Goal: Task Accomplishment & Management: Complete application form

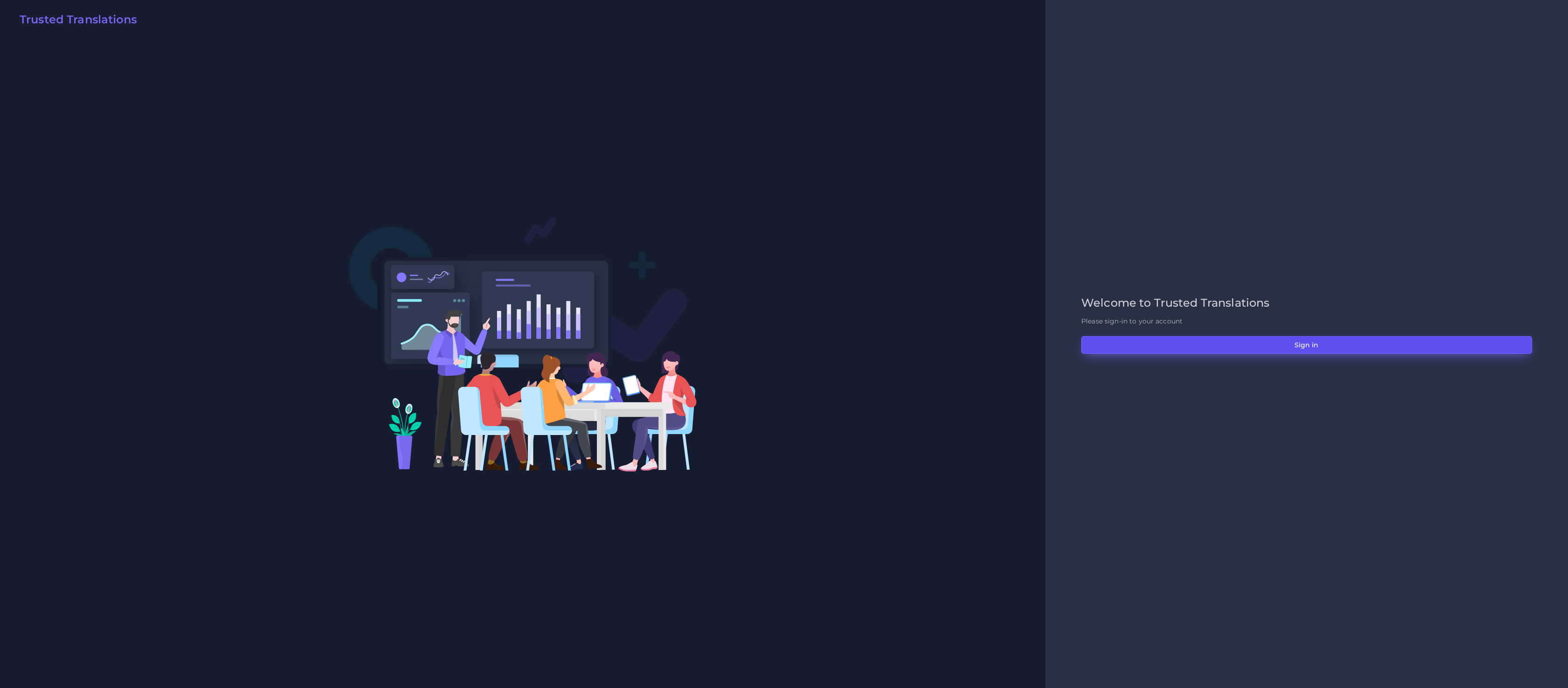
click at [1280, 346] on button "Sign in" at bounding box center [1306, 344] width 450 height 18
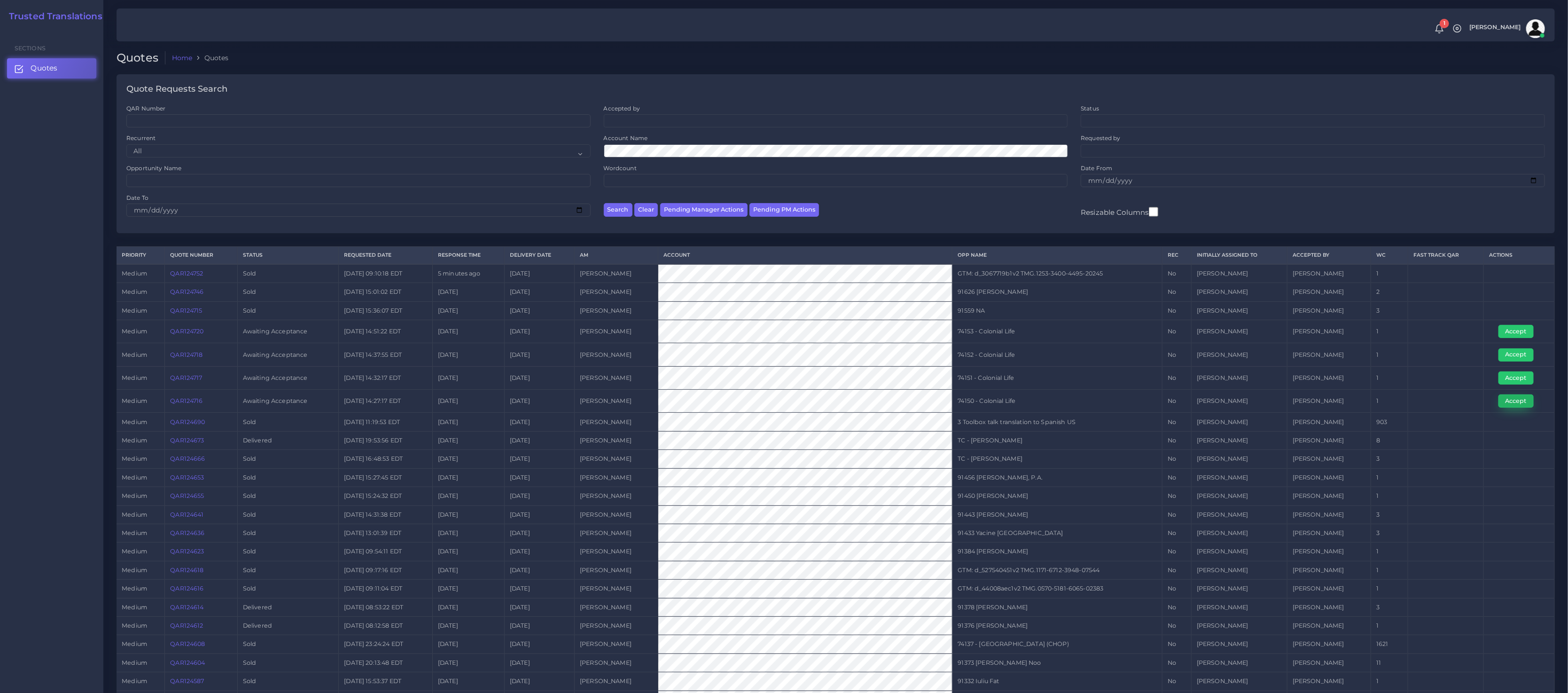
click at [1045, 406] on button "Accept" at bounding box center [1516, 401] width 36 height 13
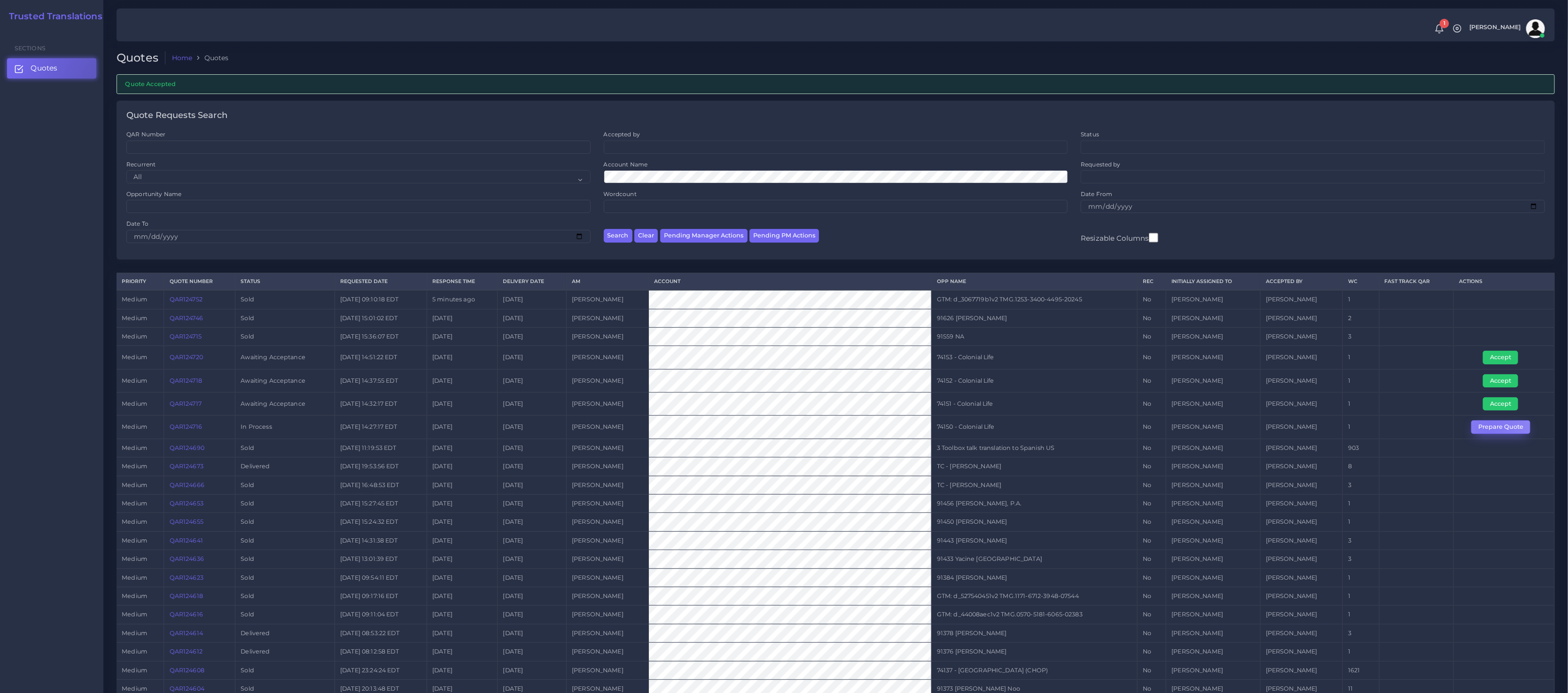
click at [1487, 428] on button "Prepare Quote" at bounding box center [1501, 426] width 59 height 13
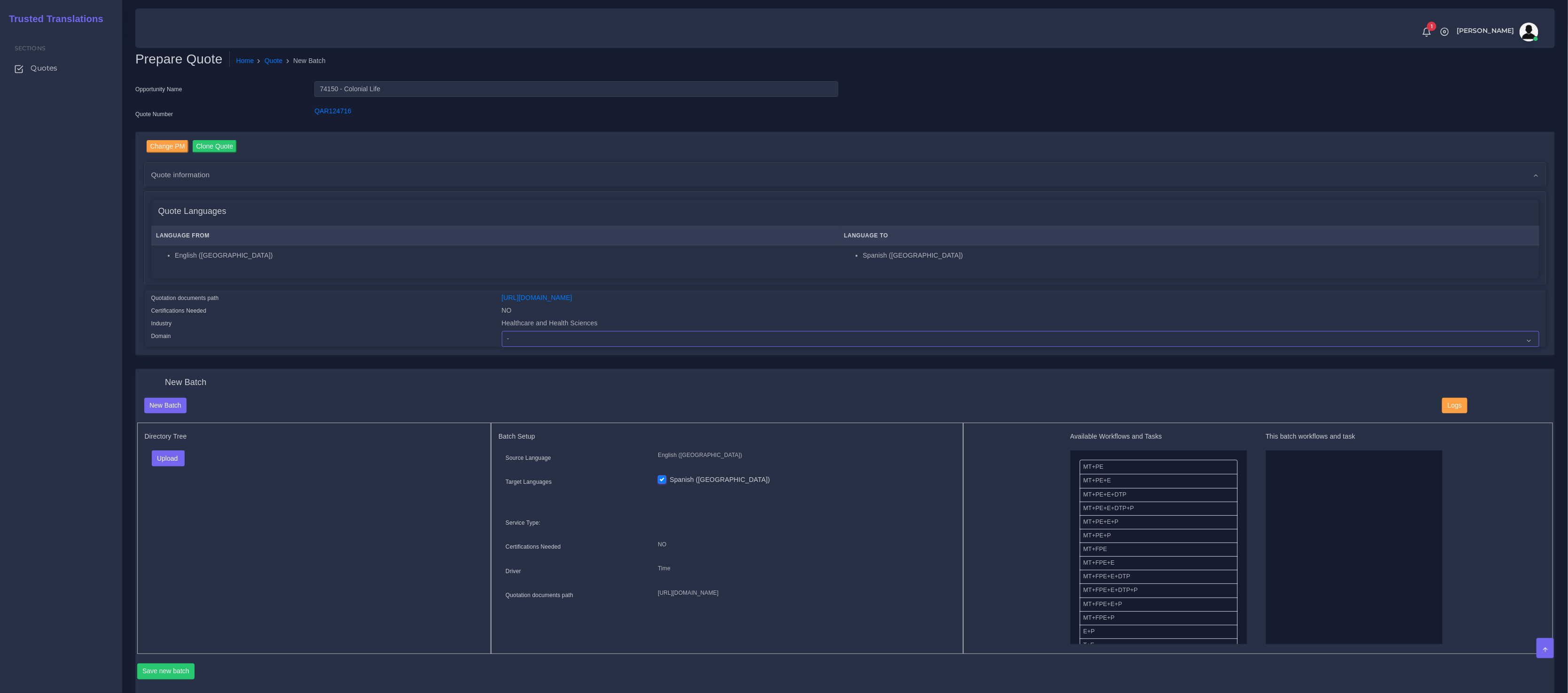
click at [598, 343] on select "- Advertising and Media Agriculture, Forestry and Fishing Architecture, Buildin…" at bounding box center [1021, 338] width 1038 height 16
select select "Healthcare and Health Sciences"
click at [502, 330] on select "- Advertising and Media Agriculture, Forestry and Fishing Architecture, Buildin…" at bounding box center [1021, 338] width 1038 height 16
click at [347, 525] on div "Directory Tree Upload Folder Files un/check all" at bounding box center [314, 538] width 355 height 232
click at [167, 448] on div "Directory Tree Upload Folder Files un/check all" at bounding box center [314, 538] width 355 height 232
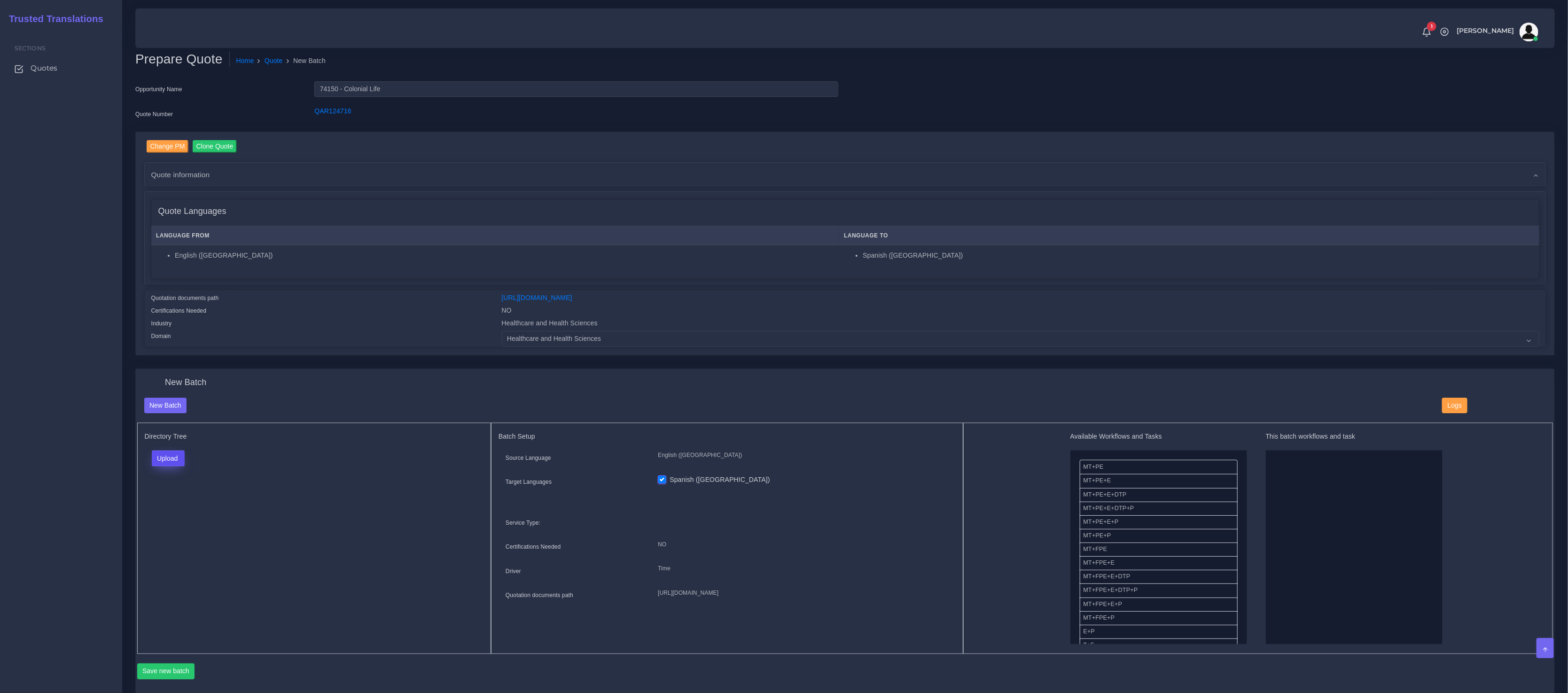
click at [164, 462] on button "Upload" at bounding box center [168, 458] width 33 height 16
click at [184, 494] on label "Files" at bounding box center [185, 494] width 65 height 12
drag, startPoint x: 1109, startPoint y: 522, endPoint x: 1213, endPoint y: 511, distance: 104.6
drag, startPoint x: 1108, startPoint y: 498, endPoint x: 1247, endPoint y: 497, distance: 139.0
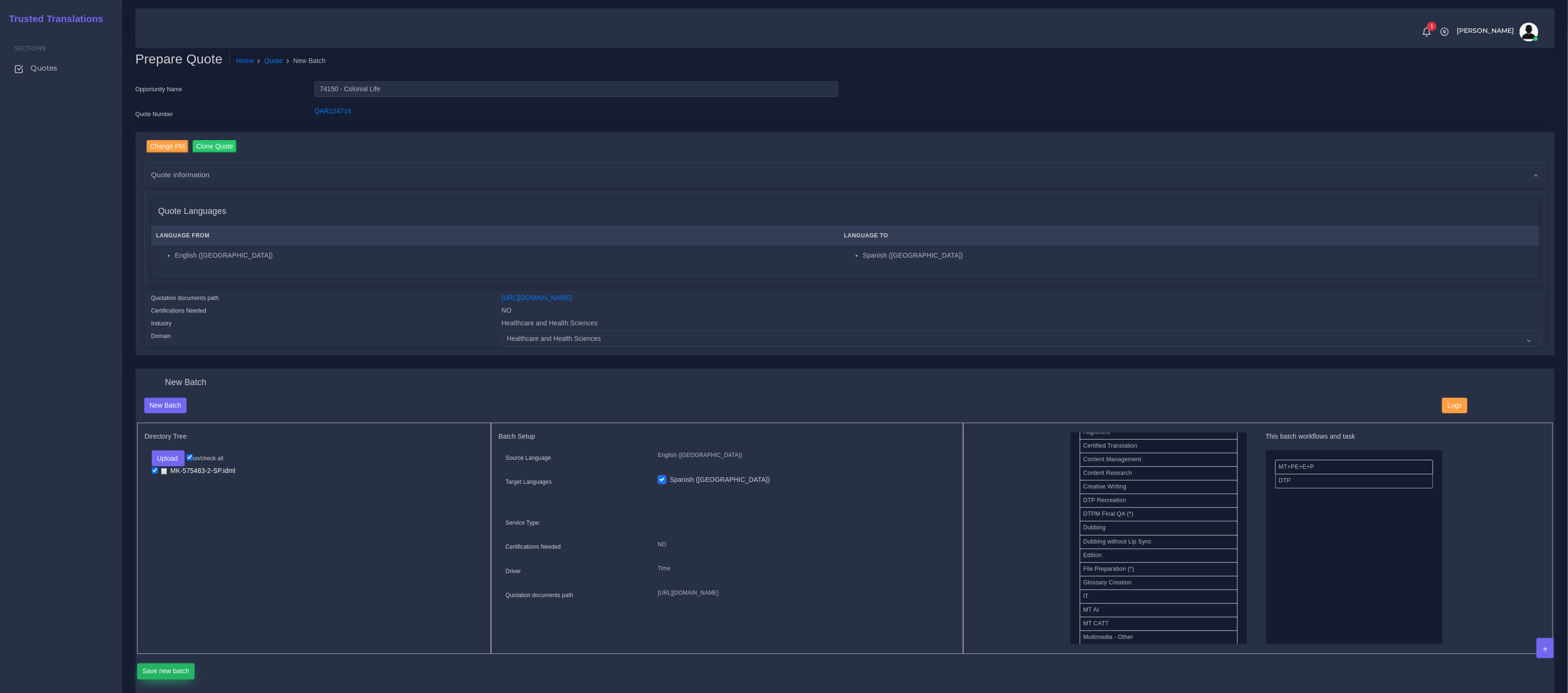
click at [165, 665] on button "Save new batch" at bounding box center [166, 671] width 58 height 16
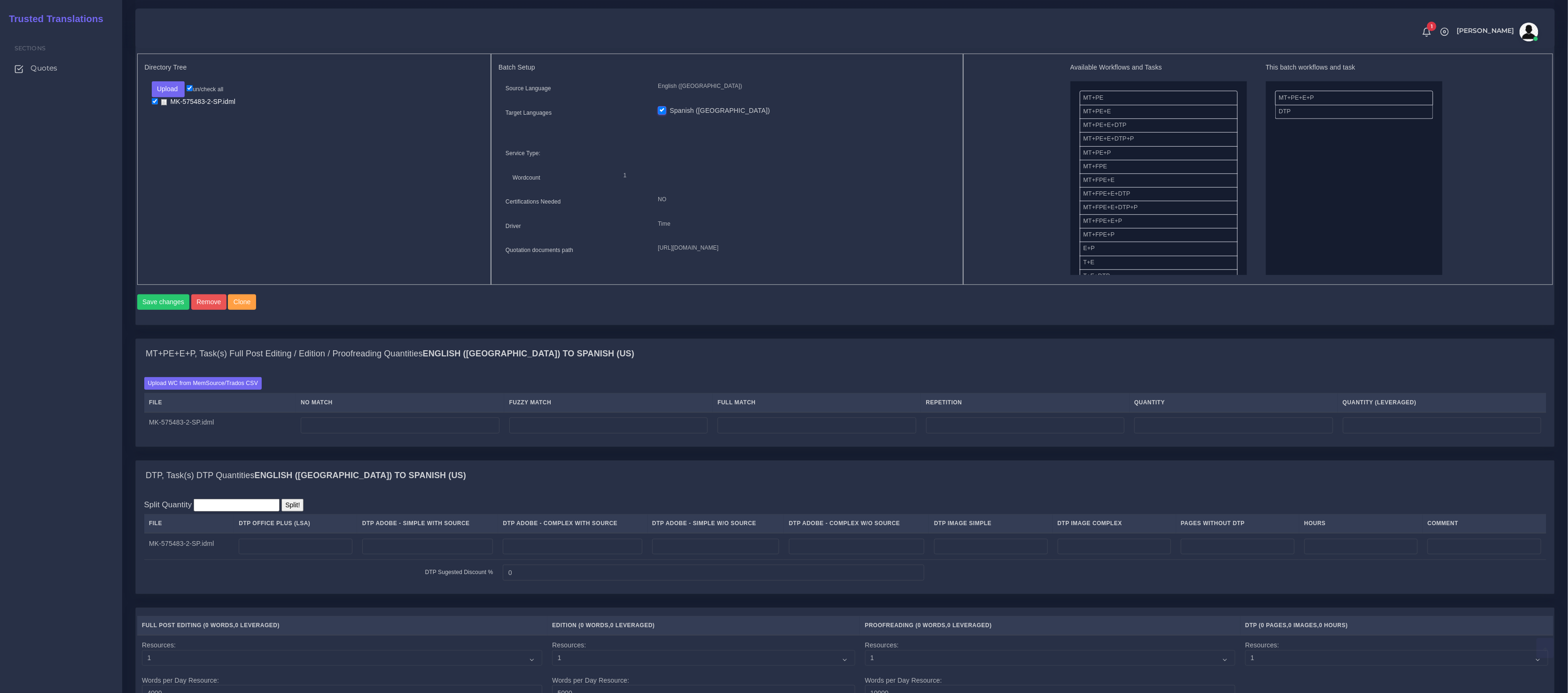
scroll to position [439, 0]
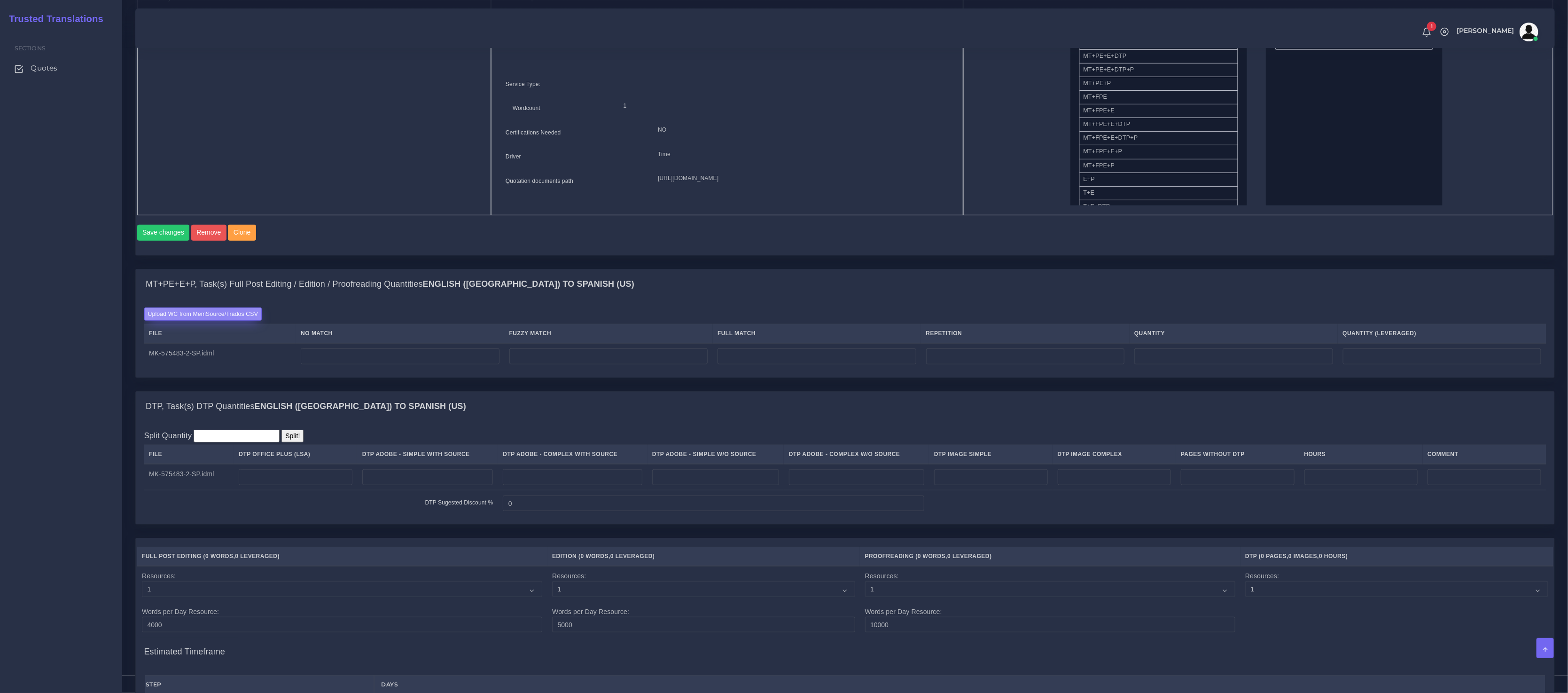
click at [220, 320] on label "Upload WC from MemSource/Trados CSV" at bounding box center [203, 313] width 118 height 13
click at [0, 0] on input "Upload WC from MemSource/Trados CSV" at bounding box center [0, 0] width 0 height 0
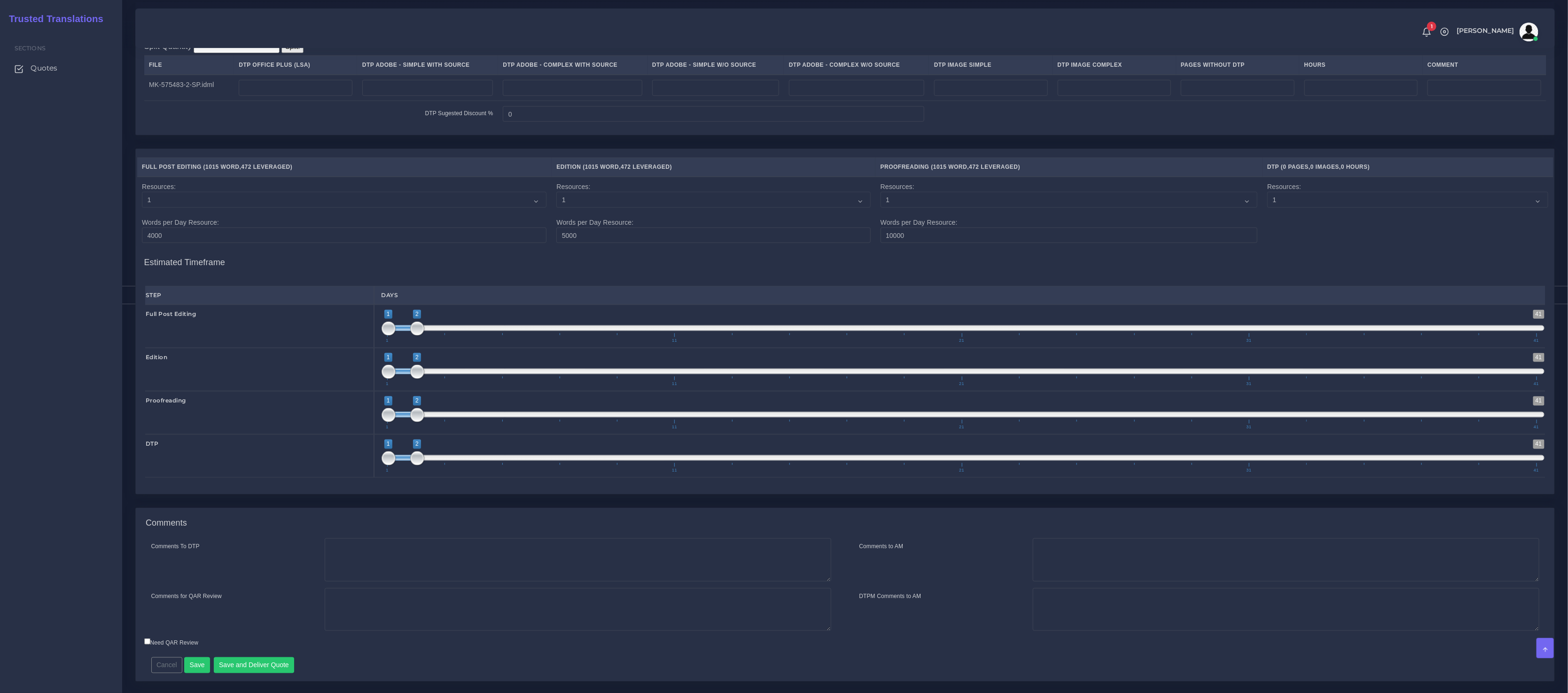
scroll to position [705, 0]
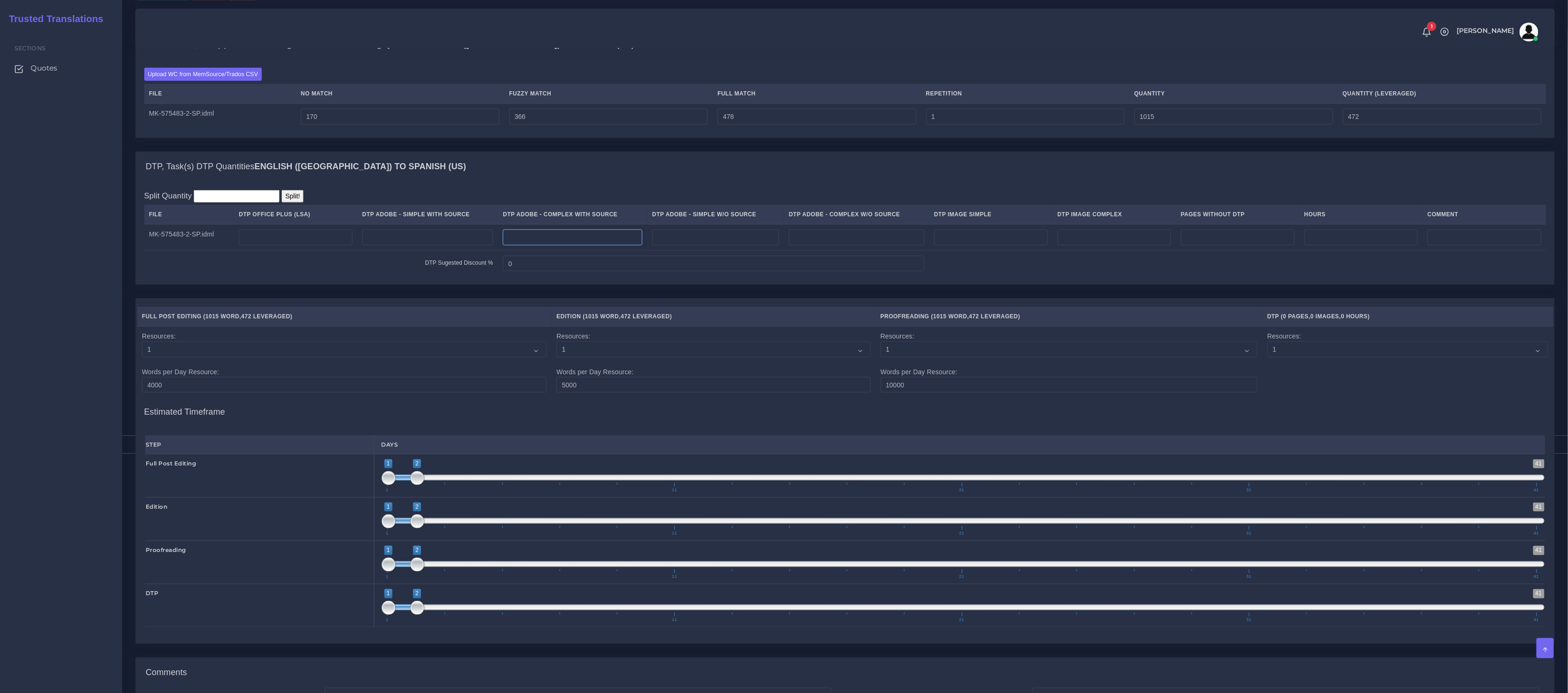
click at [536, 245] on input "number" at bounding box center [572, 237] width 140 height 16
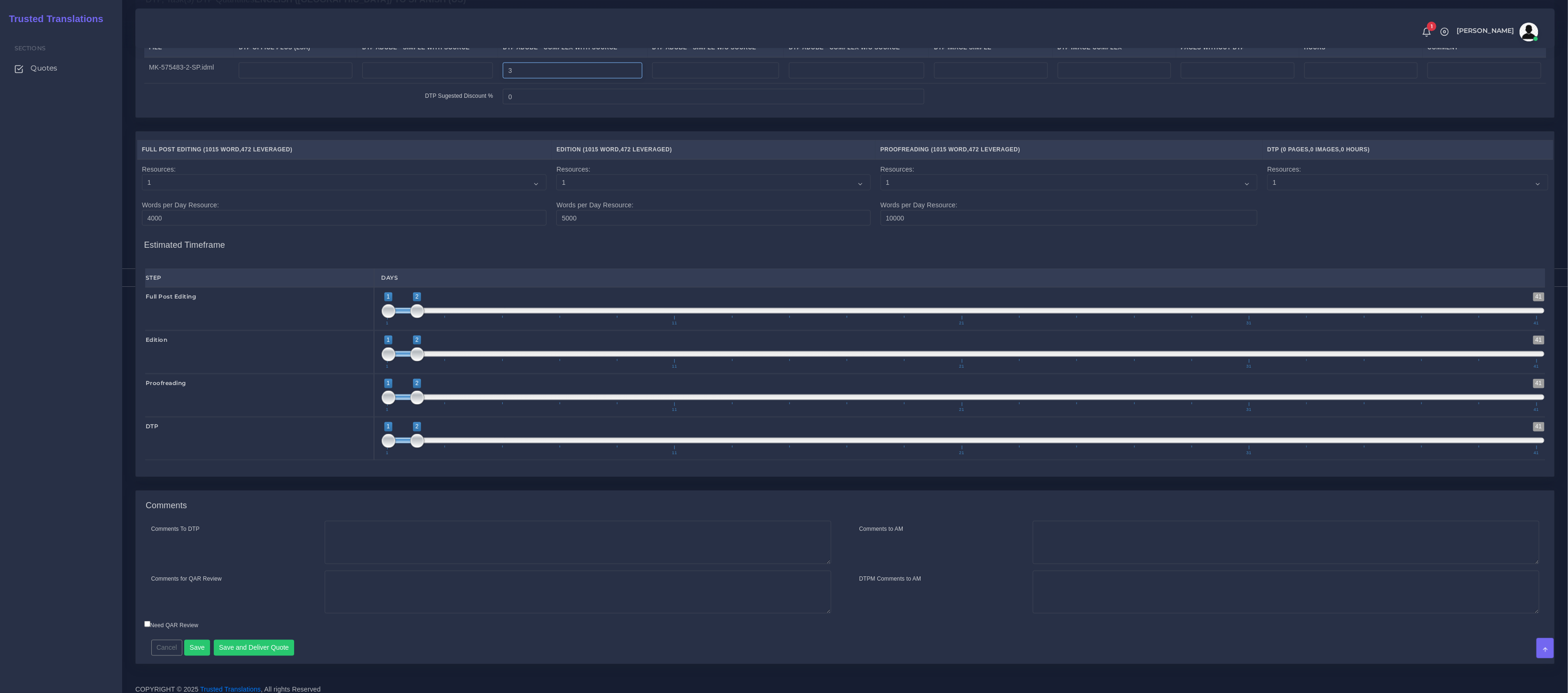
scroll to position [883, 0]
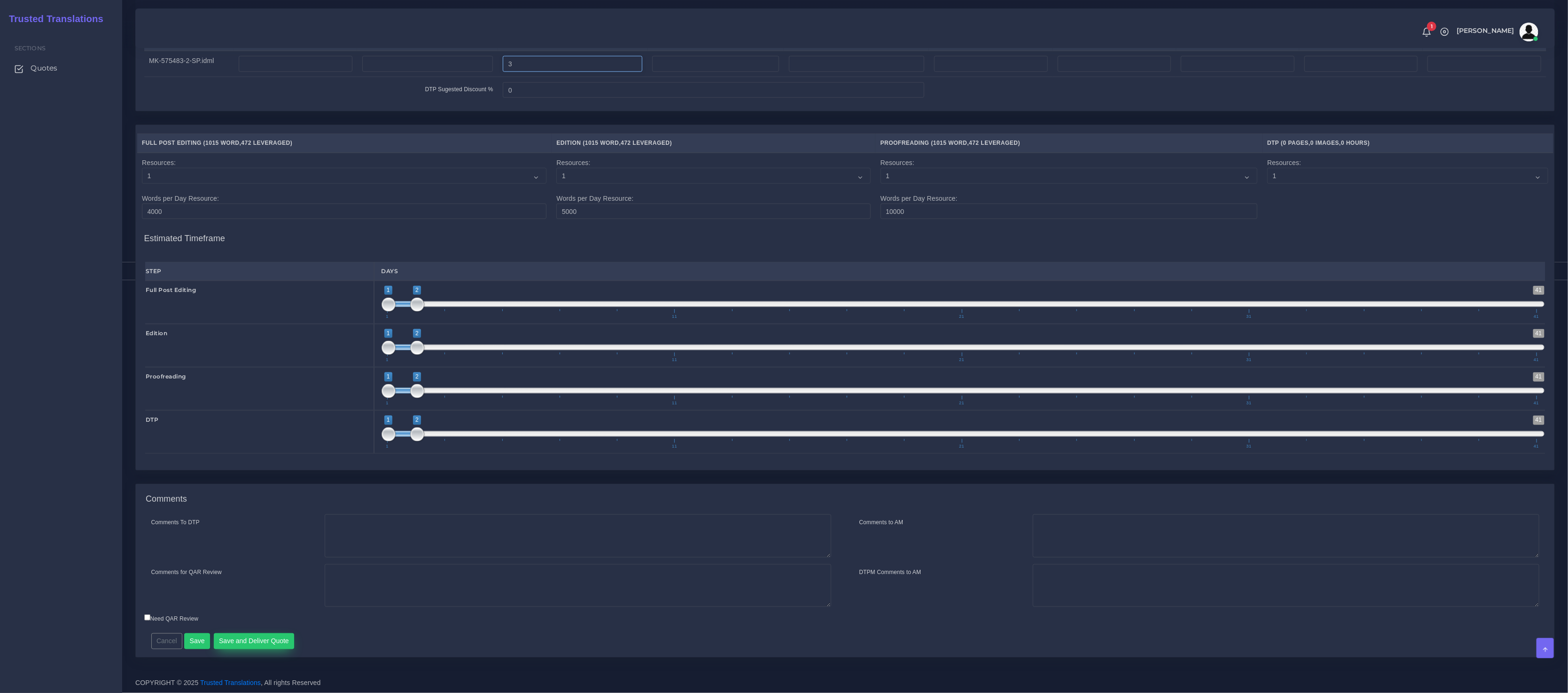
type input "3"
click at [262, 643] on button "Save and Deliver Quote" at bounding box center [254, 641] width 81 height 16
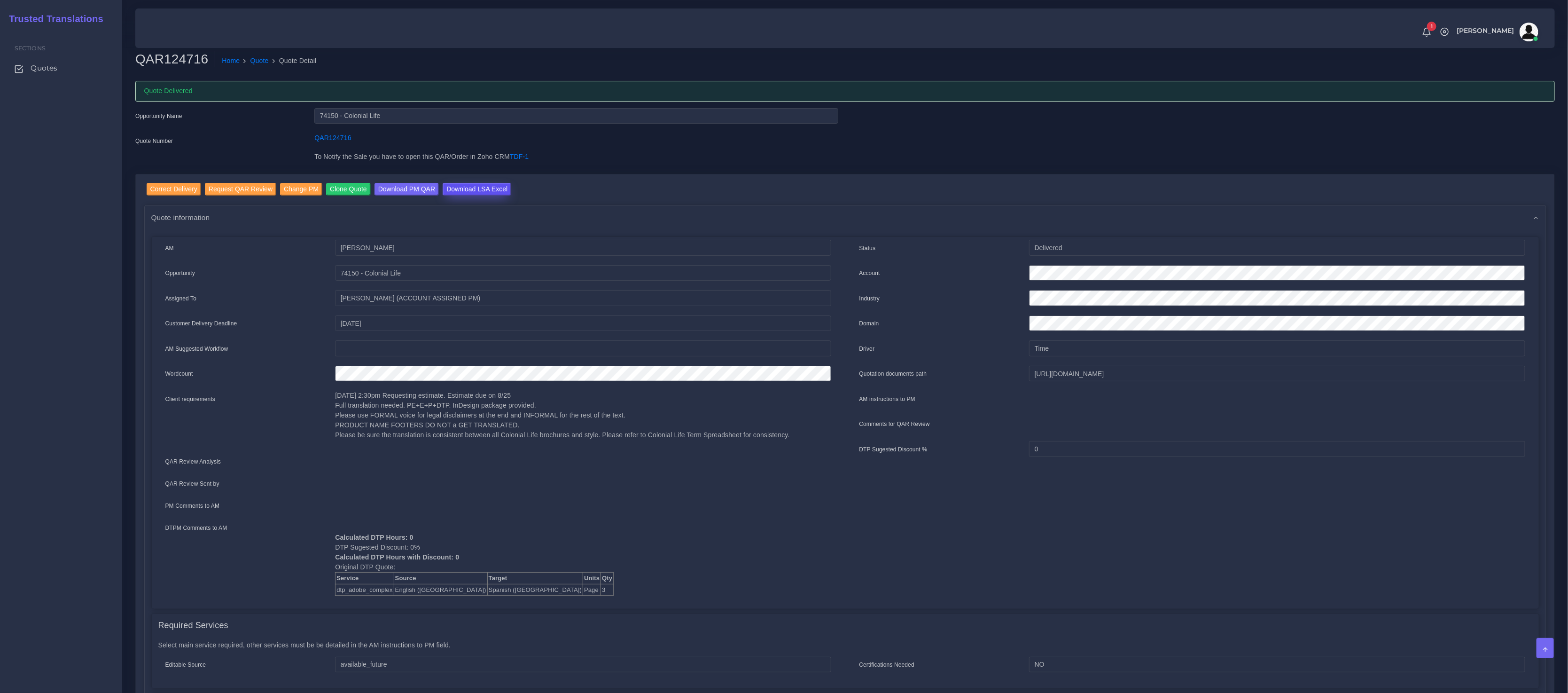
drag, startPoint x: 474, startPoint y: 188, endPoint x: 459, endPoint y: 190, distance: 15.1
click at [474, 187] on input "Download LSA Excel" at bounding box center [476, 189] width 69 height 13
click at [253, 62] on link "Quote" at bounding box center [259, 60] width 18 height 10
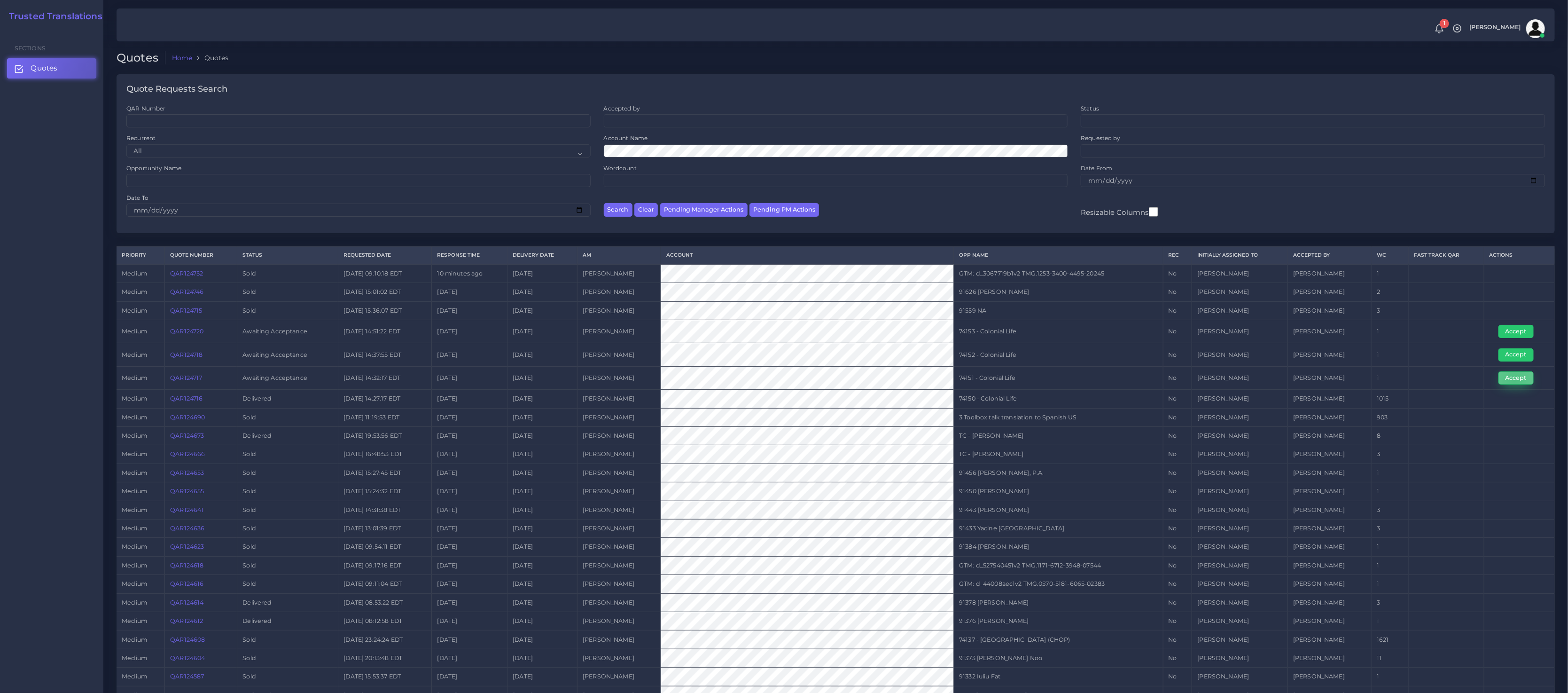
click at [1513, 380] on button "Accept" at bounding box center [1516, 377] width 36 height 13
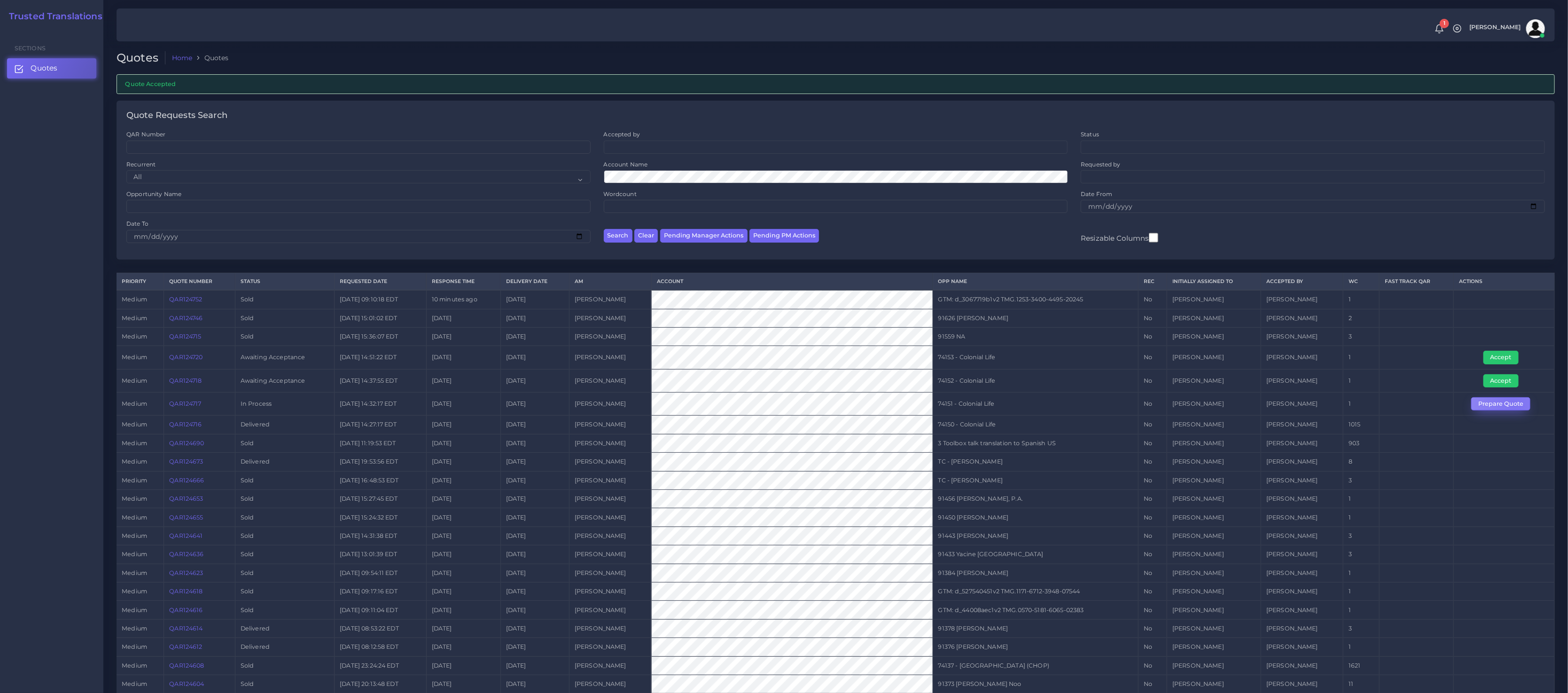
click at [1514, 405] on button "Prepare Quote" at bounding box center [1501, 403] width 59 height 13
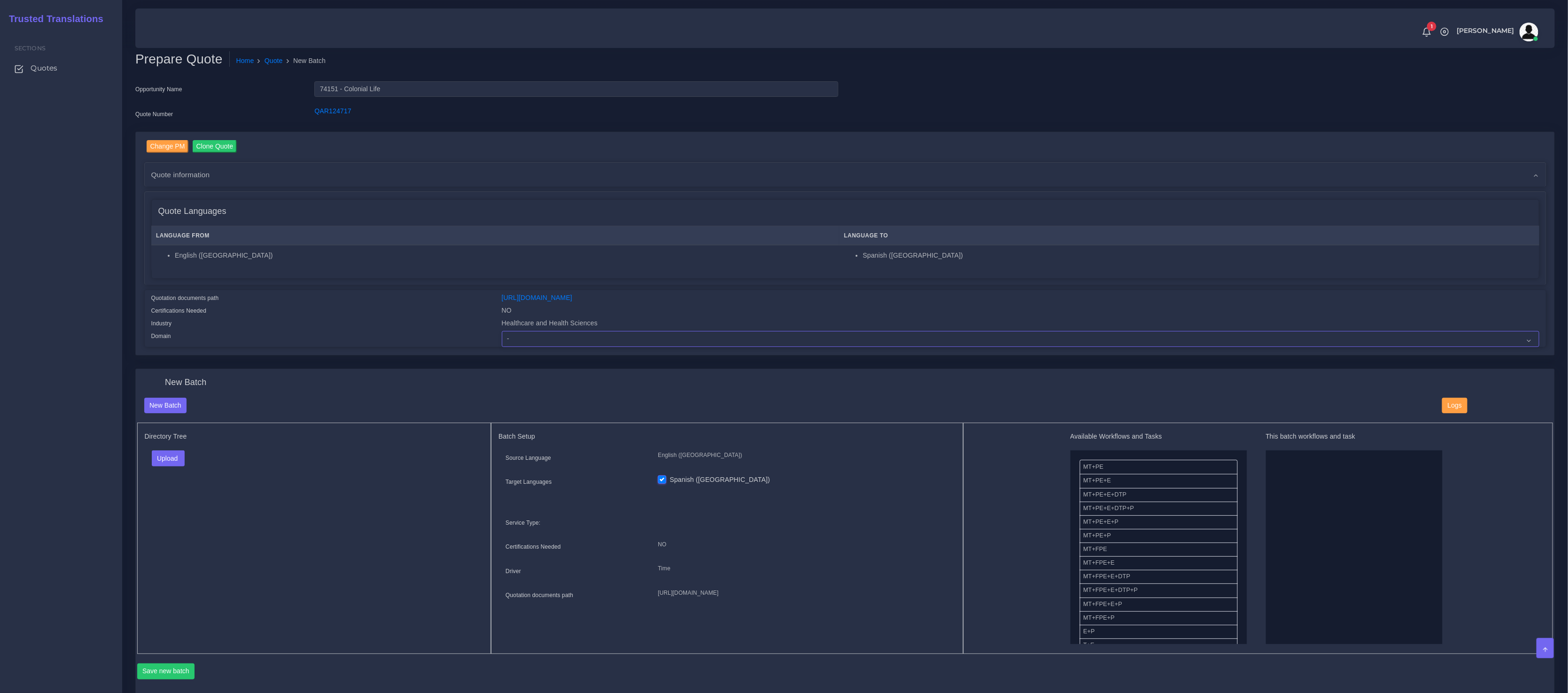
click at [552, 335] on select "- Advertising and Media Agriculture, Forestry and Fishing Architecture, Buildin…" at bounding box center [1021, 338] width 1038 height 16
select select "Healthcare and Health Sciences"
click at [502, 330] on select "- Advertising and Media Agriculture, Forestry and Fishing Architecture, Buildin…" at bounding box center [1021, 338] width 1038 height 16
click at [399, 290] on div "Quotation documents path https://workdrive.zoho.com/fgoh3e43b1a1fe2124b65bedd7c…" at bounding box center [846, 317] width 1401 height 56
click at [169, 454] on button "Upload" at bounding box center [168, 458] width 33 height 16
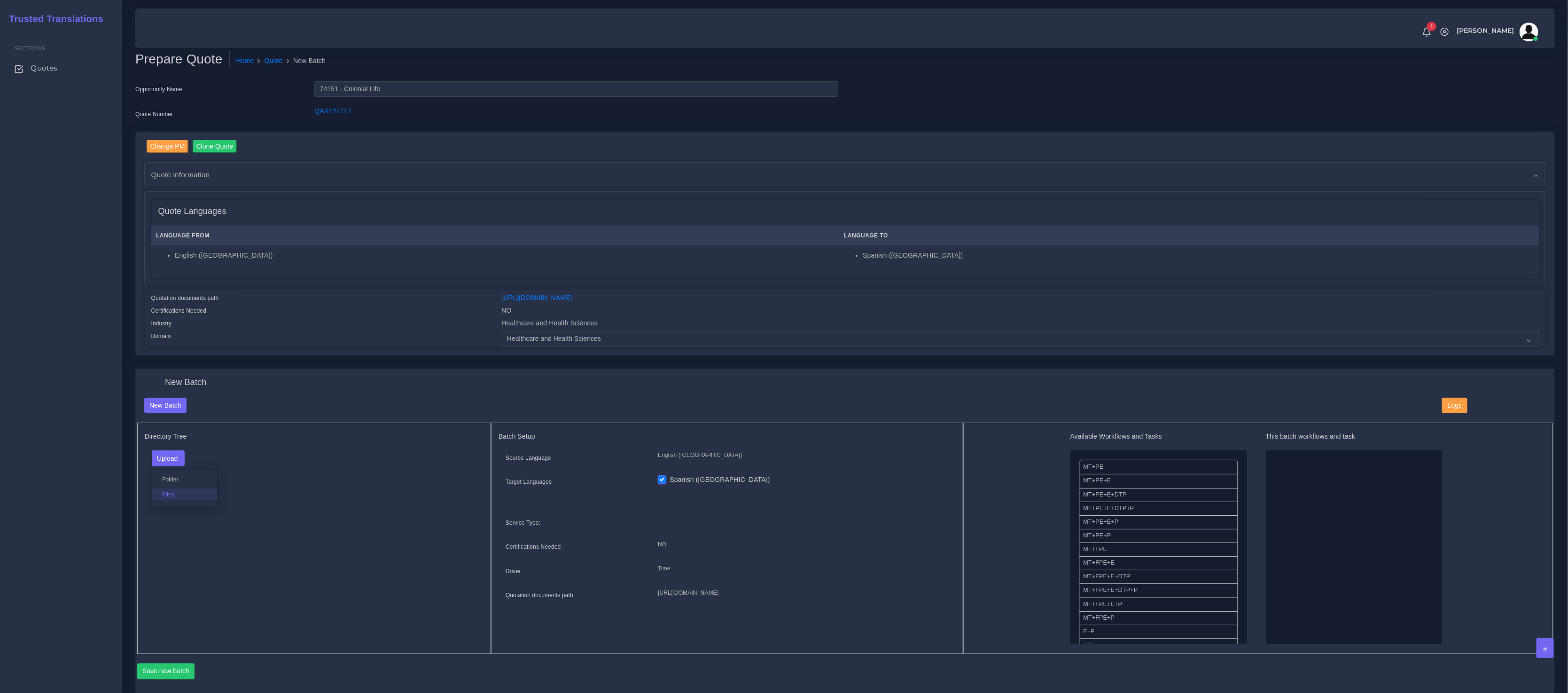
click at [186, 494] on label "Files" at bounding box center [185, 494] width 65 height 12
drag, startPoint x: 1123, startPoint y: 520, endPoint x: 1295, endPoint y: 520, distance: 172.0
drag, startPoint x: 1109, startPoint y: 574, endPoint x: 1369, endPoint y: 544, distance: 261.7
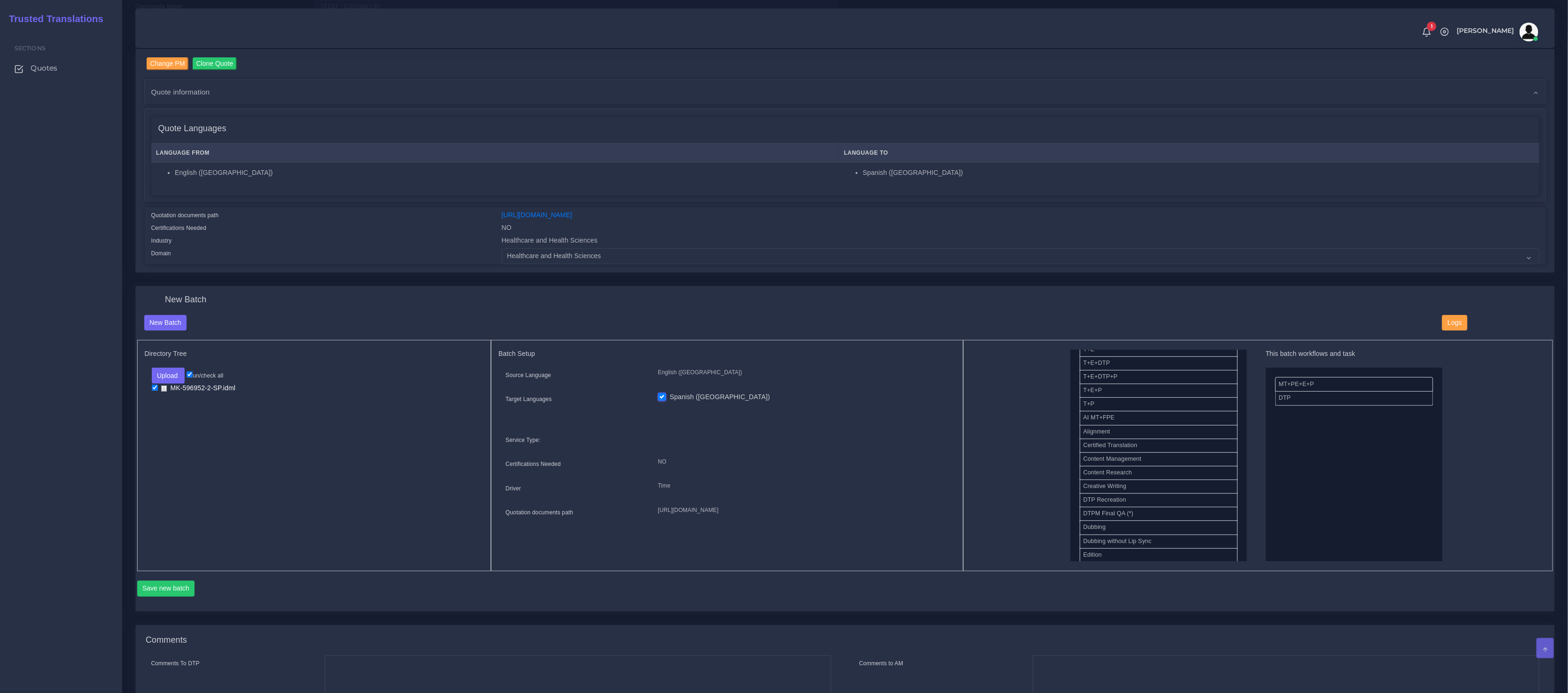
scroll to position [127, 0]
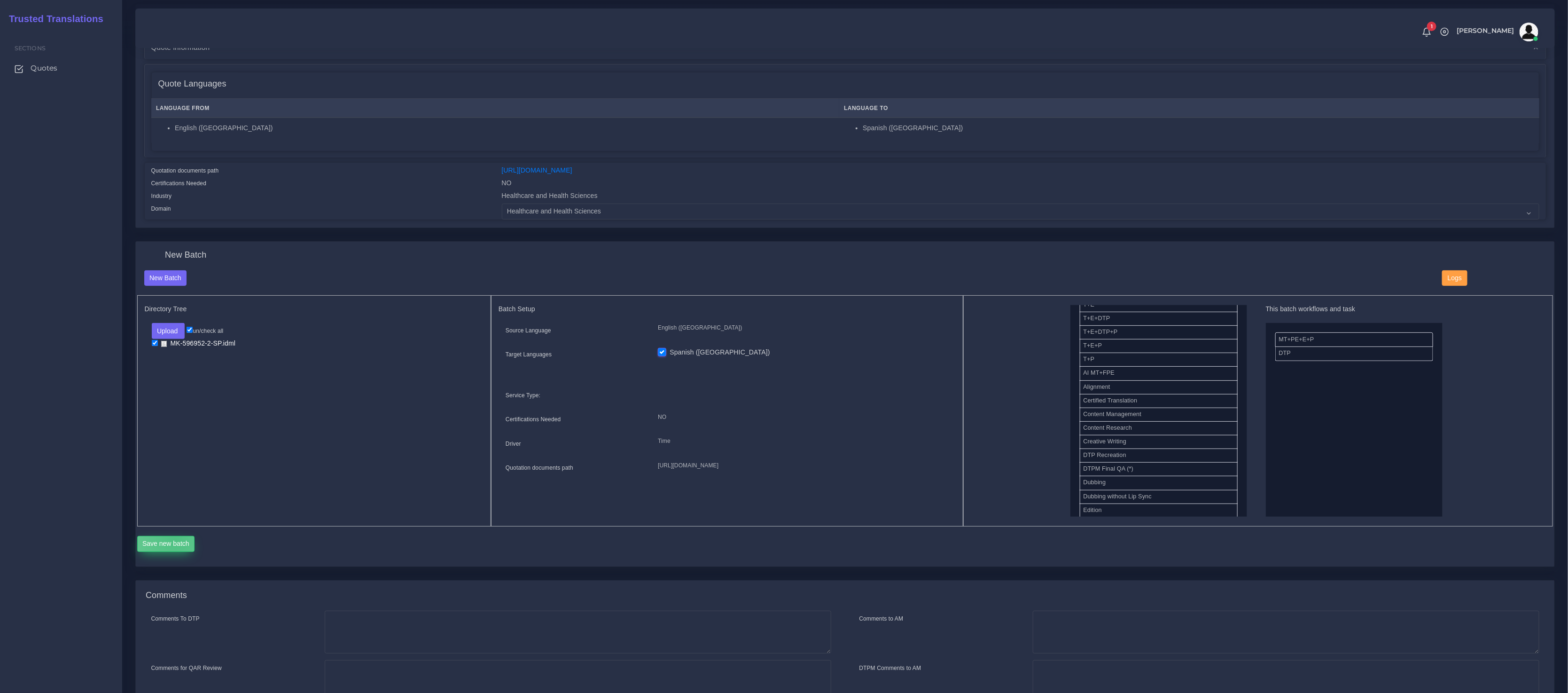
click at [175, 537] on button "Save new batch" at bounding box center [166, 544] width 58 height 16
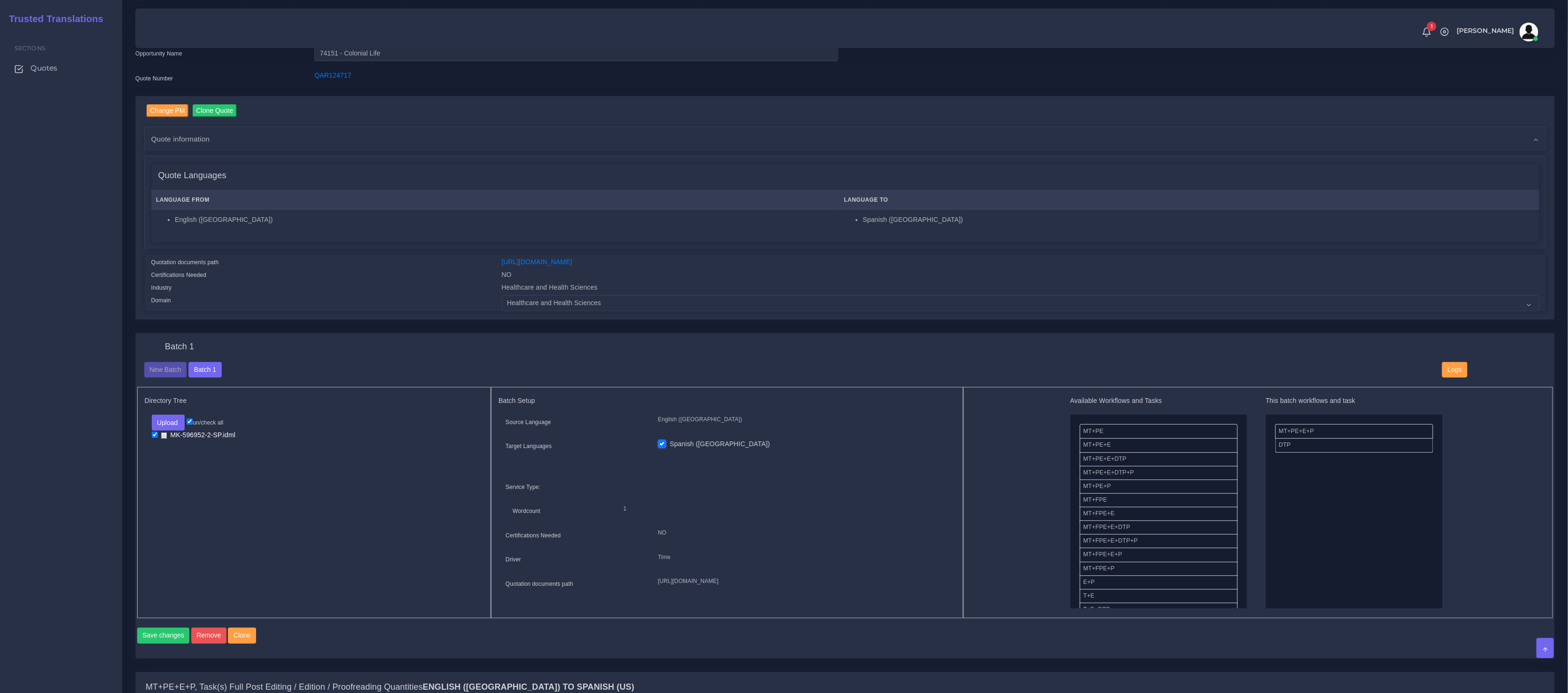
scroll to position [484, 0]
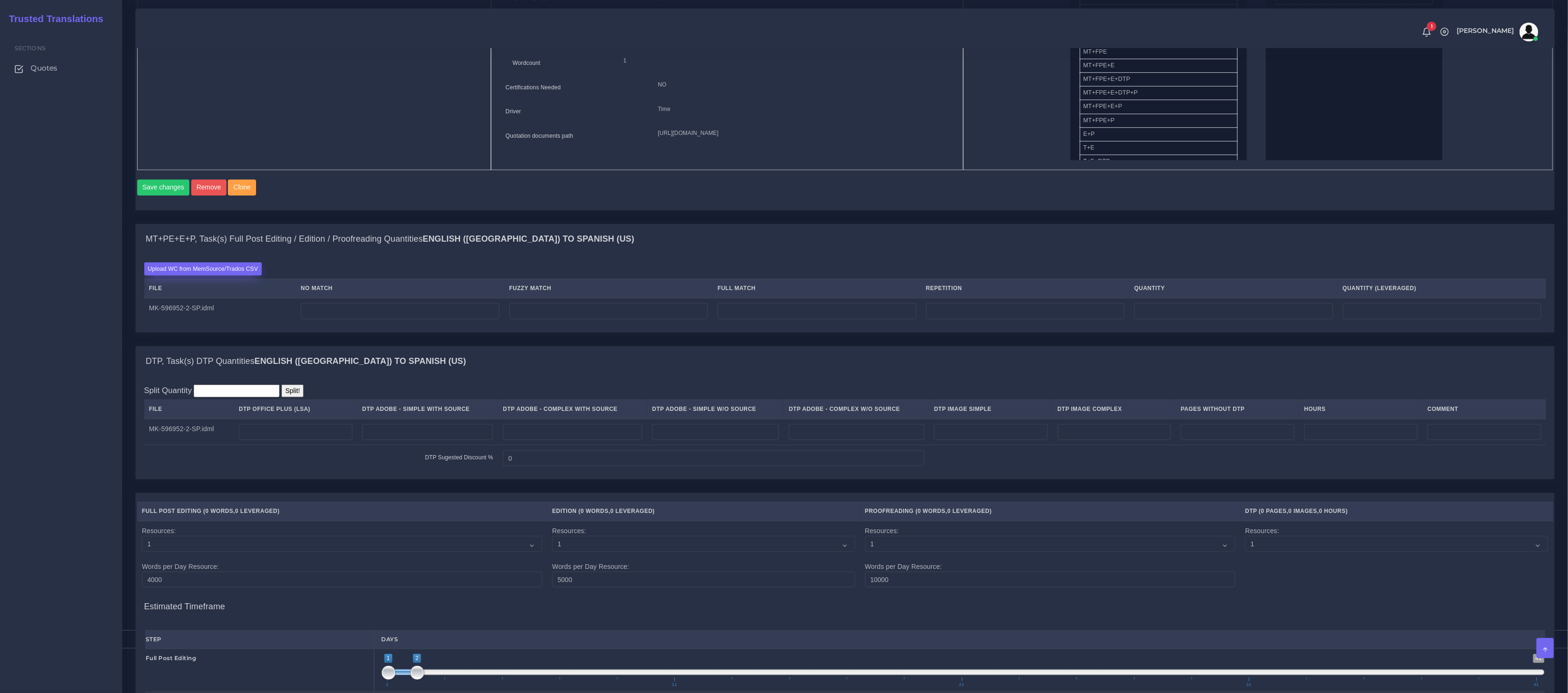
click at [245, 275] on label "Upload WC from MemSource/Trados CSV" at bounding box center [203, 268] width 118 height 13
click at [0, 0] on input "Upload WC from MemSource/Trados CSV" at bounding box center [0, 0] width 0 height 0
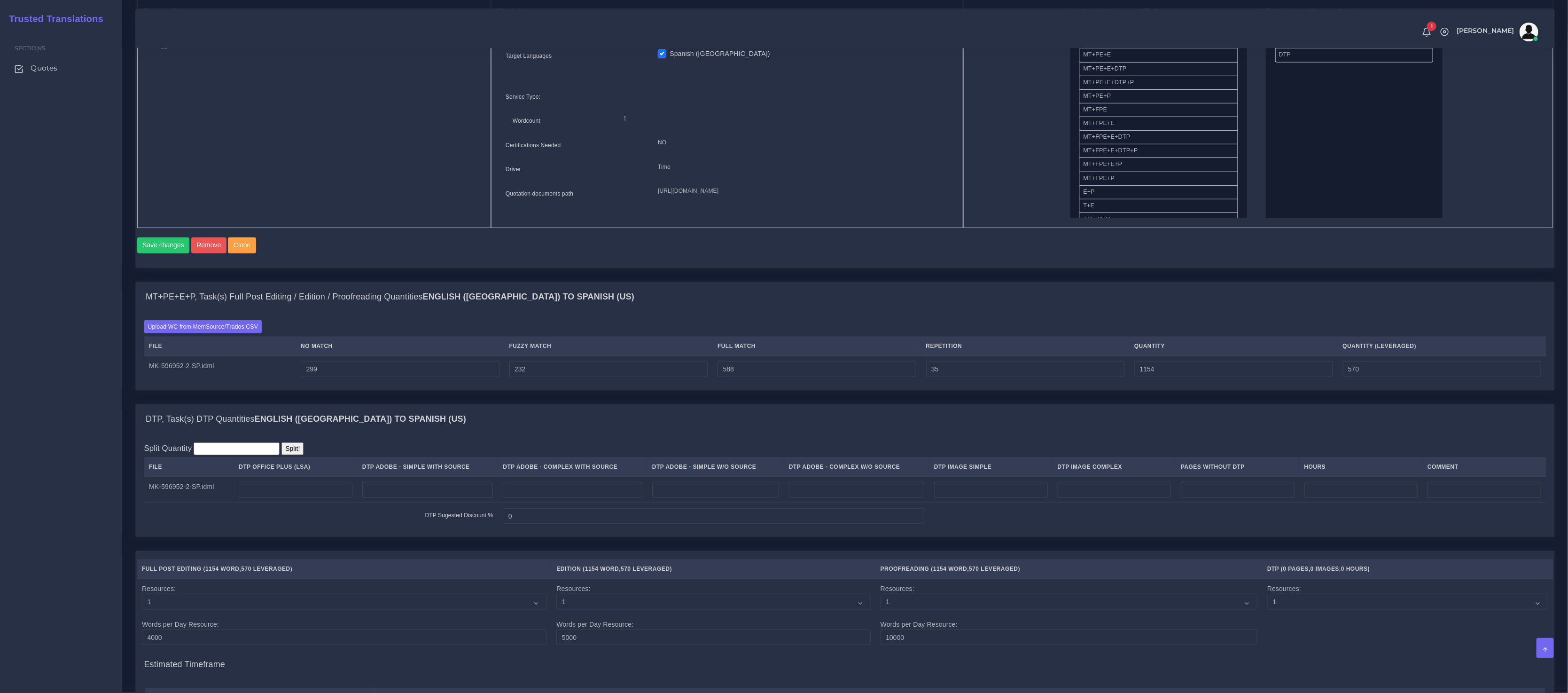
scroll to position [469, 0]
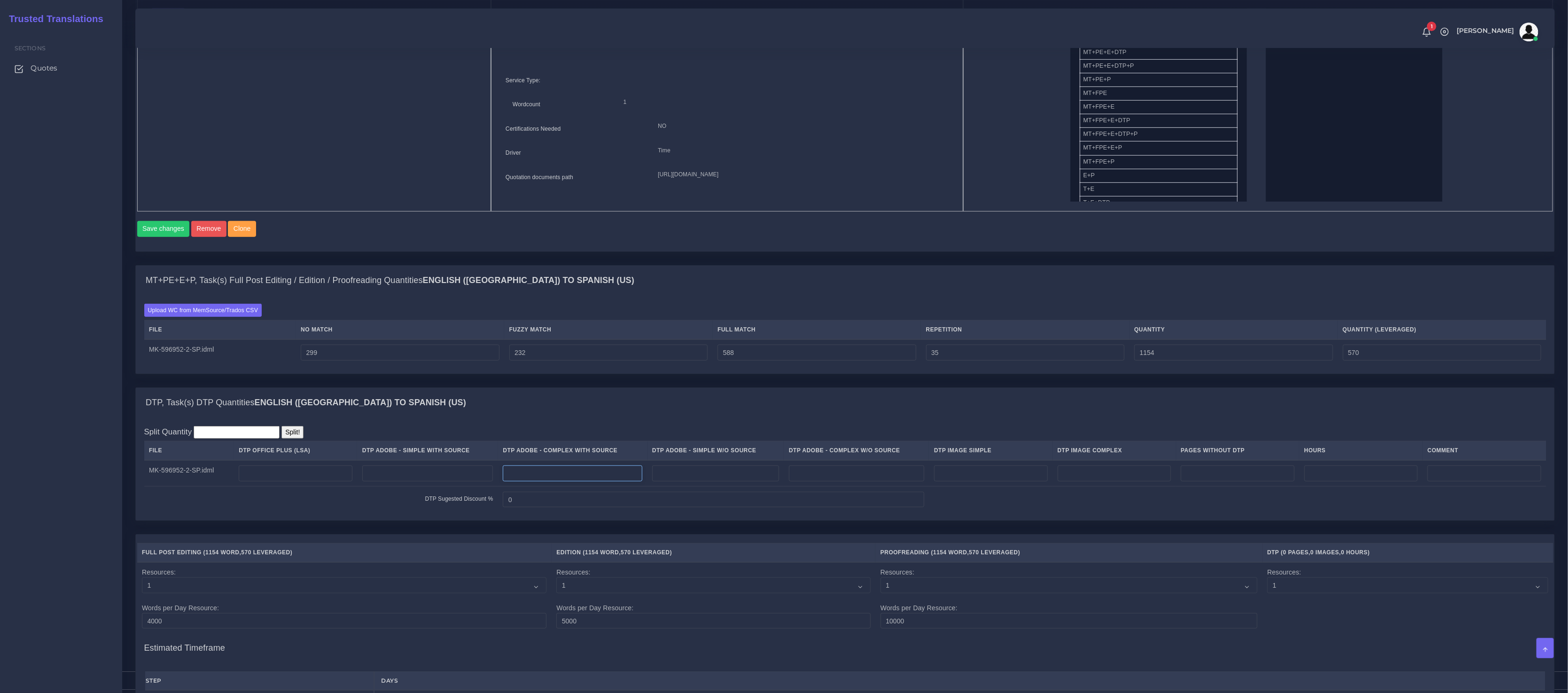
click at [570, 481] on input "number" at bounding box center [572, 473] width 140 height 16
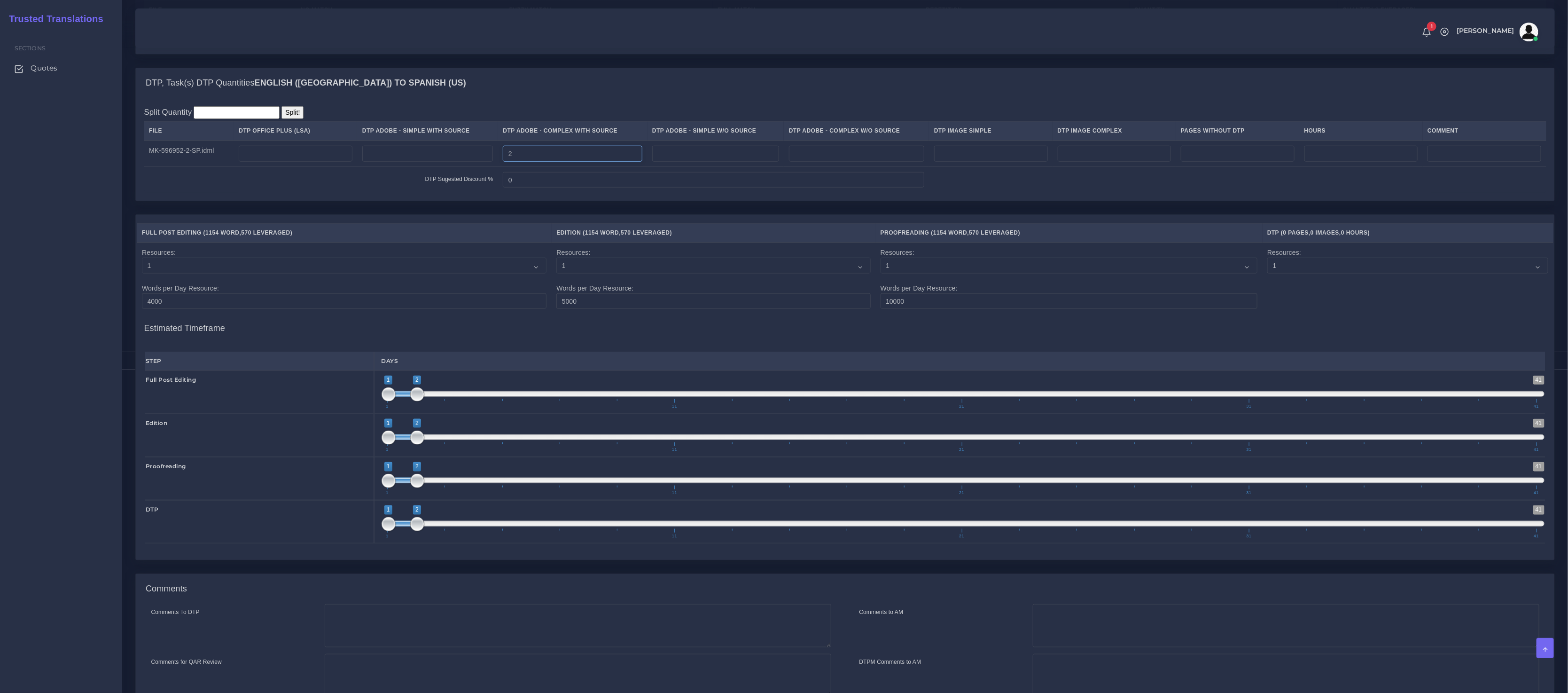
scroll to position [883, 0]
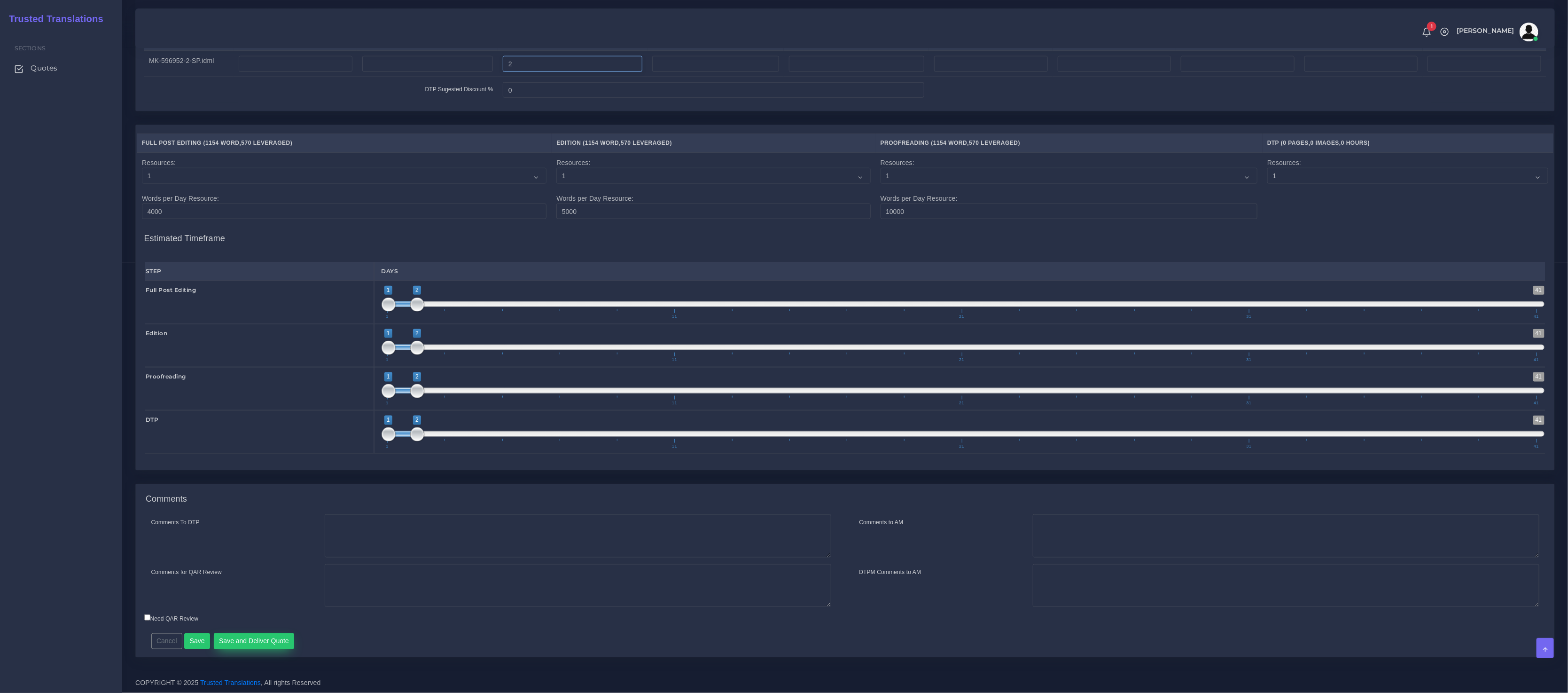
type input "2"
click at [284, 636] on button "Save and Deliver Quote" at bounding box center [254, 641] width 81 height 16
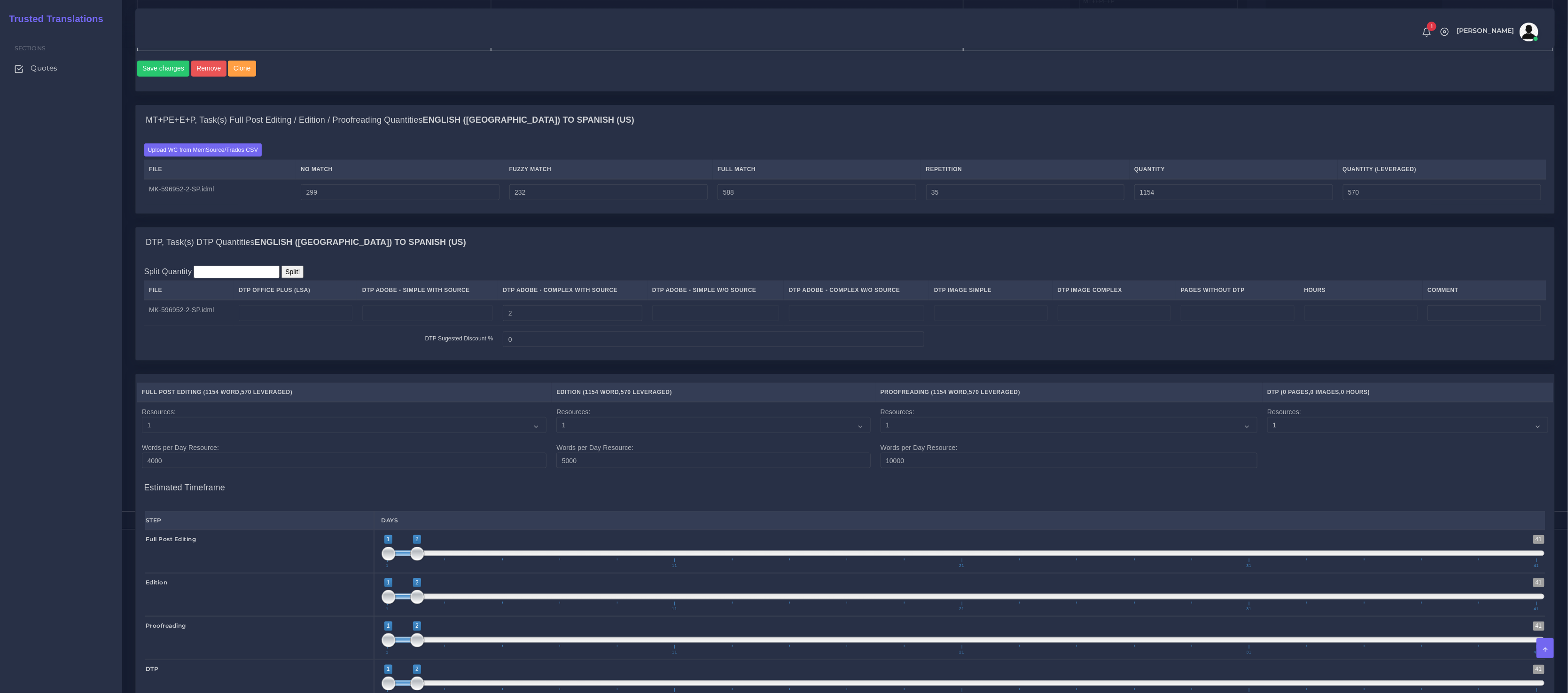
scroll to position [574, 0]
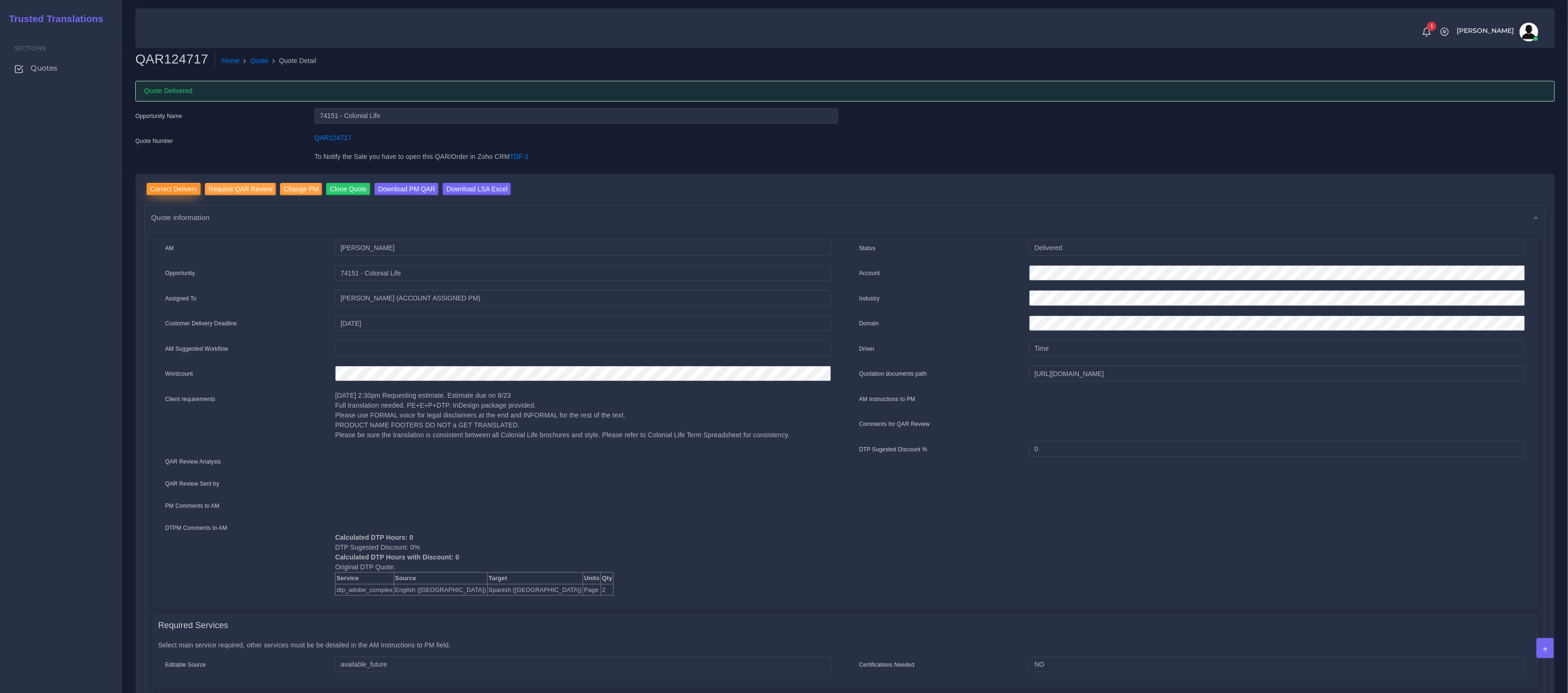
click at [169, 188] on input "Correct Delivery" at bounding box center [173, 189] width 55 height 13
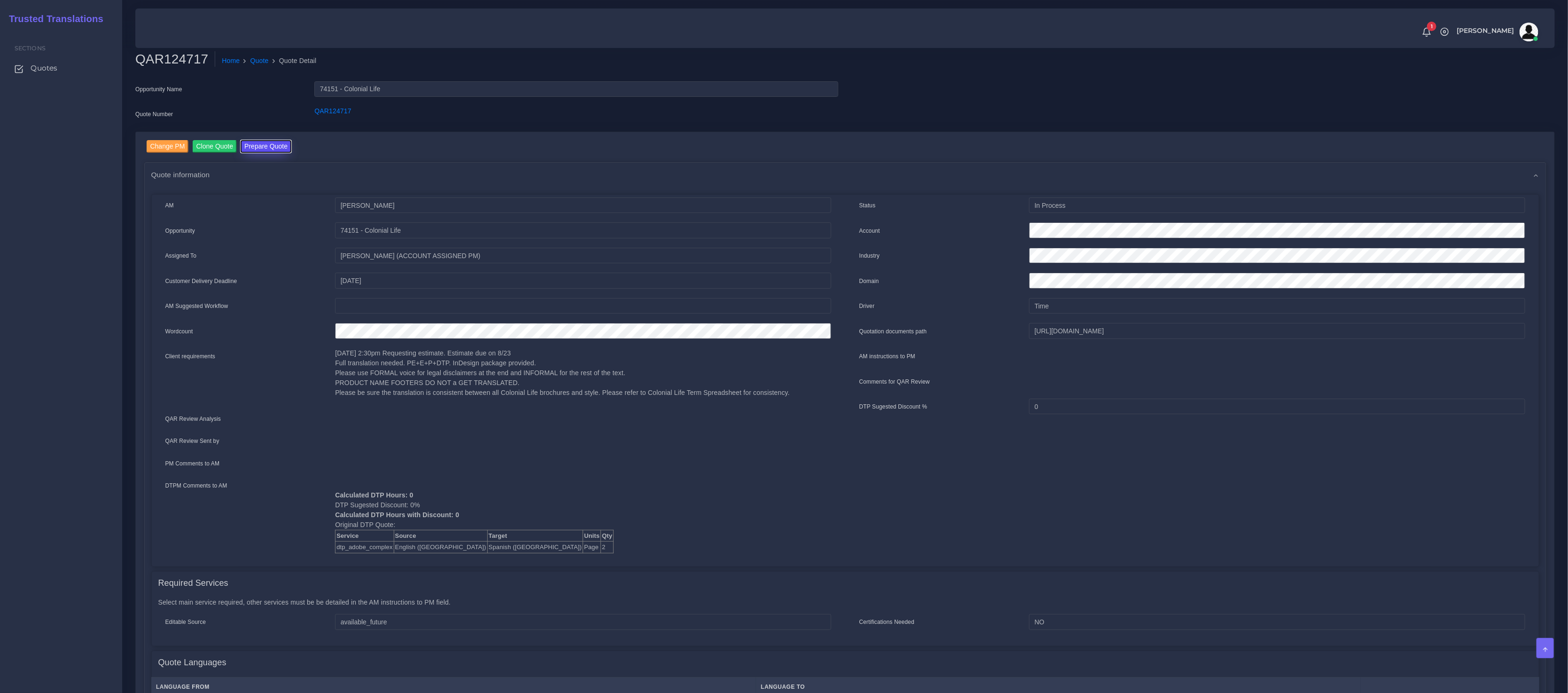
click at [265, 147] on button "Prepare Quote" at bounding box center [265, 146] width 51 height 13
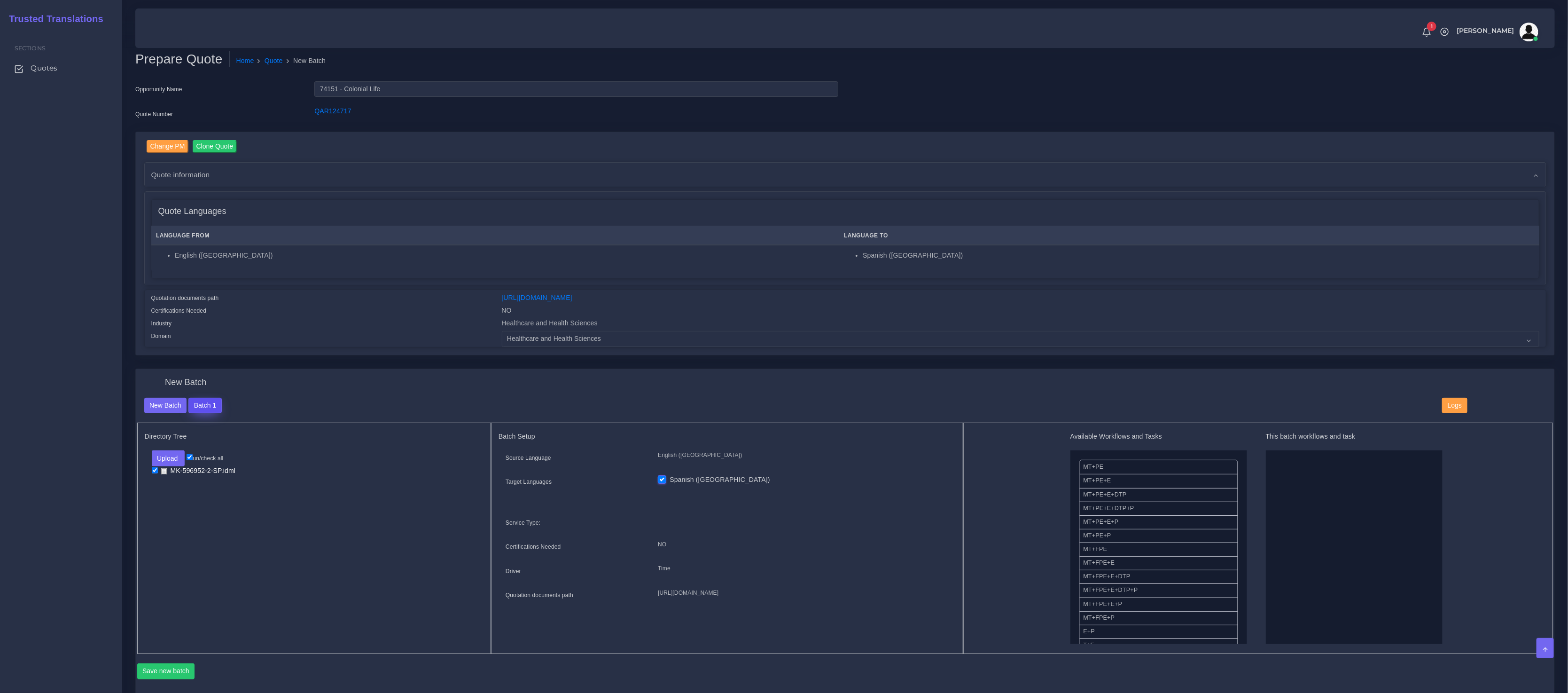
click at [194, 408] on button "Batch 1" at bounding box center [205, 405] width 33 height 16
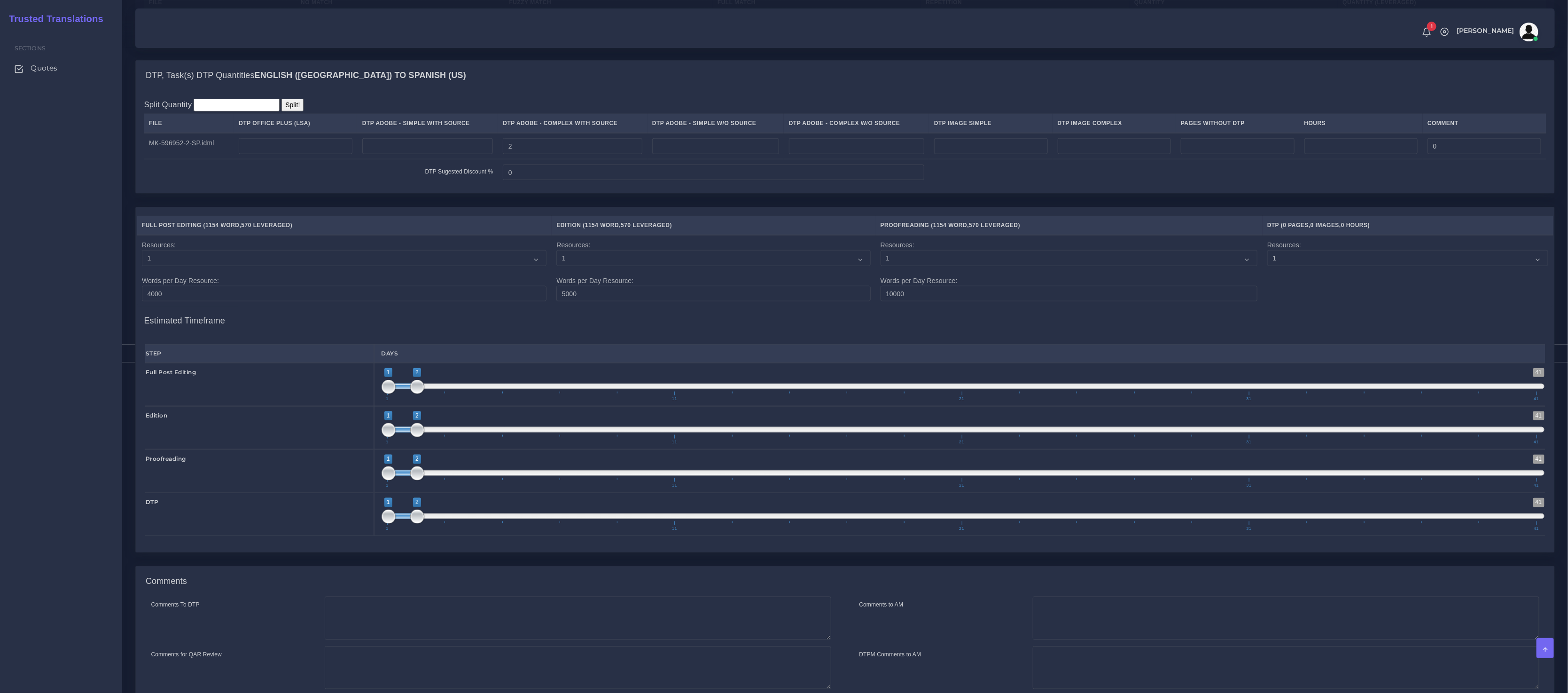
scroll to position [856, 0]
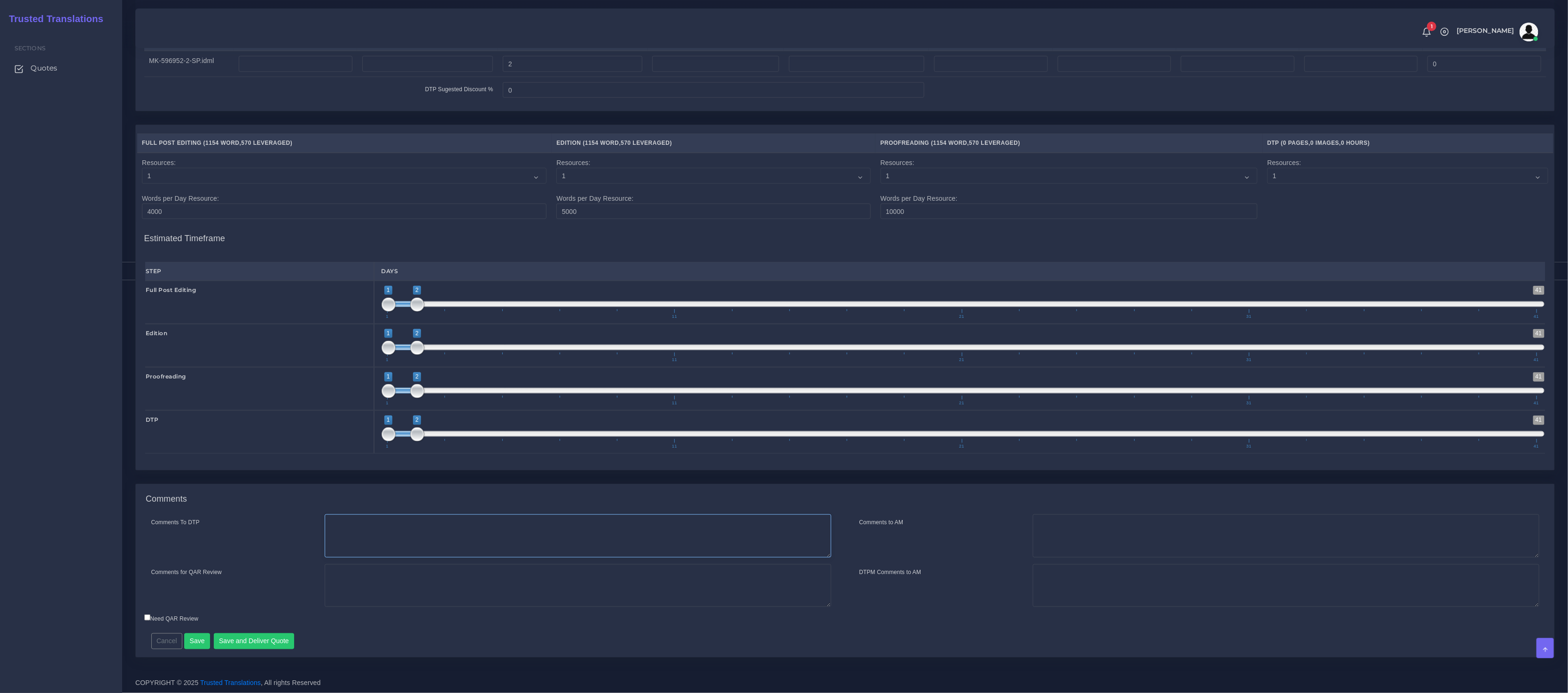
click at [371, 532] on textarea "Comments To DTP" at bounding box center [578, 536] width 506 height 43
paste textarea "Usual LA Instructions - Colonial Life"
drag, startPoint x: 359, startPoint y: 524, endPoint x: 350, endPoint y: 524, distance: 9.0
click at [350, 524] on textarea "Usual LA Instructions - Colonial Life" at bounding box center [578, 536] width 506 height 43
click at [389, 524] on textarea "Usual Instructions - Colonial Life" at bounding box center [578, 536] width 506 height 43
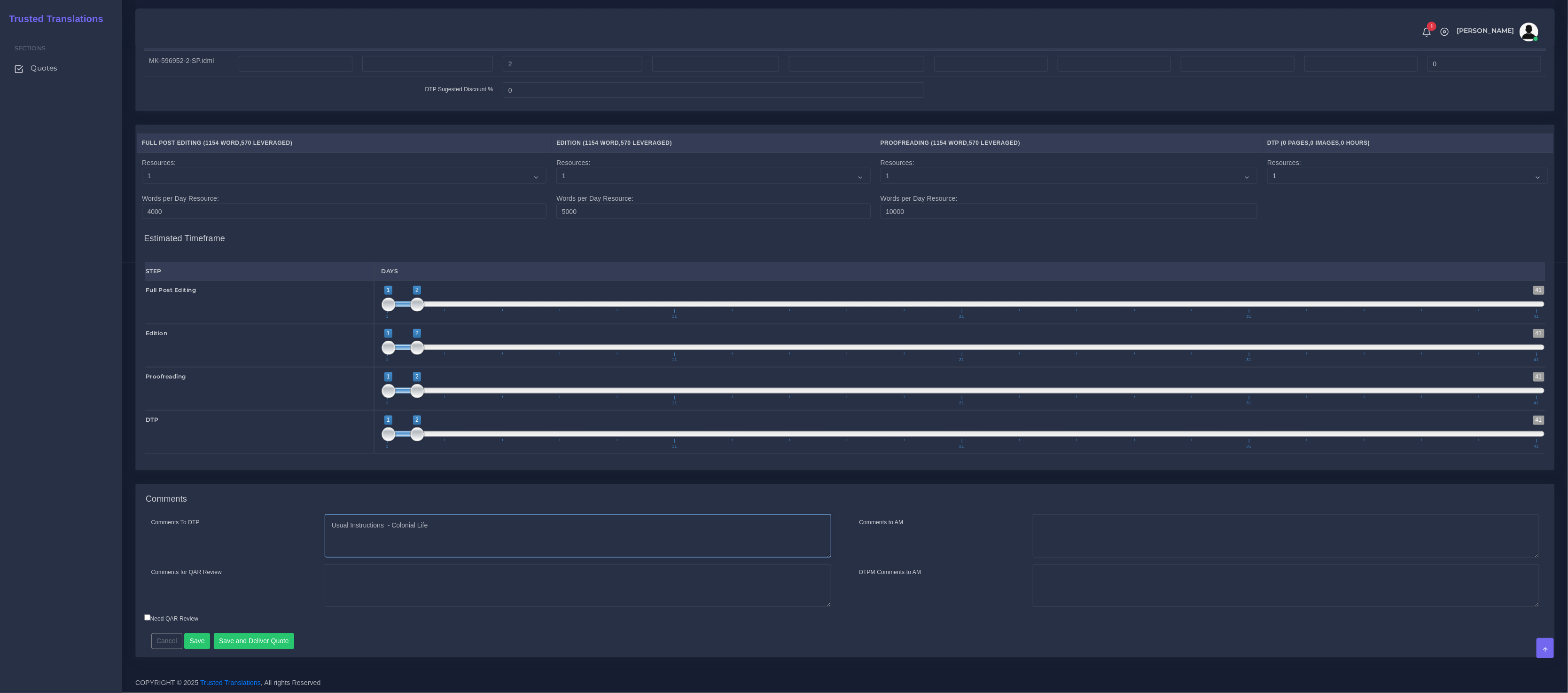
paste textarea "LA"
type textarea "Usual Instructions LSA - Colonial Life"
click at [438, 598] on textarea "Comments for QAR Review" at bounding box center [578, 585] width 506 height 43
click at [258, 638] on button "Save and Deliver Quote" at bounding box center [254, 641] width 81 height 16
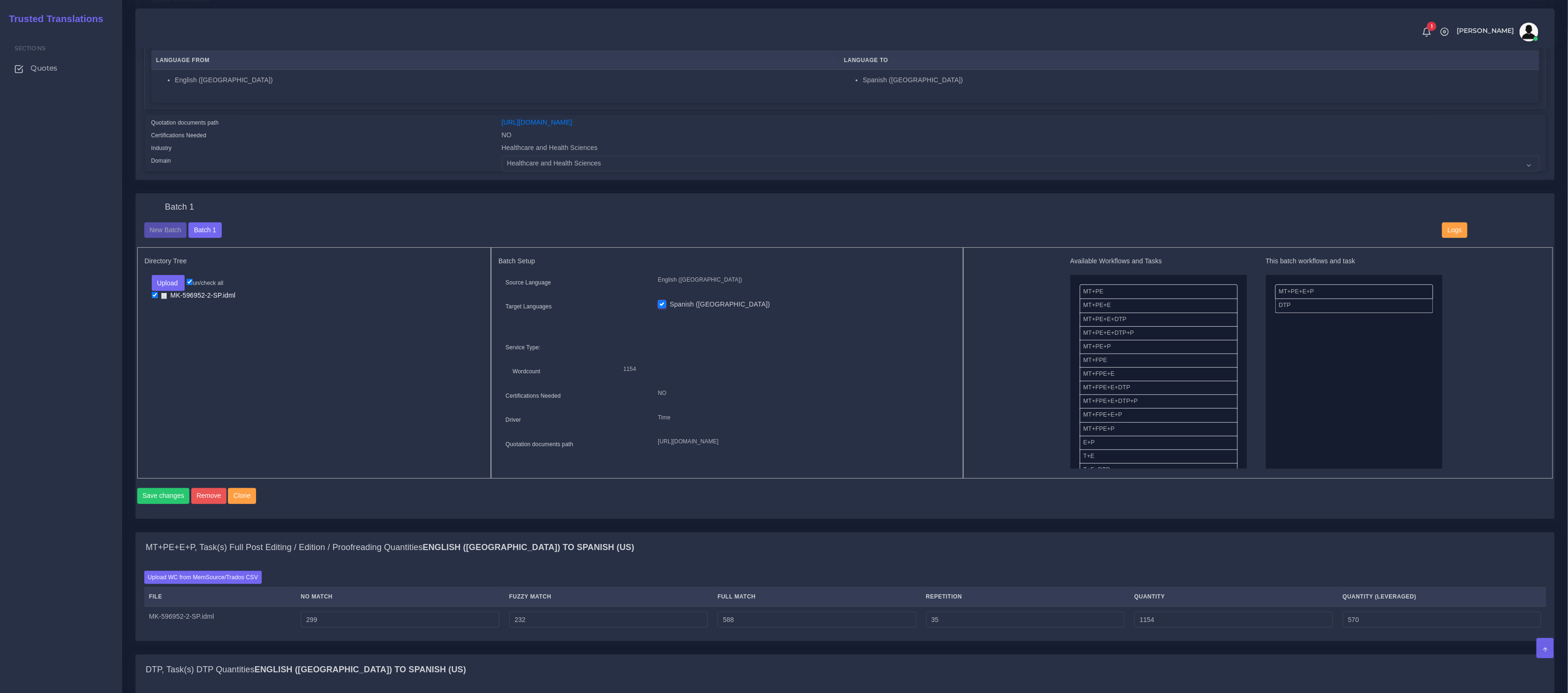
scroll to position [67, 0]
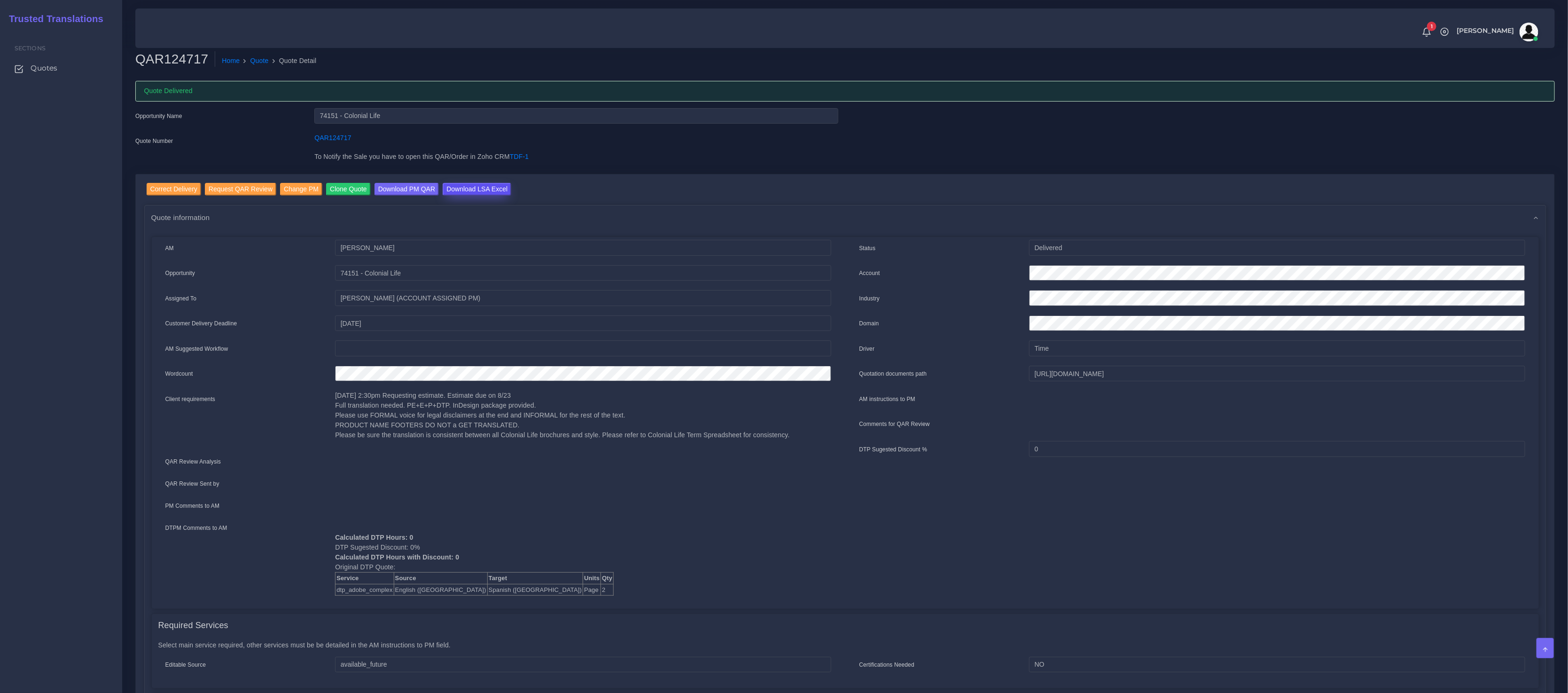
click at [481, 189] on input "Download LSA Excel" at bounding box center [476, 189] width 69 height 13
click at [258, 60] on link "Quote" at bounding box center [259, 60] width 18 height 10
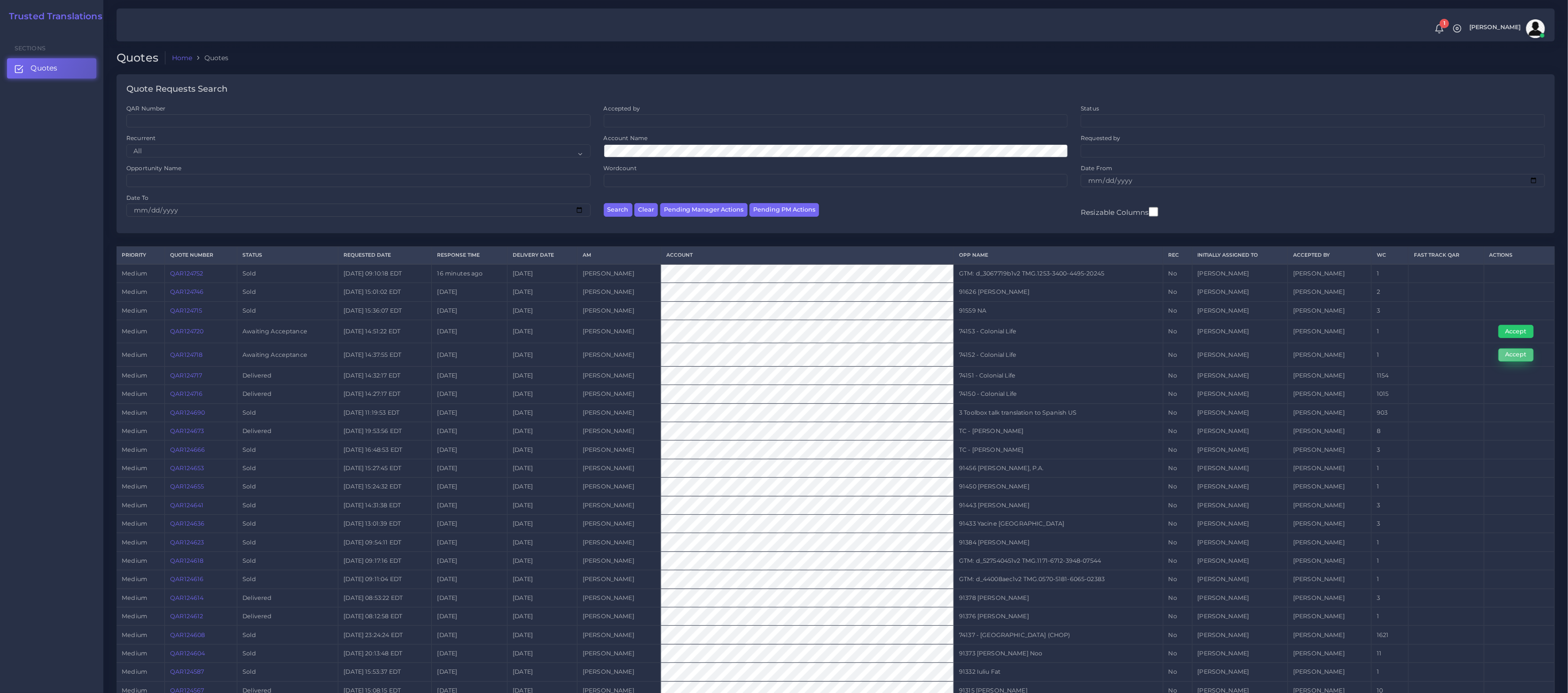
click at [1525, 354] on button "Accept" at bounding box center [1516, 355] width 36 height 13
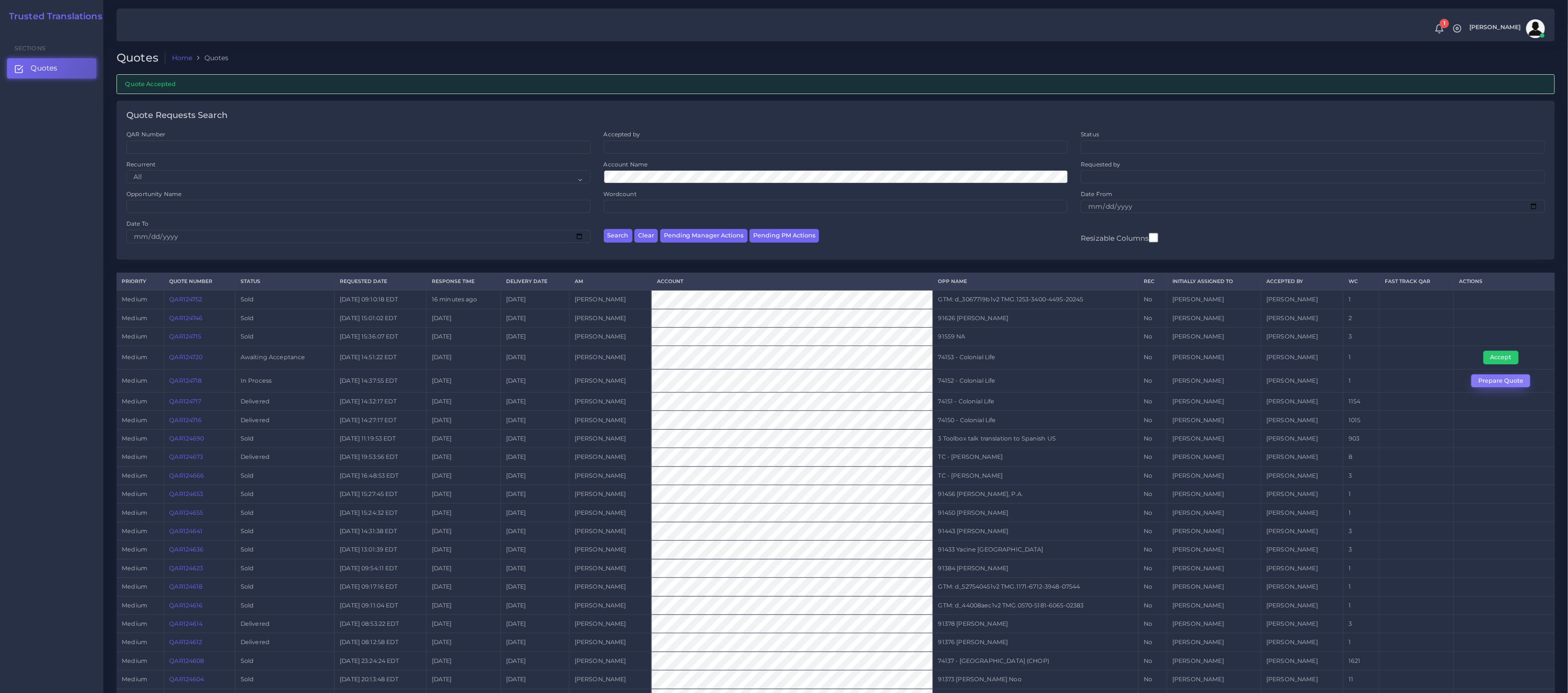
click at [1496, 380] on button "Prepare Quote" at bounding box center [1501, 380] width 59 height 13
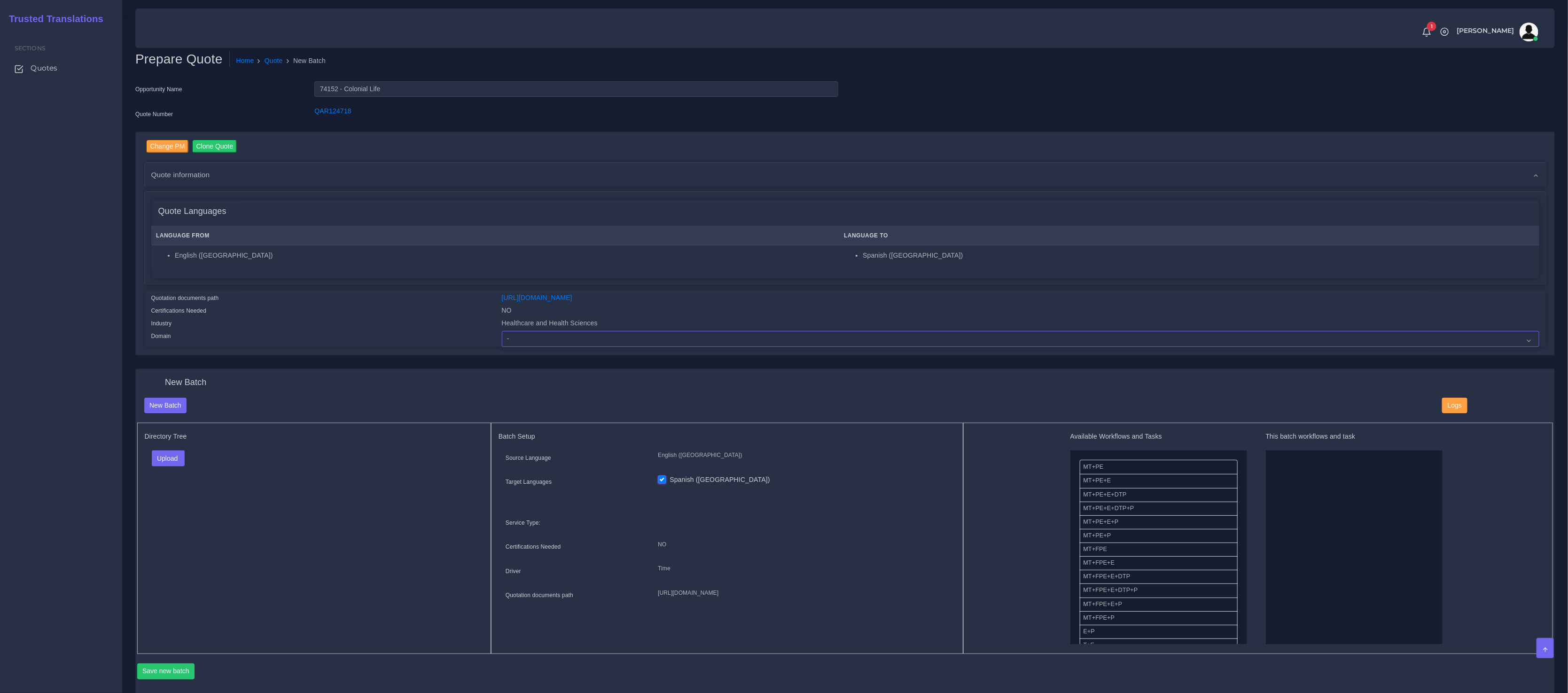
click at [526, 335] on select "- Advertising and Media Agriculture, Forestry and Fishing Architecture, Buildin…" at bounding box center [1021, 338] width 1038 height 16
select select "Healthcare and Health Sciences"
click at [502, 330] on select "- Advertising and Media Agriculture, Forestry and Fishing Architecture, Buildin…" at bounding box center [1021, 338] width 1038 height 16
click at [378, 457] on div "Upload Folder Files un/check all" at bounding box center [314, 461] width 339 height 23
drag, startPoint x: 181, startPoint y: 454, endPoint x: 171, endPoint y: 454, distance: 10.0
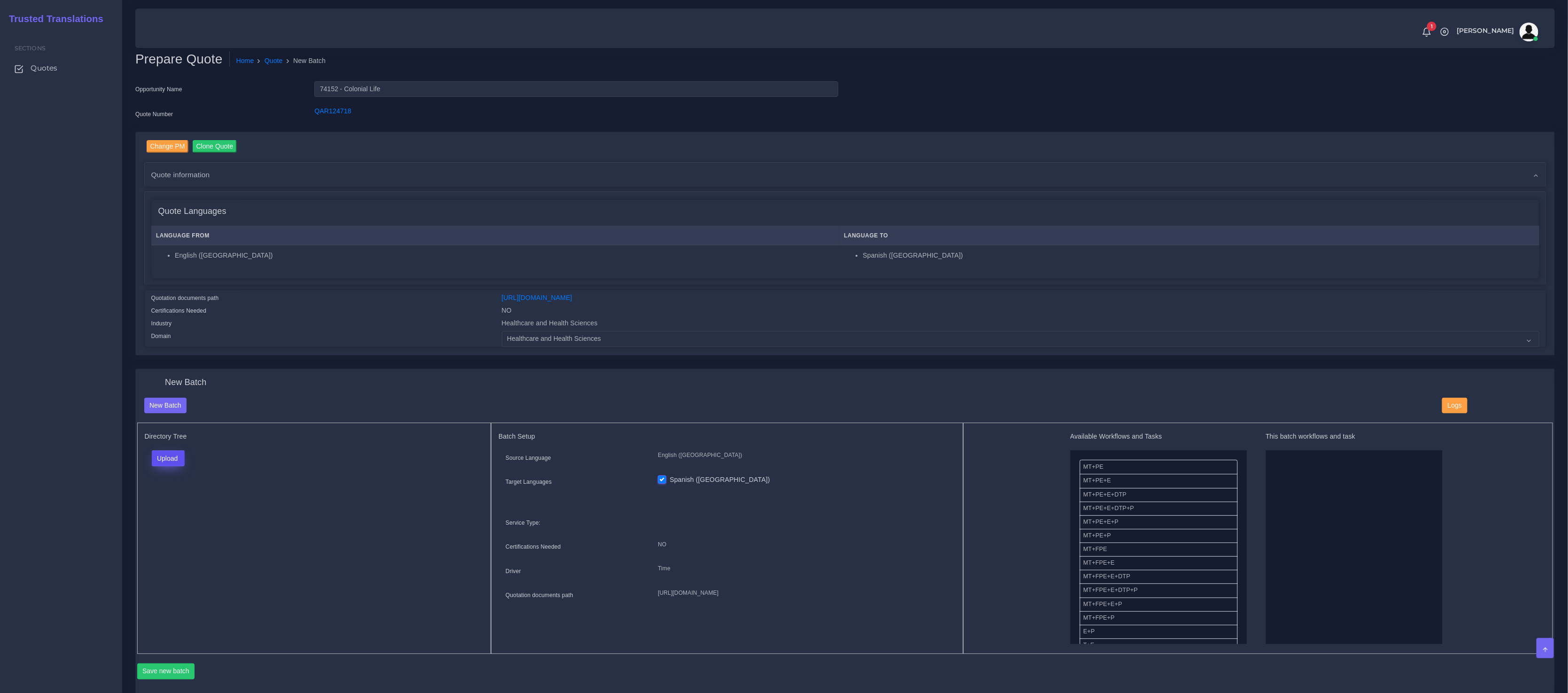
click at [181, 454] on button "Upload" at bounding box center [168, 458] width 33 height 16
click at [170, 490] on label "Files" at bounding box center [185, 494] width 65 height 12
drag, startPoint x: 1113, startPoint y: 514, endPoint x: 1261, endPoint y: 512, distance: 148.0
drag, startPoint x: 1243, startPoint y: 520, endPoint x: 1266, endPoint y: 515, distance: 23.5
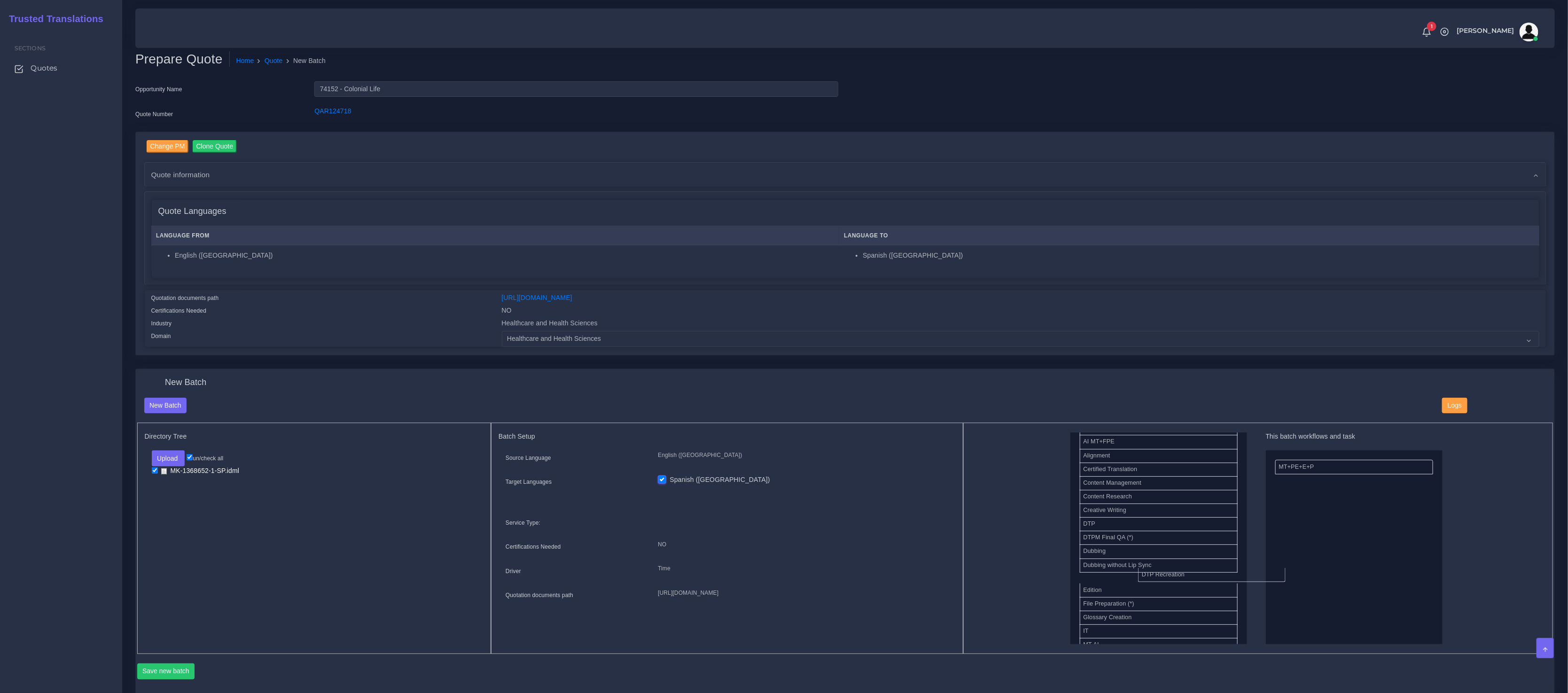
drag, startPoint x: 1282, startPoint y: 479, endPoint x: 1100, endPoint y: 566, distance: 201.7
drag, startPoint x: 1091, startPoint y: 518, endPoint x: 1322, endPoint y: 485, distance: 233.3
click at [167, 674] on button "Save new batch" at bounding box center [166, 671] width 58 height 16
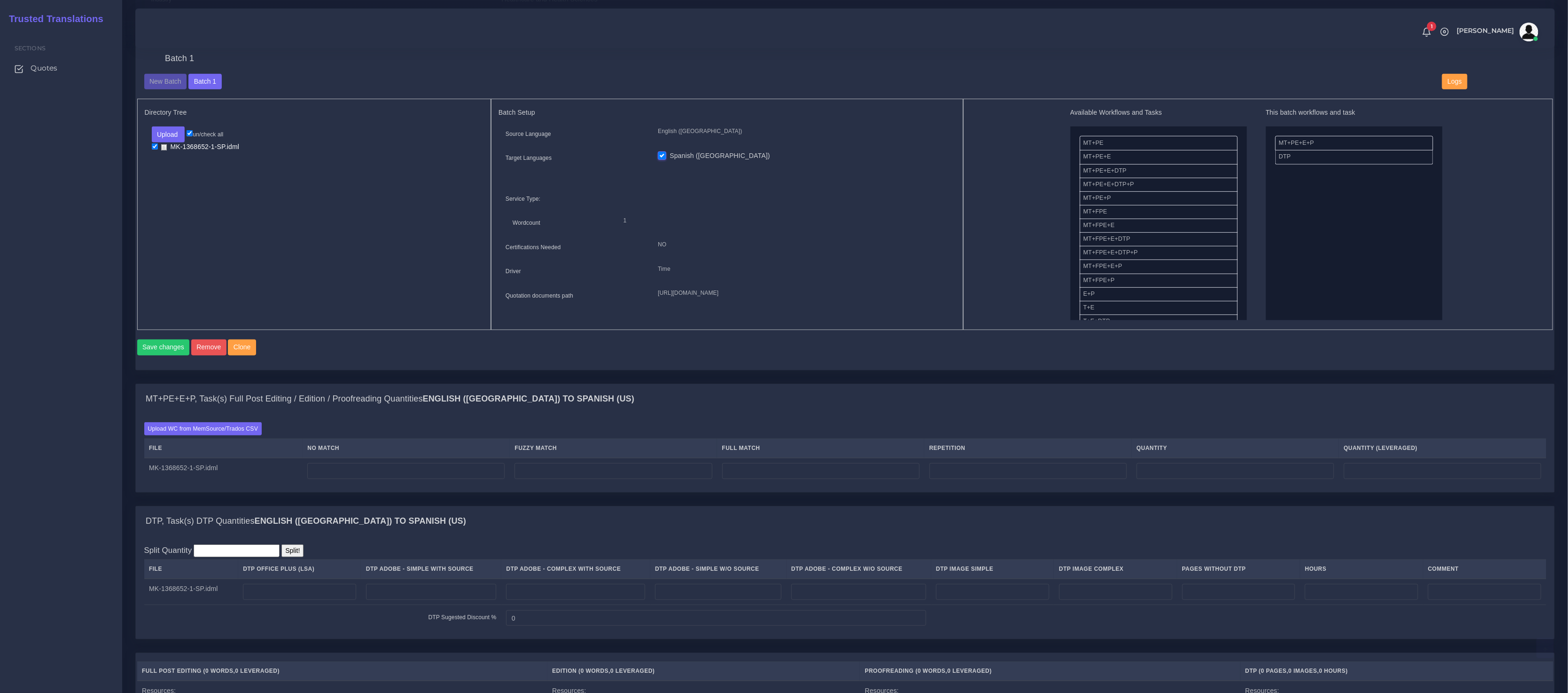
scroll to position [438, 0]
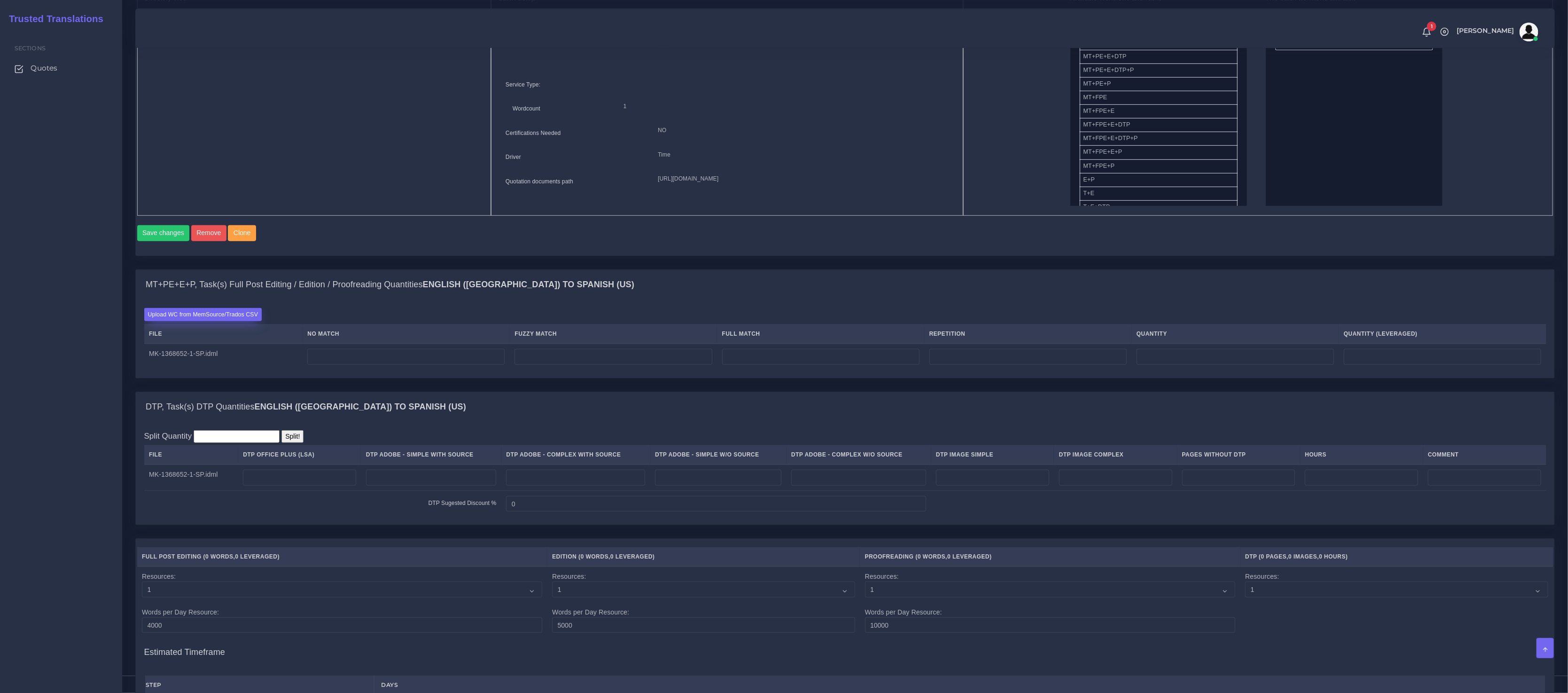
click at [222, 321] on label "Upload WC from MemSource/Trados CSV" at bounding box center [203, 314] width 118 height 13
click at [0, 0] on input "Upload WC from MemSource/Trados CSV" at bounding box center [0, 0] width 0 height 0
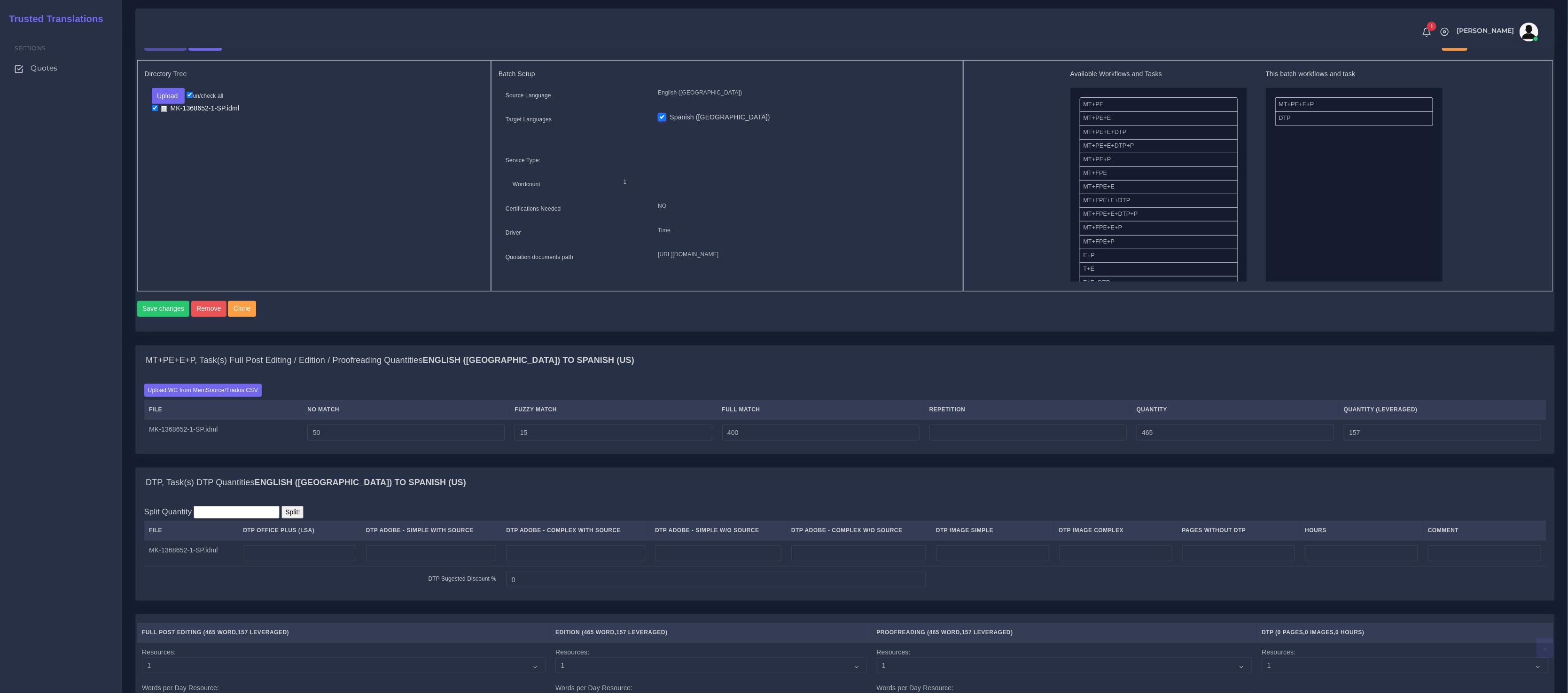
scroll to position [441, 0]
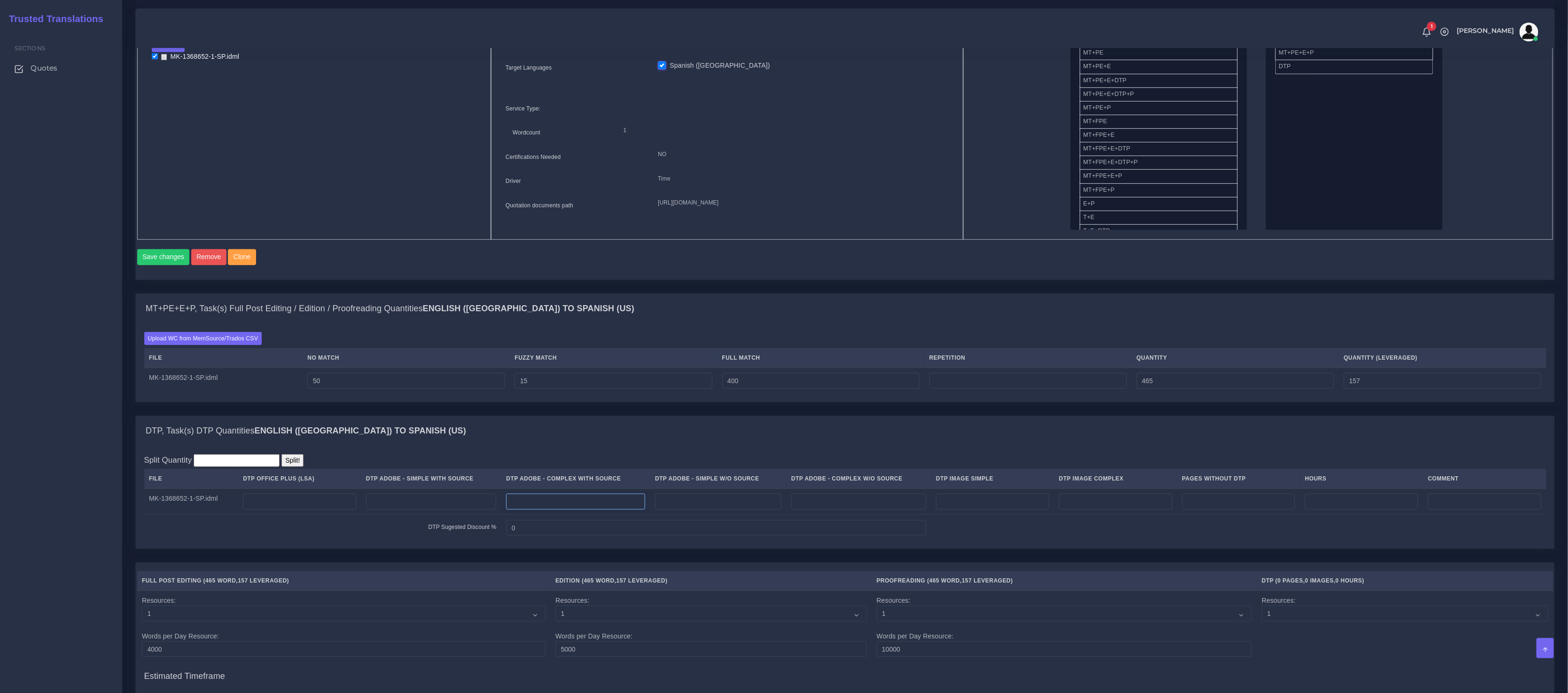
click at [623, 504] on input "number" at bounding box center [576, 501] width 139 height 16
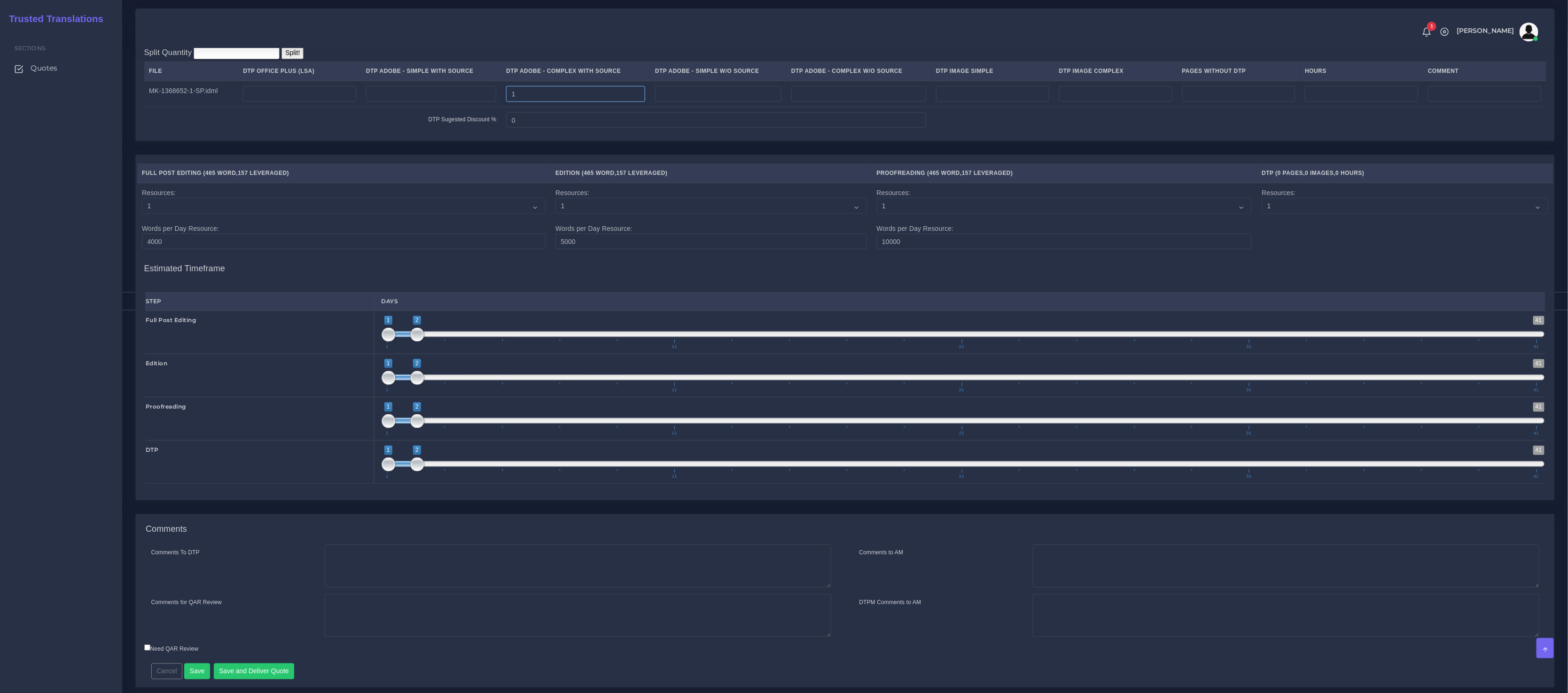
scroll to position [883, 0]
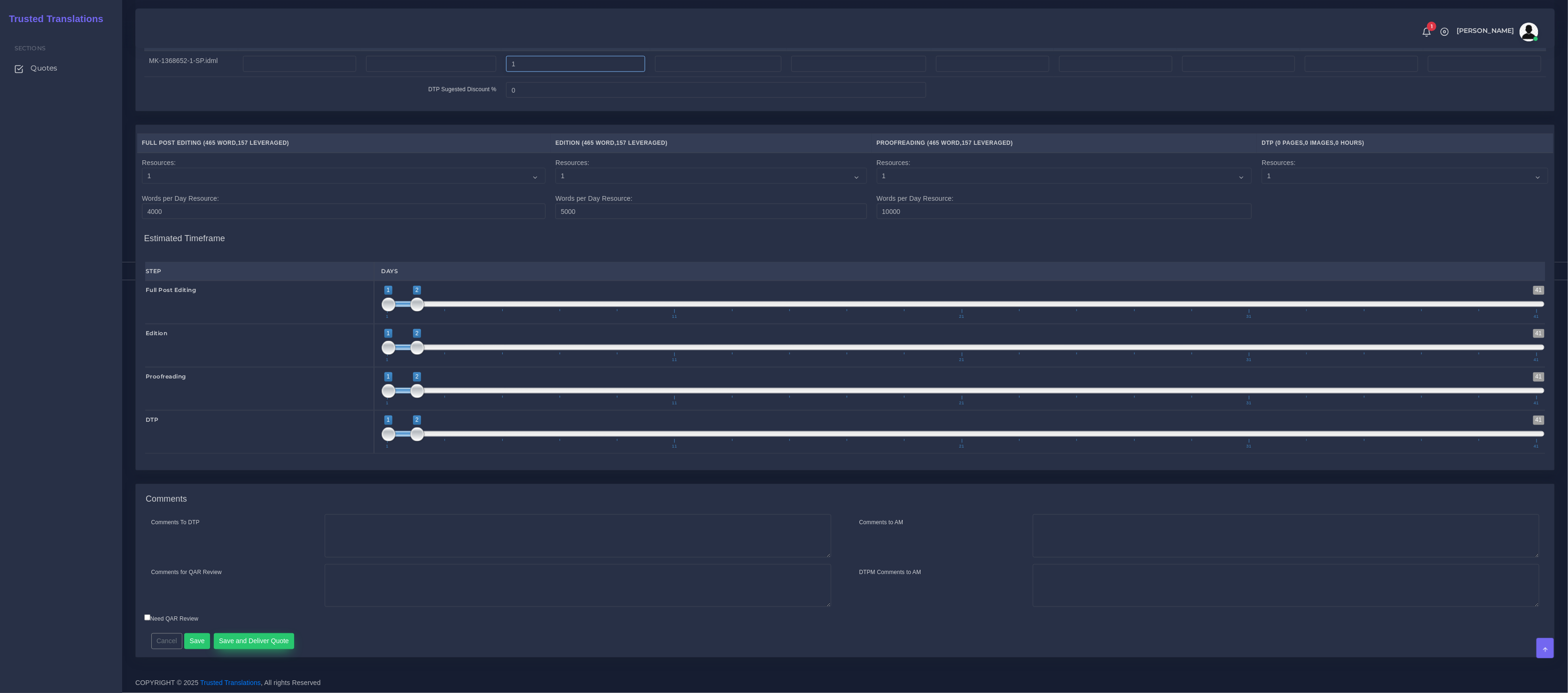
type input "1"
click at [274, 644] on button "Save and Deliver Quote" at bounding box center [254, 641] width 81 height 16
click at [363, 531] on textarea "Comments To DTP" at bounding box center [578, 536] width 506 height 43
paste textarea "Usual LA Instructions - Colonial Life"
click at [361, 526] on textarea "Usual LA Instructions - Colonial Life" at bounding box center [578, 536] width 506 height 43
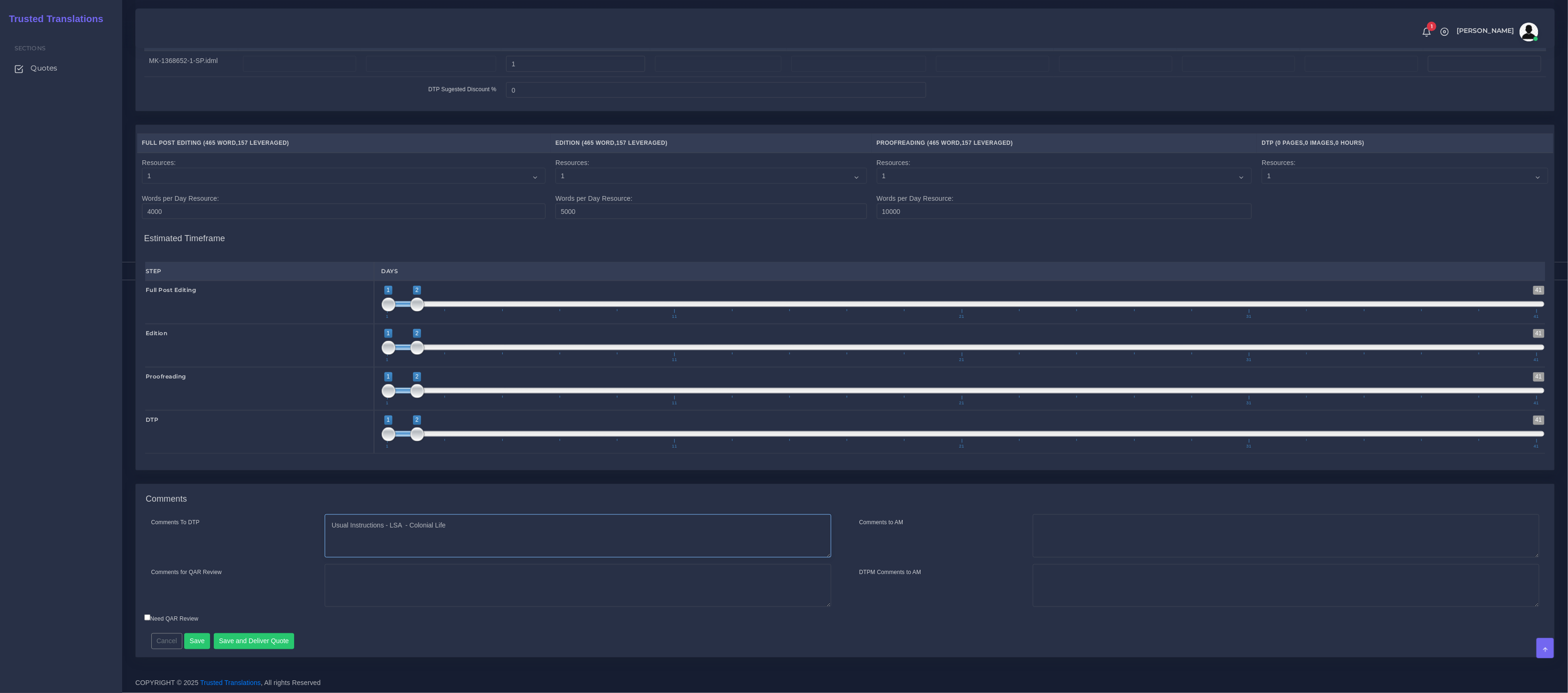
type textarea "Usual Instructions - LSA - Colonial Life"
click at [1135, 520] on textarea "Comments to AM" at bounding box center [1286, 536] width 506 height 43
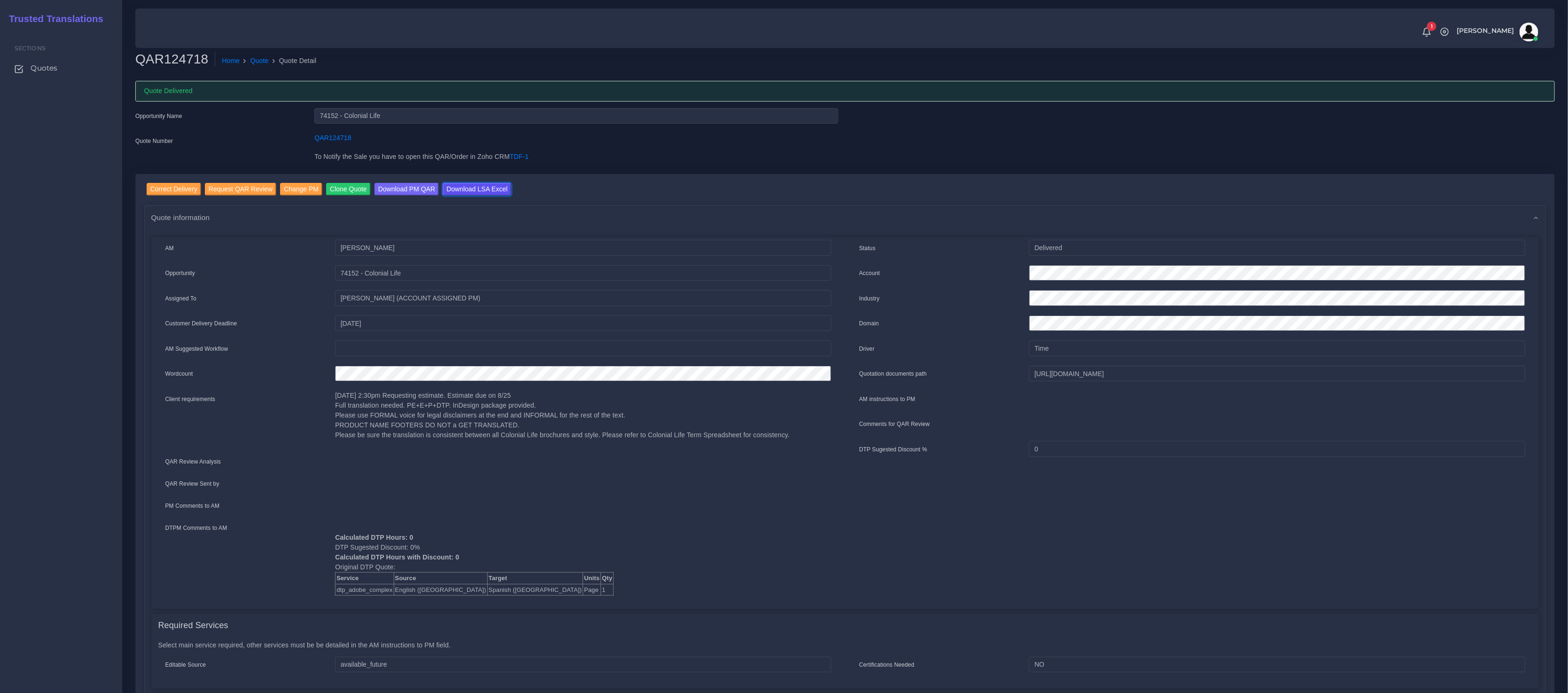
drag, startPoint x: 478, startPoint y: 187, endPoint x: 254, endPoint y: 221, distance: 226.6
click at [478, 187] on input "Download LSA Excel" at bounding box center [476, 189] width 69 height 13
click at [180, 189] on input "Correct Delivery" at bounding box center [173, 189] width 55 height 13
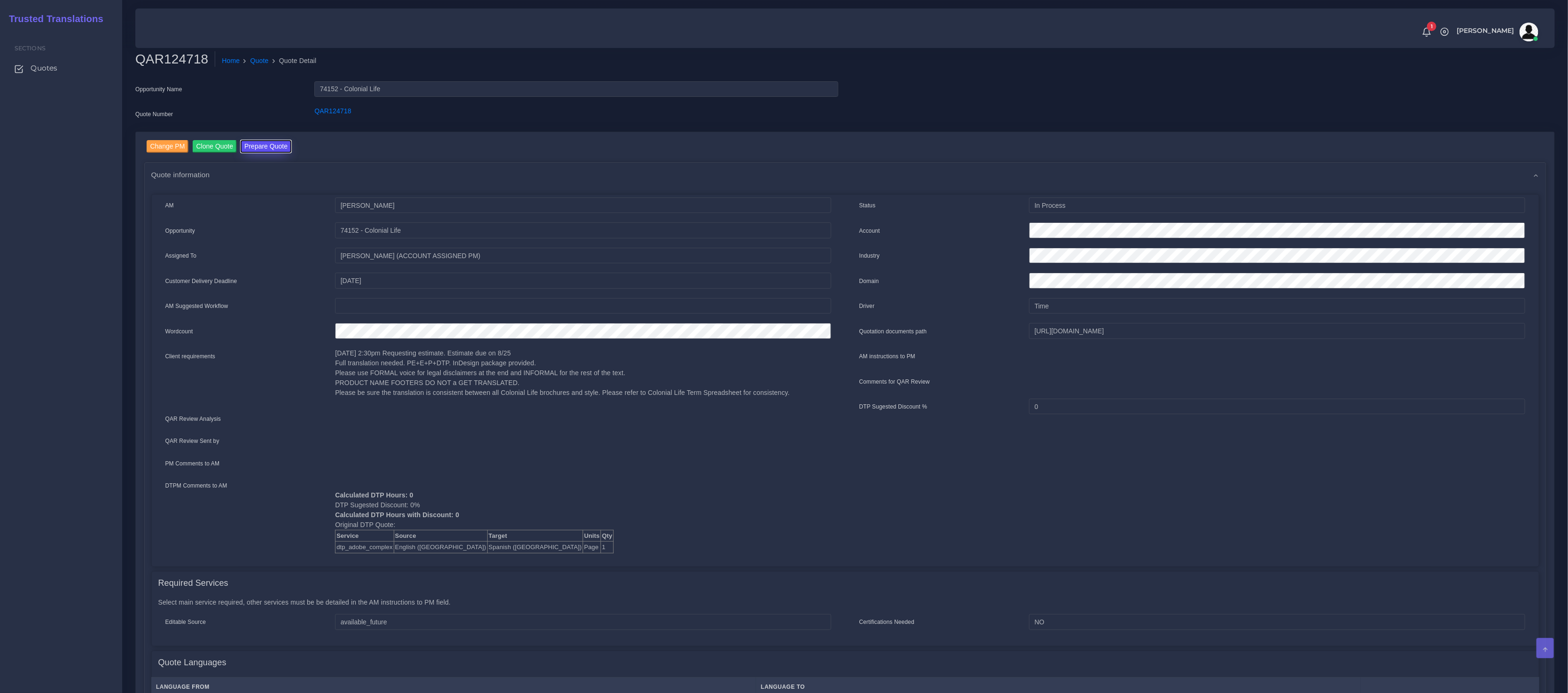
click at [263, 151] on button "Prepare Quote" at bounding box center [265, 146] width 51 height 13
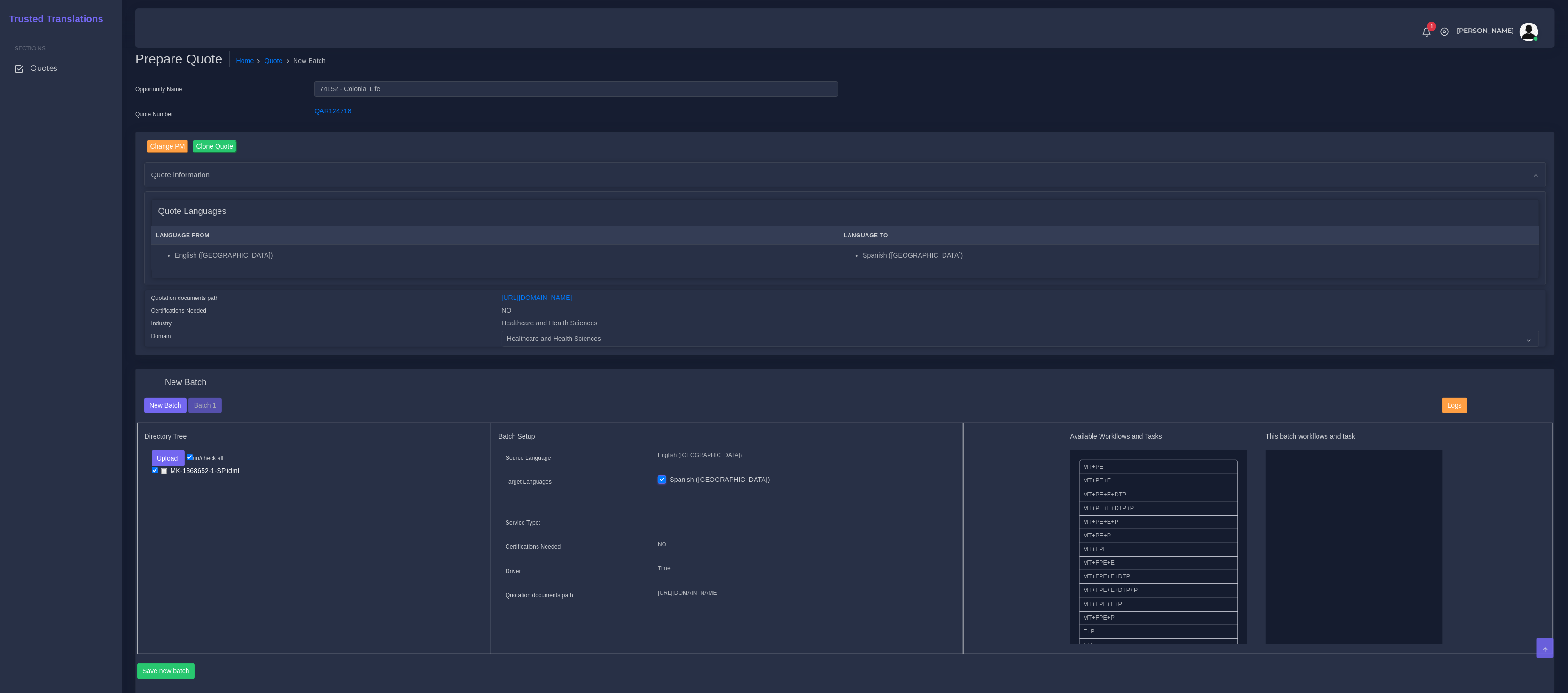
scroll to position [221, 0]
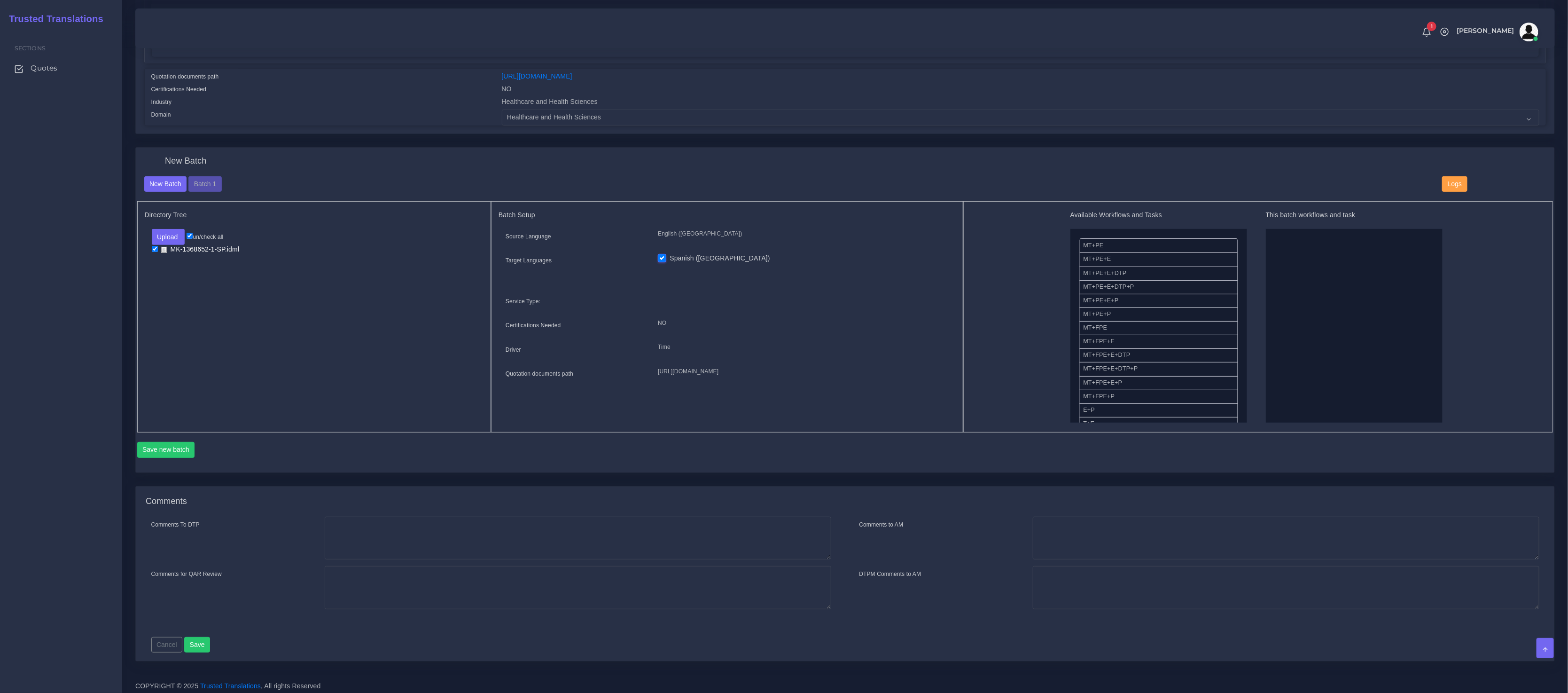
click at [231, 186] on div "New Batch Batch 1" at bounding box center [786, 184] width 1298 height 16
click at [214, 186] on button "Batch 1" at bounding box center [205, 184] width 33 height 16
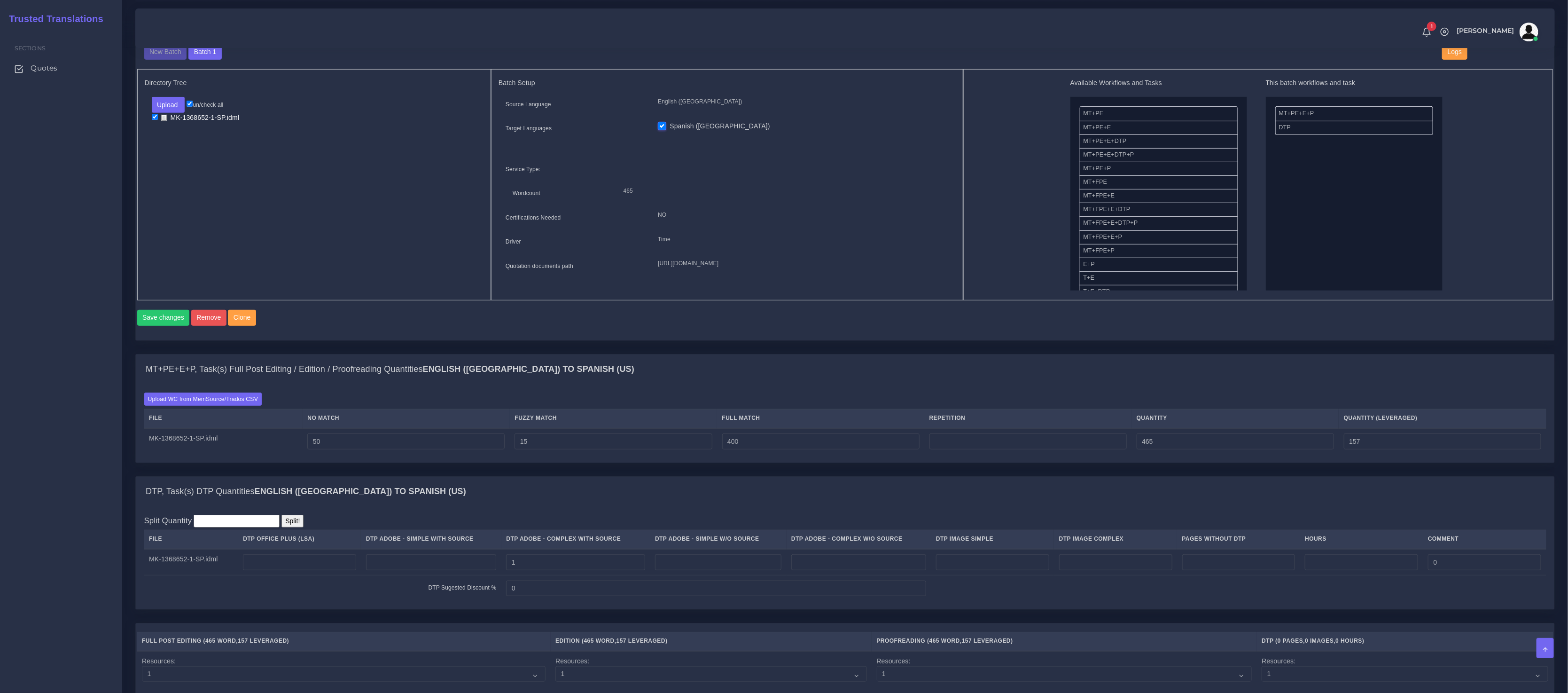
scroll to position [850, 0]
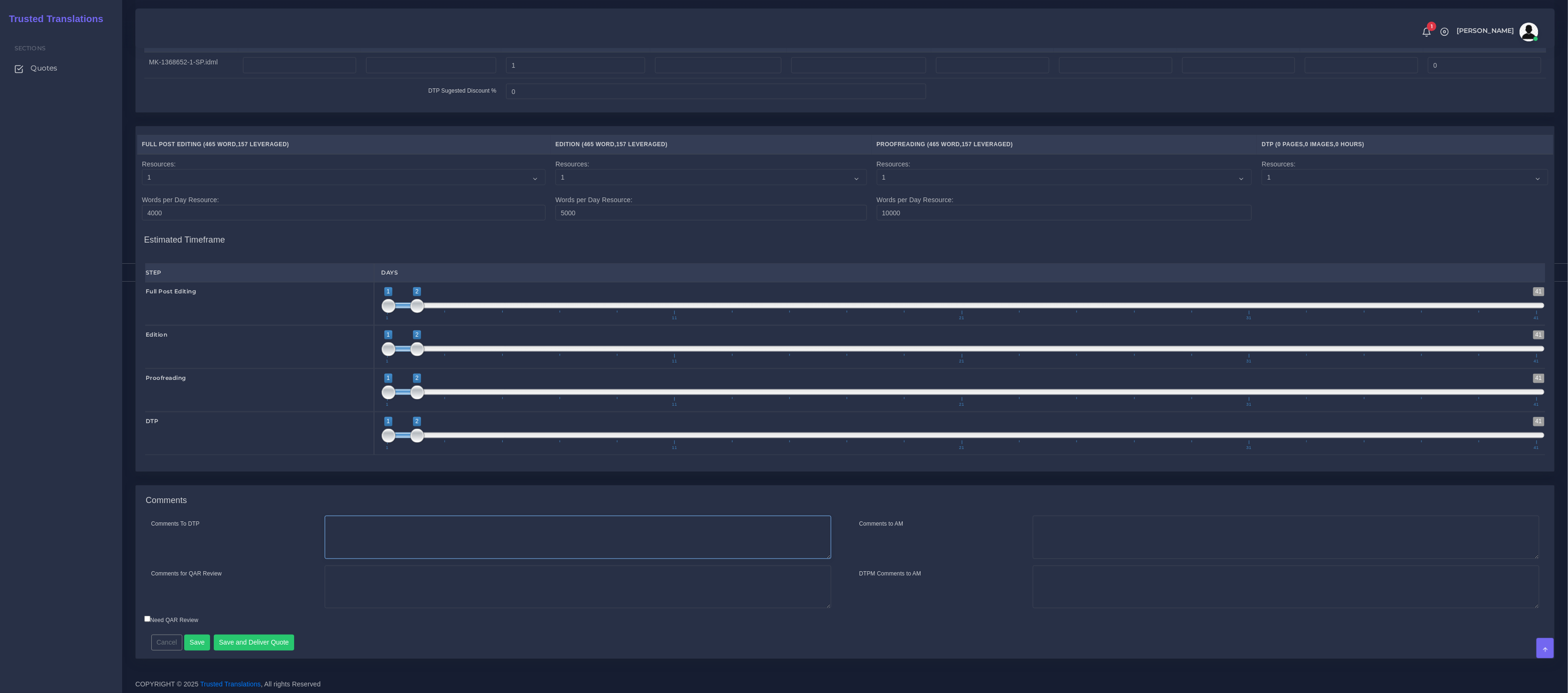
click at [376, 559] on textarea "Comments To DTP" at bounding box center [578, 537] width 506 height 43
paste textarea "Usual LA Instructions - Colonial Life"
click at [402, 532] on textarea "Usual LA Instructions - Colonial Life" at bounding box center [578, 537] width 506 height 43
click at [361, 532] on textarea "Usual LA Instructions - LSA - Colonial Life" at bounding box center [578, 537] width 506 height 43
type textarea "Usual Instructions - LSA - Colonial Life"
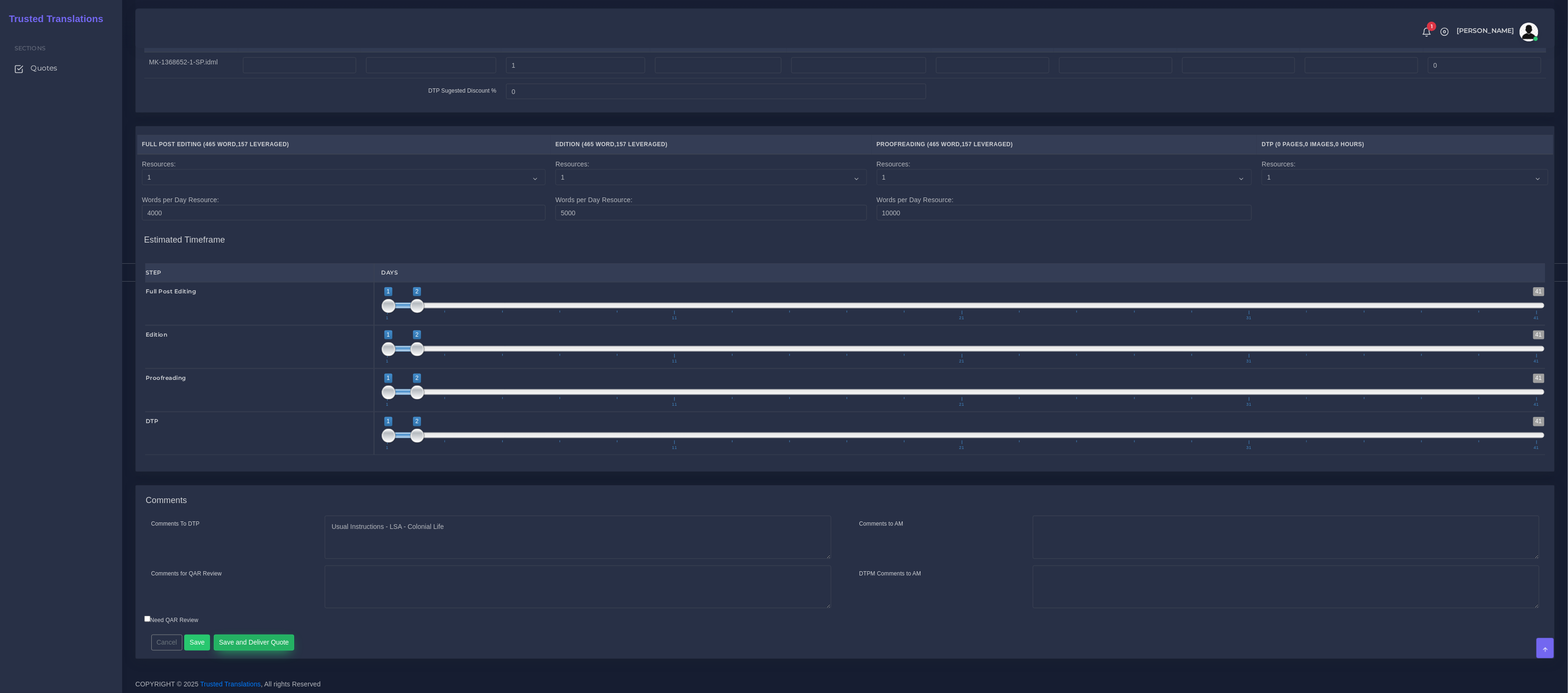
click at [256, 644] on button "Save and Deliver Quote" at bounding box center [254, 643] width 81 height 16
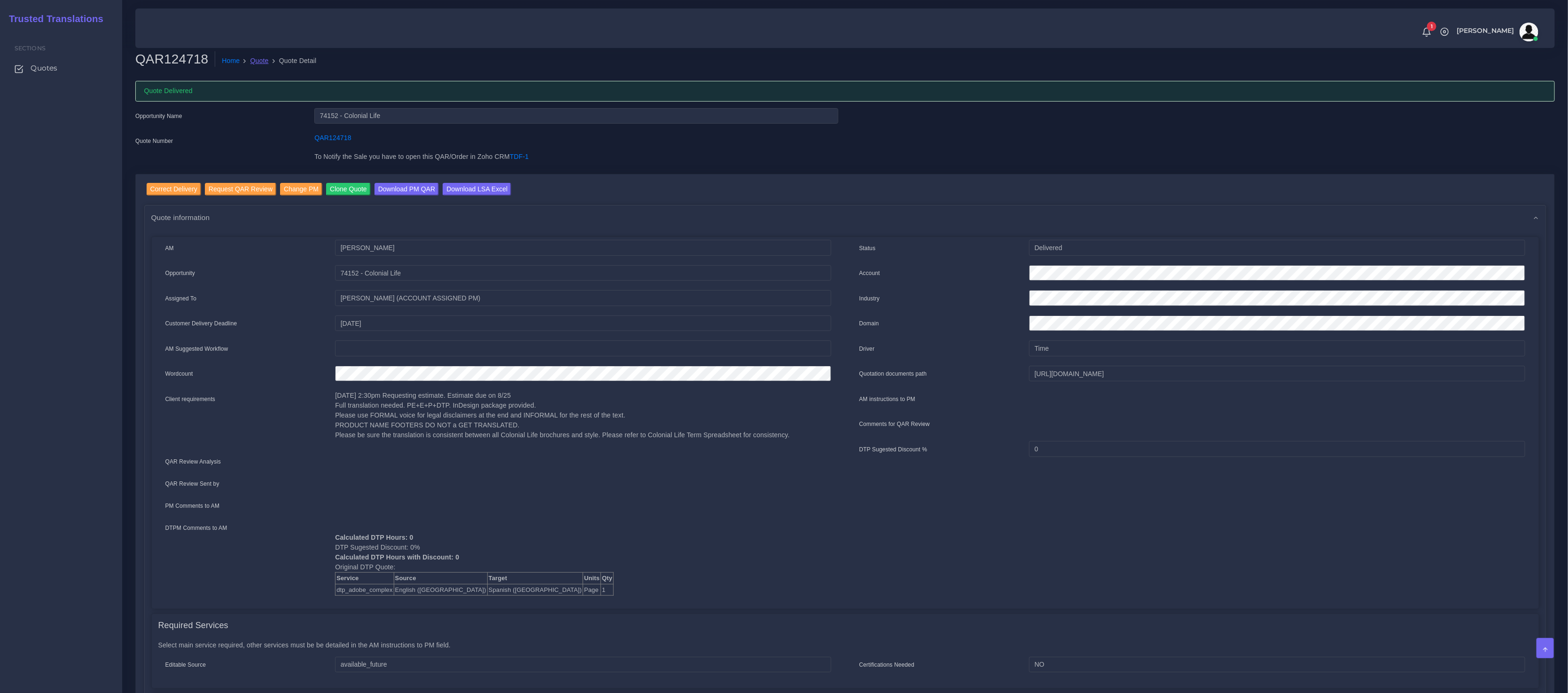
click at [257, 60] on link "Quote" at bounding box center [259, 60] width 18 height 10
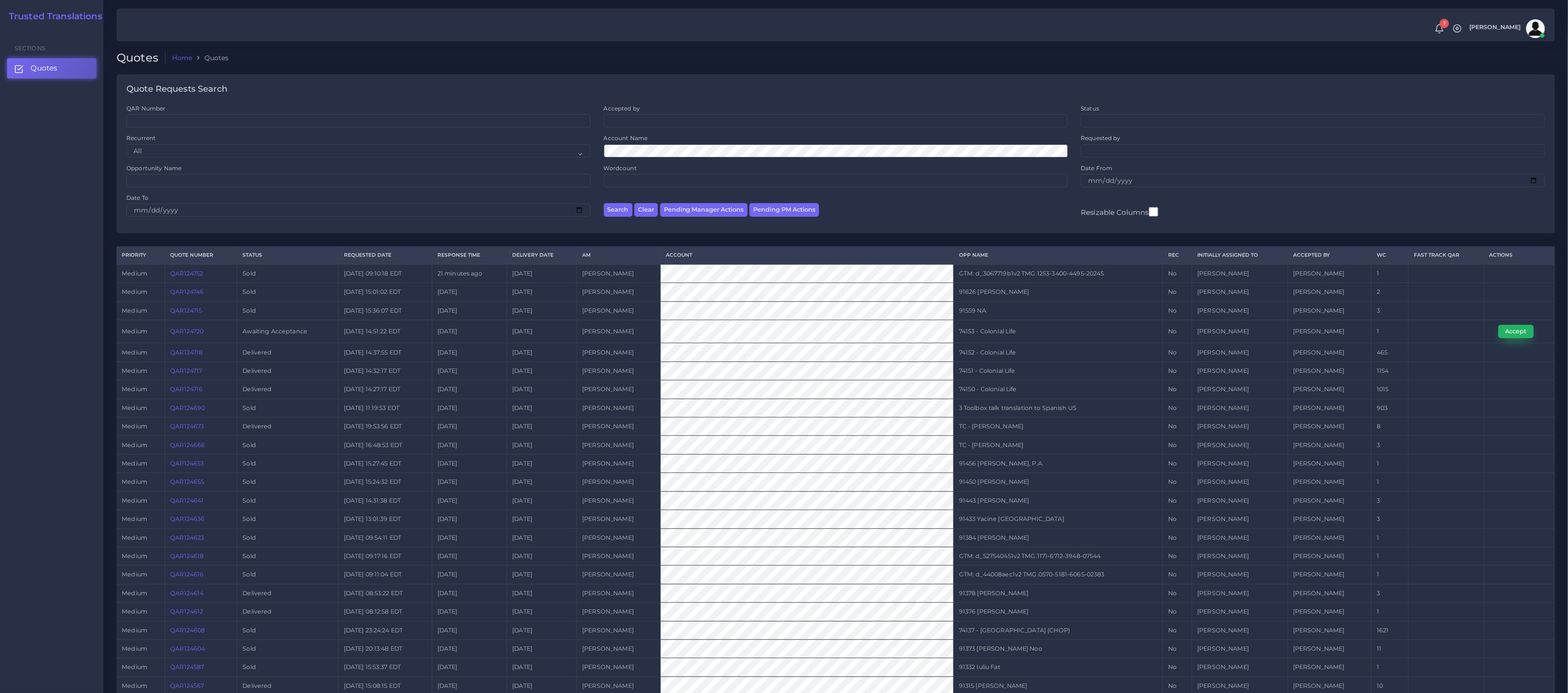
click at [1519, 329] on button "Accept" at bounding box center [1516, 330] width 36 height 13
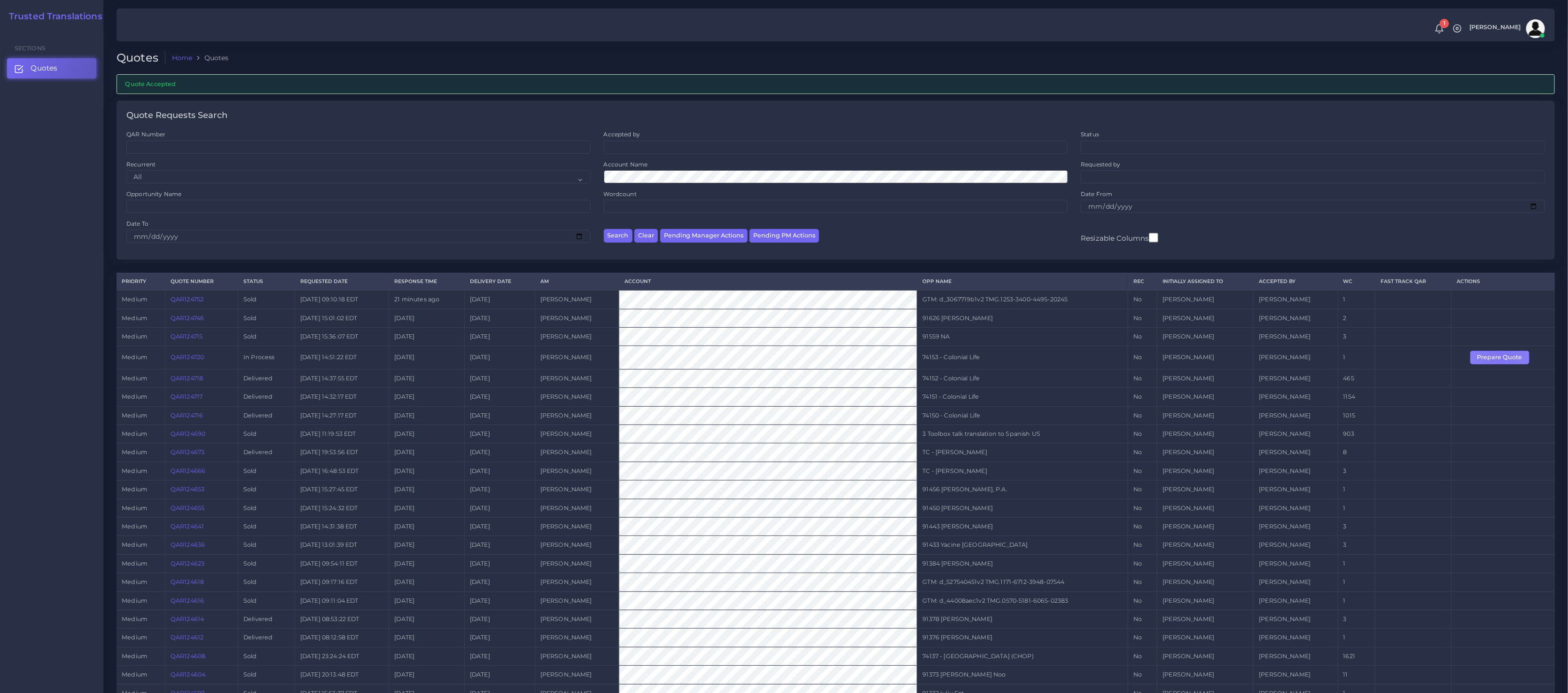
drag, startPoint x: 1499, startPoint y: 354, endPoint x: 1449, endPoint y: 312, distance: 65.3
click at [1499, 354] on button "Prepare Quote" at bounding box center [1500, 356] width 59 height 13
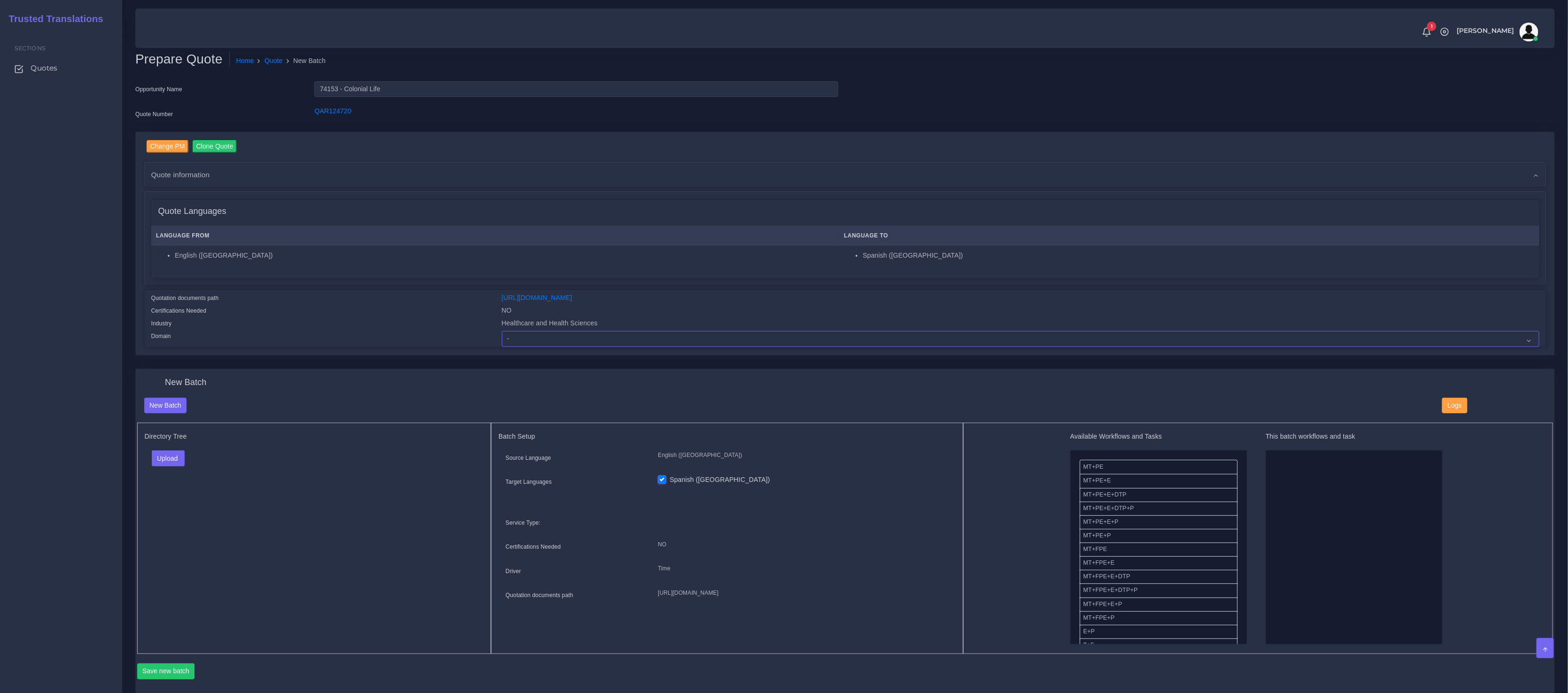
click at [778, 334] on select "- Advertising and Media Agriculture, Forestry and Fishing Architecture, Buildin…" at bounding box center [1021, 338] width 1038 height 16
select select "Healthcare and Health Sciences"
click at [502, 330] on select "- Advertising and Media Agriculture, Forestry and Fishing Architecture, Buildin…" at bounding box center [1021, 338] width 1038 height 16
click at [420, 220] on div "Quote Languages" at bounding box center [846, 211] width 1388 height 23
click at [169, 462] on button "Upload" at bounding box center [168, 458] width 33 height 16
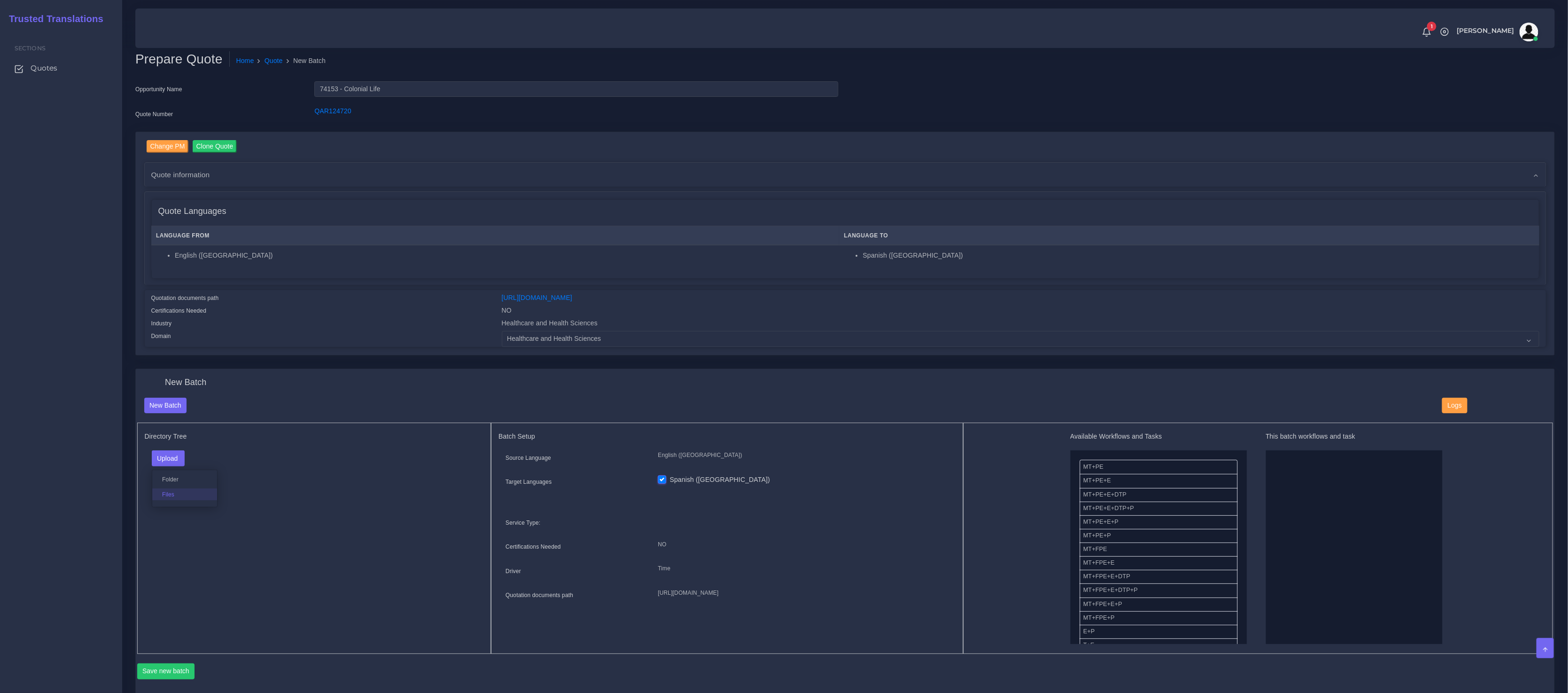
click at [173, 496] on label "Files" at bounding box center [185, 494] width 65 height 12
drag, startPoint x: 1113, startPoint y: 521, endPoint x: 1179, endPoint y: 530, distance: 66.6
drag, startPoint x: 1101, startPoint y: 581, endPoint x: 1219, endPoint y: 573, distance: 118.3
click at [165, 672] on button "Save new batch" at bounding box center [166, 671] width 58 height 16
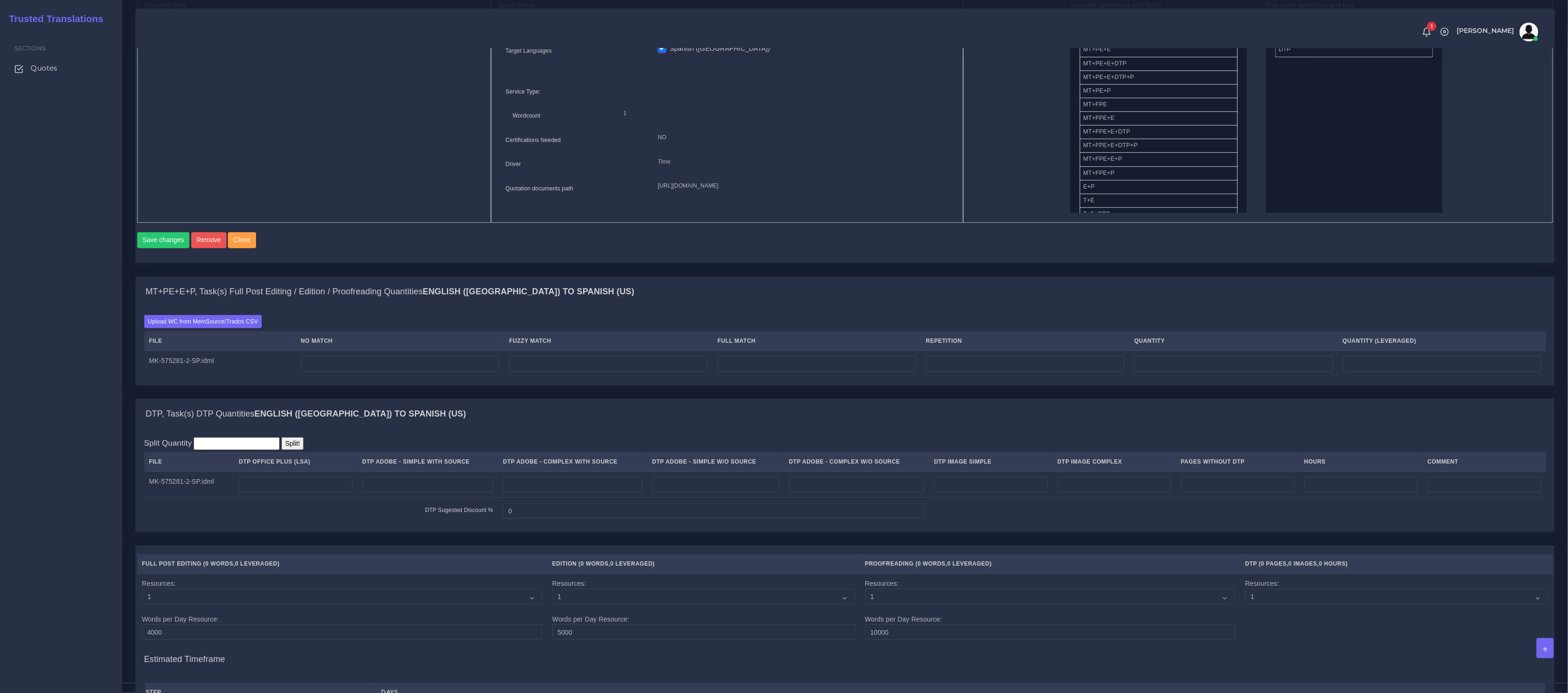
scroll to position [465, 0]
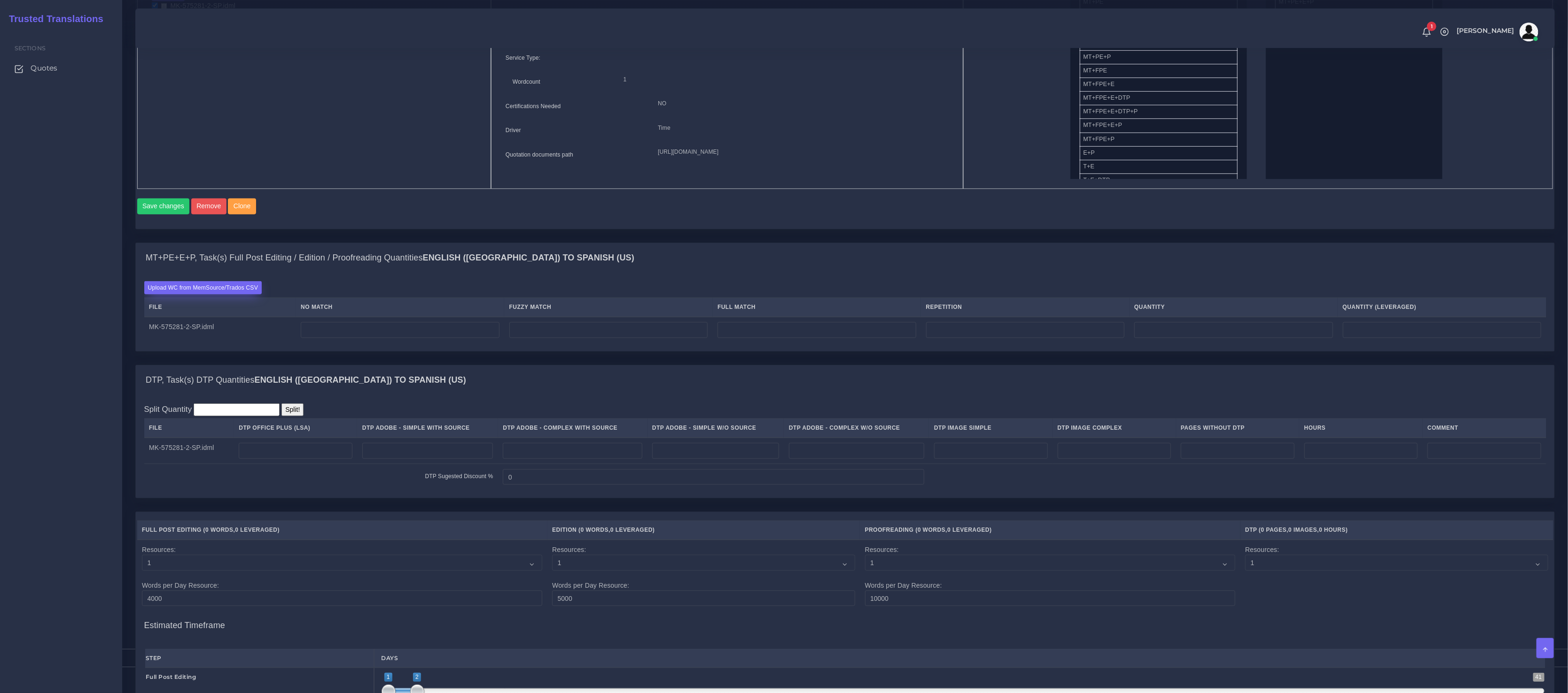
click at [232, 294] on label "Upload WC from MemSource/Trados CSV" at bounding box center [203, 287] width 118 height 13
click at [0, 0] on input "Upload WC from MemSource/Trados CSV" at bounding box center [0, 0] width 0 height 0
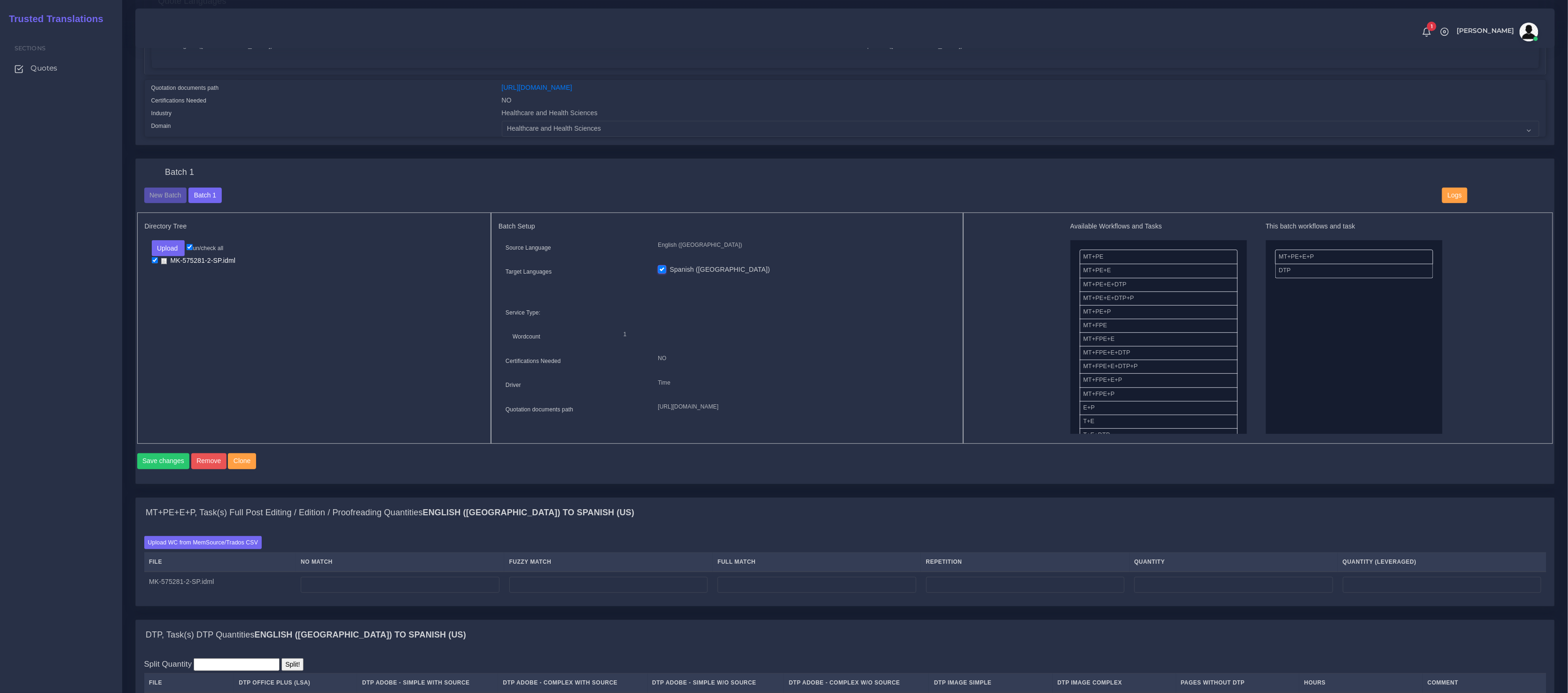
scroll to position [270, 0]
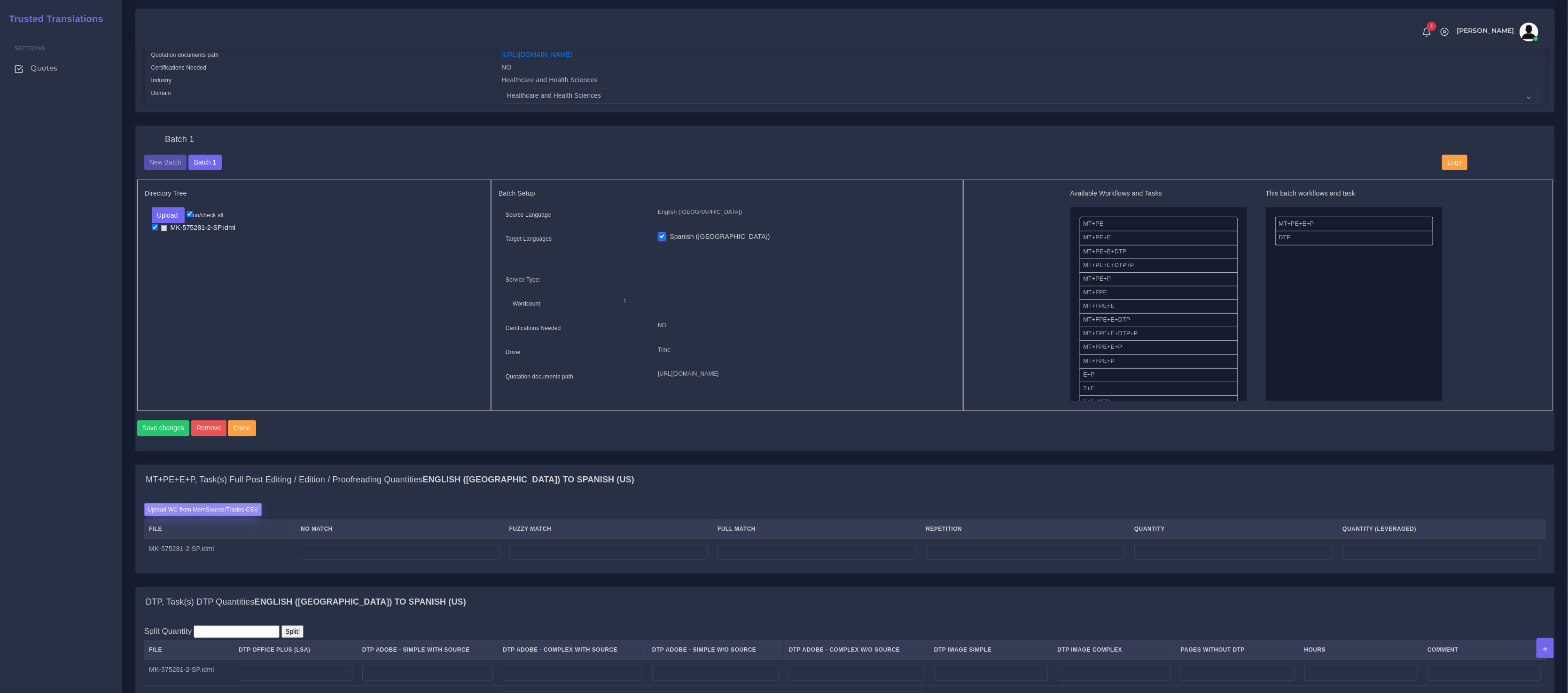
click at [201, 515] on label "Upload WC from MemSource/Trados CSV" at bounding box center [203, 509] width 118 height 13
click at [0, 0] on input "Upload WC from MemSource/Trados CSV" at bounding box center [0, 0] width 0 height 0
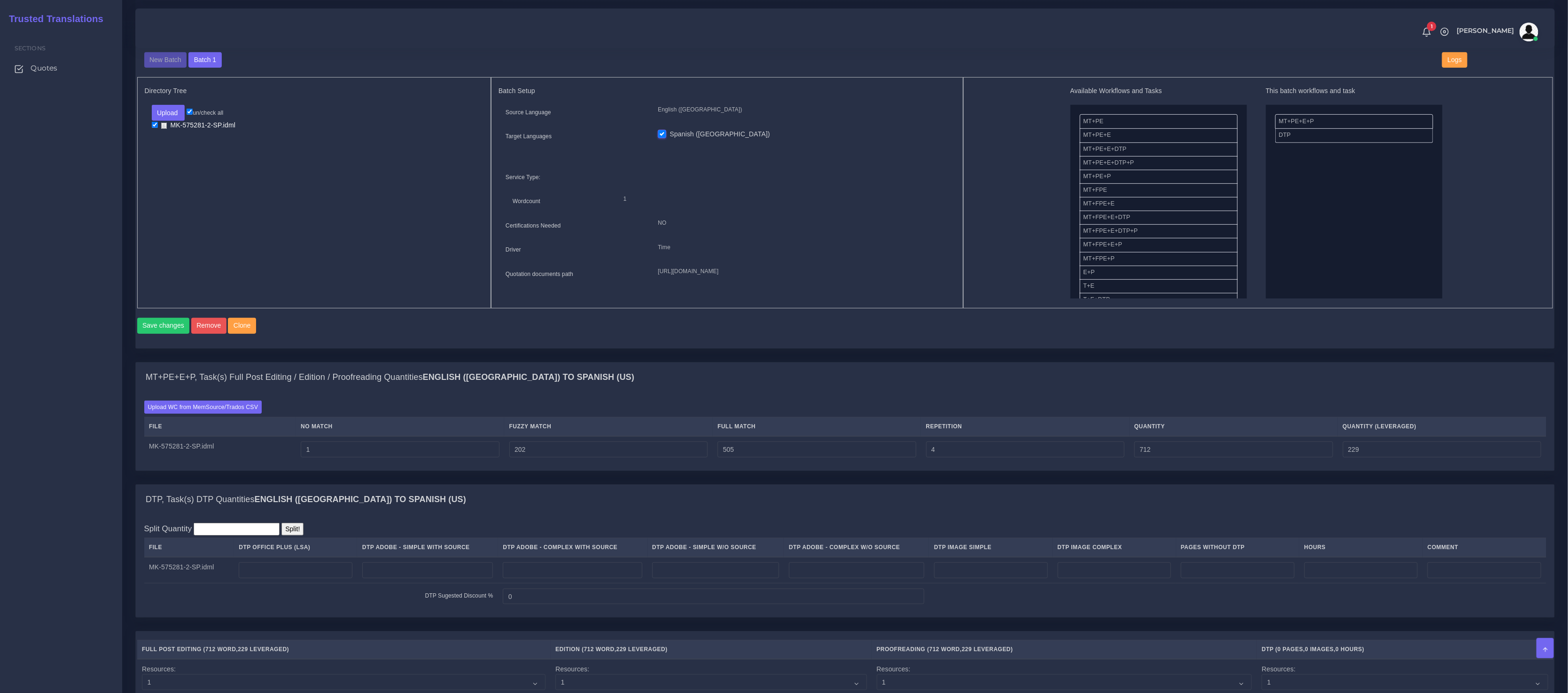
scroll to position [386, 0]
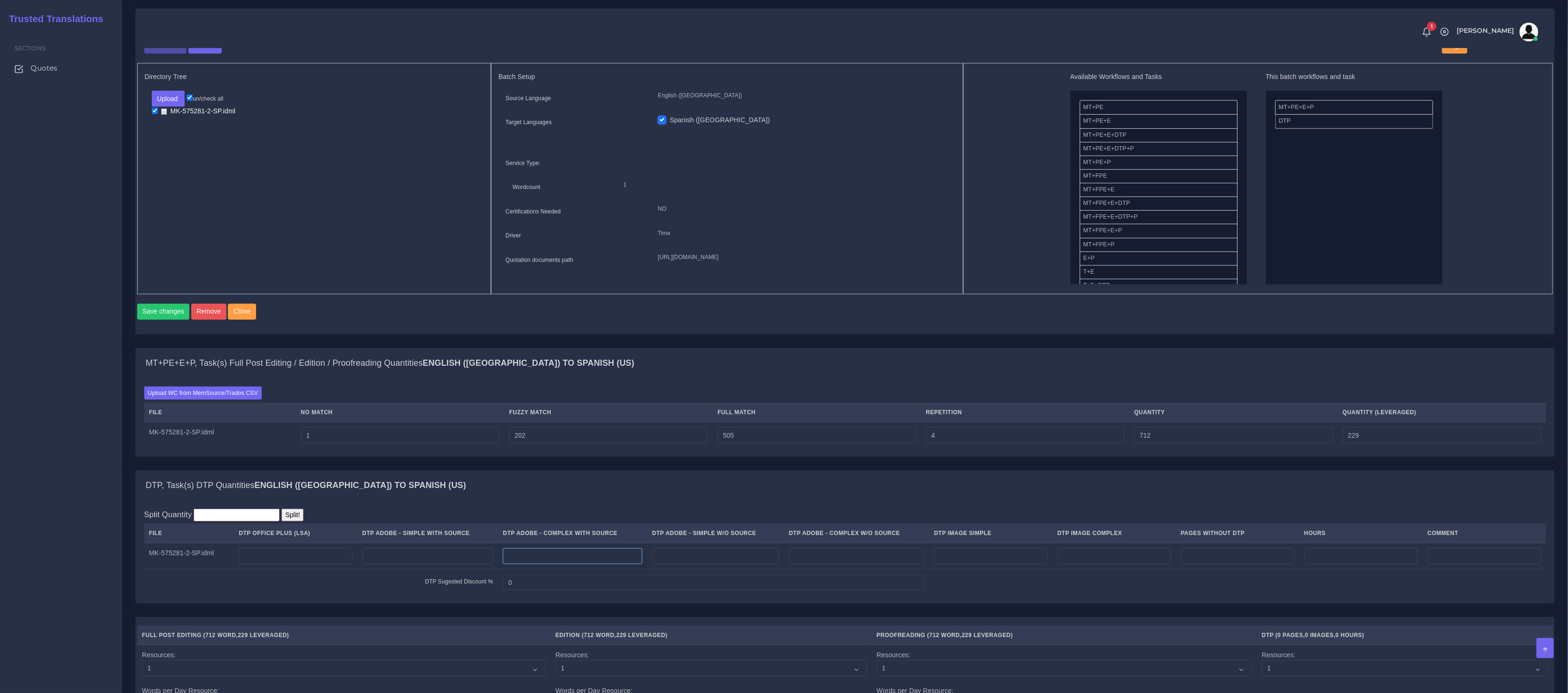
click at [565, 564] on input "number" at bounding box center [572, 556] width 140 height 16
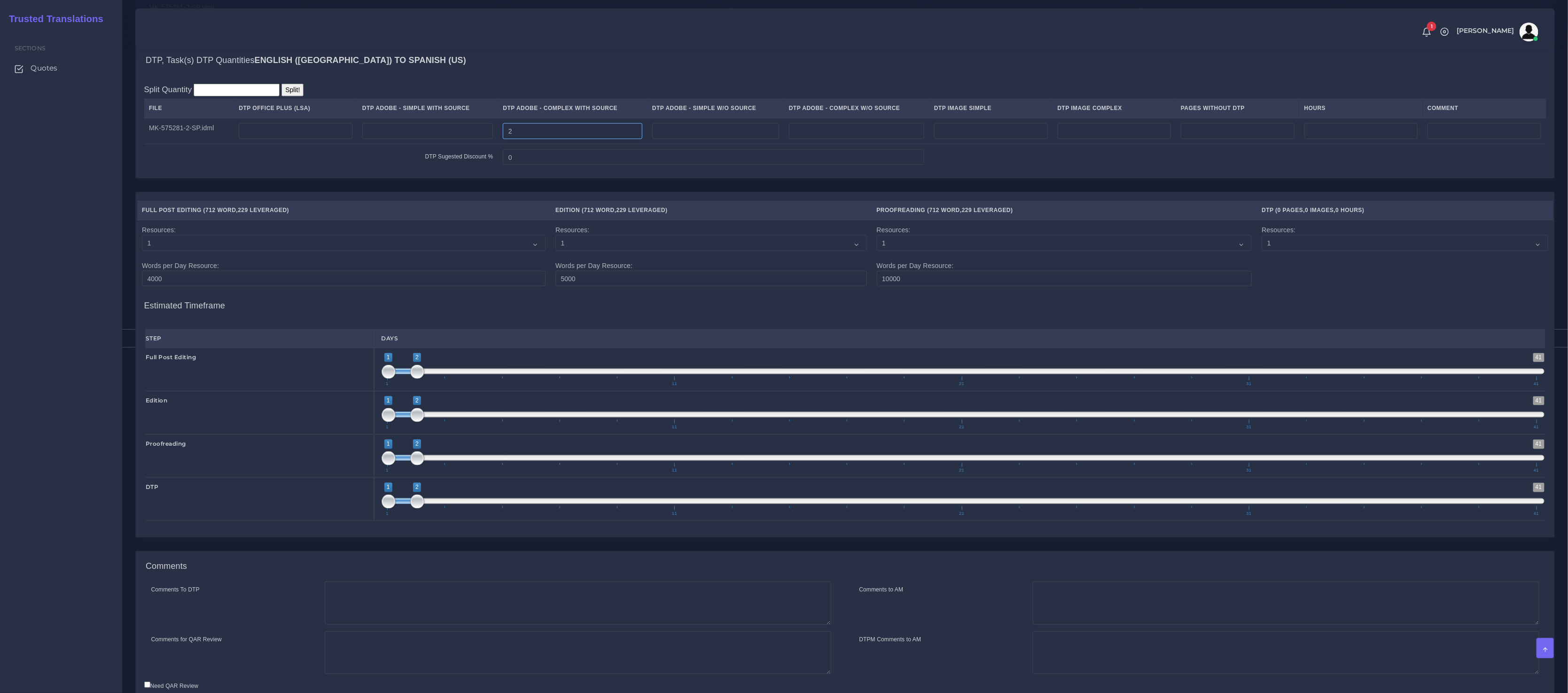
scroll to position [883, 0]
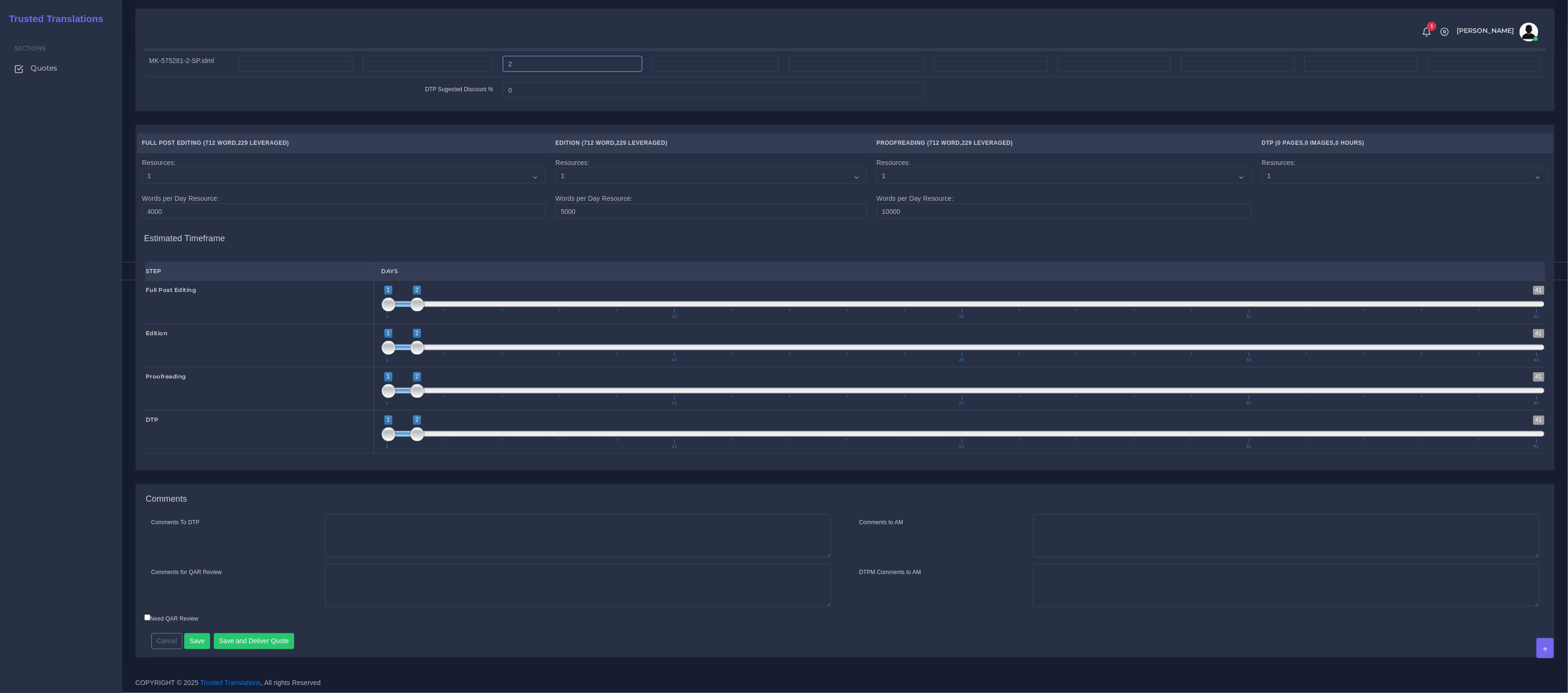
type input "2"
click at [375, 526] on textarea "Comments To DTP" at bounding box center [578, 536] width 506 height 43
paste textarea "Usual LA Instructions - Colonial Life"
click at [364, 525] on textarea "Usual LA Instructions - Colonial Life" at bounding box center [578, 536] width 506 height 43
type textarea "Usual Instructions - LSA - Colonial Life"
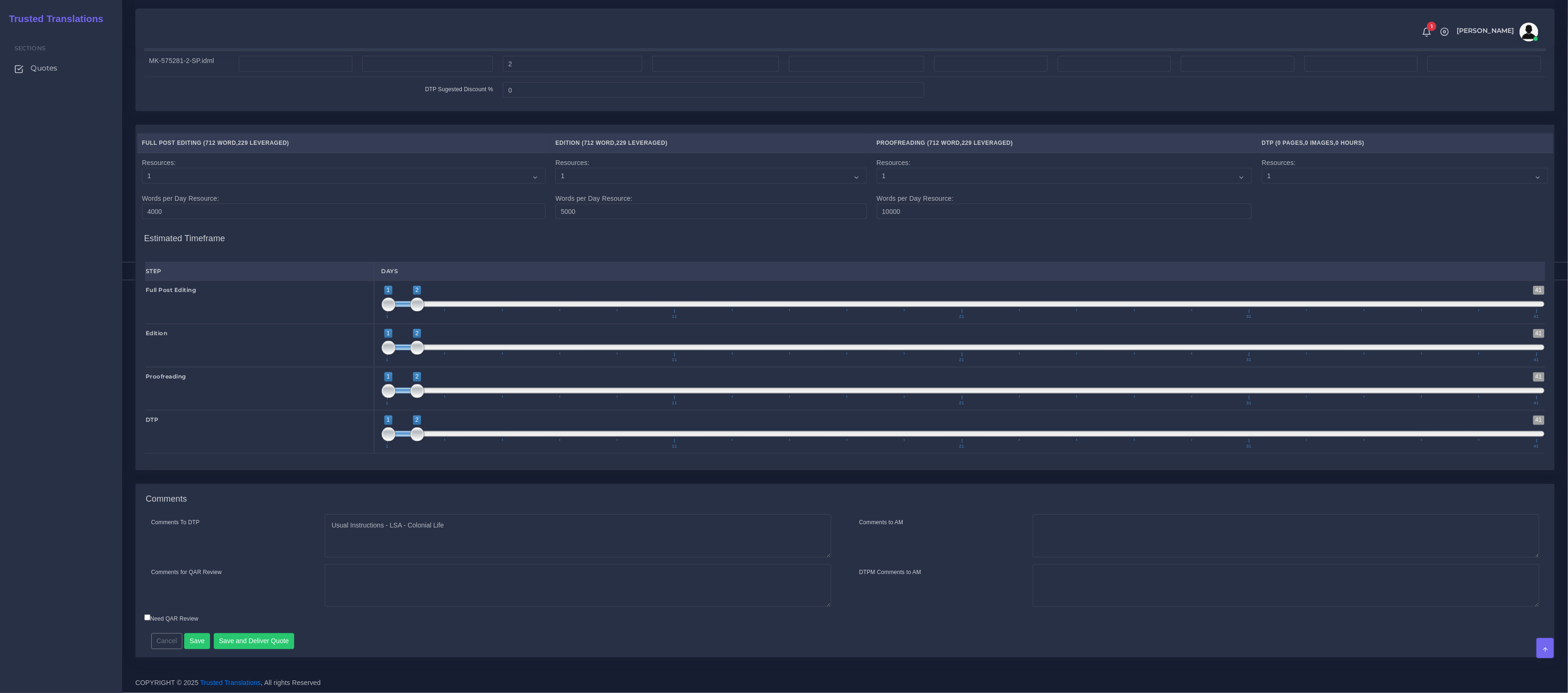
click at [616, 608] on div "Comments To DTP Usual Instructions - LSA - Colonial Life Comments for QAR Review" at bounding box center [491, 564] width 709 height 99
click at [266, 644] on button "Save and Deliver Quote" at bounding box center [254, 641] width 81 height 16
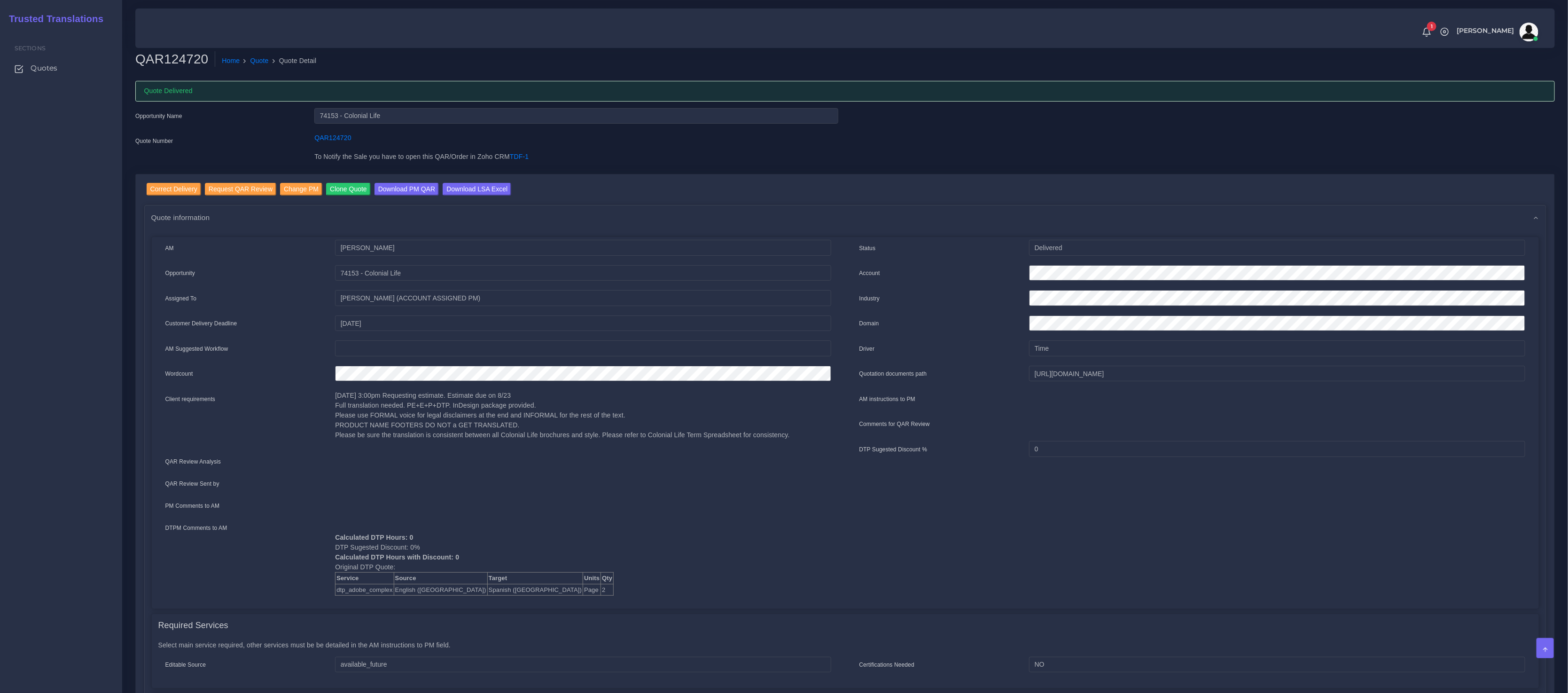
click at [478, 197] on link "Download LSA Excel" at bounding box center [476, 190] width 69 height 15
click at [259, 60] on link "Quote" at bounding box center [259, 60] width 18 height 10
